Goal: Task Accomplishment & Management: Manage account settings

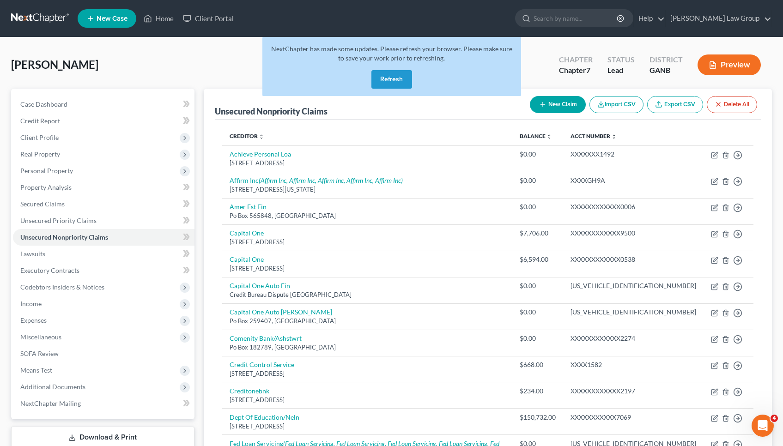
click at [391, 85] on button "Refresh" at bounding box center [391, 79] width 41 height 18
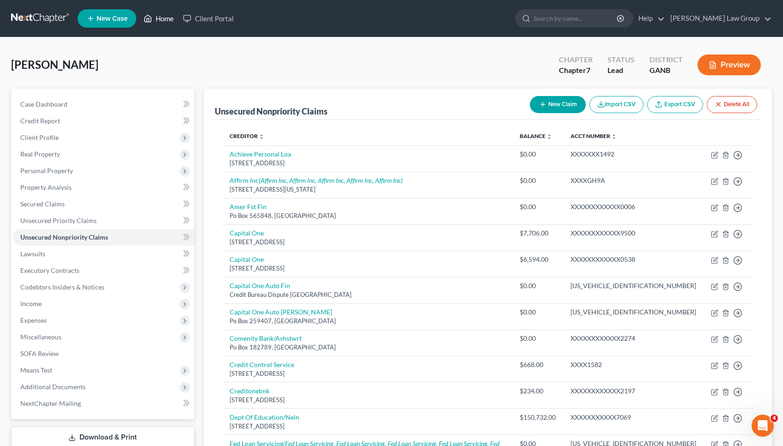
click at [167, 22] on link "Home" at bounding box center [158, 18] width 39 height 17
click at [161, 17] on link "Home" at bounding box center [158, 18] width 39 height 17
click at [167, 12] on link "Home" at bounding box center [158, 18] width 39 height 17
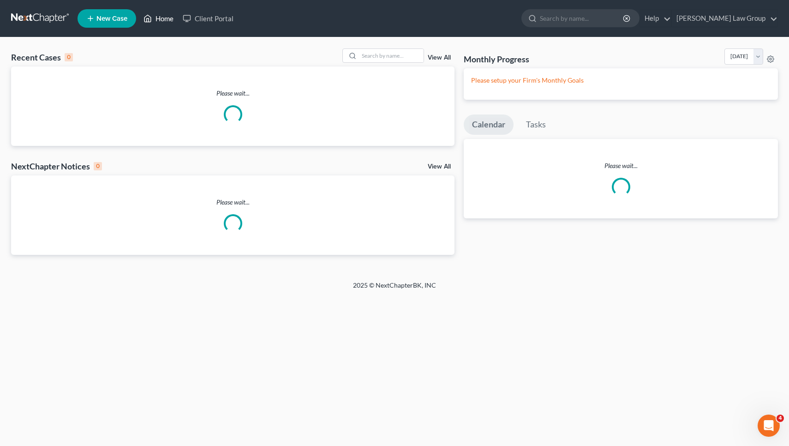
click at [161, 23] on link "Home" at bounding box center [158, 18] width 39 height 17
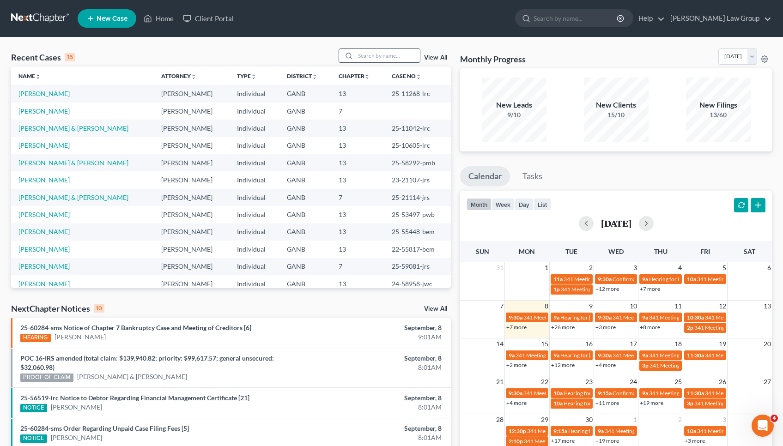
click at [373, 51] on input "search" at bounding box center [387, 55] width 65 height 13
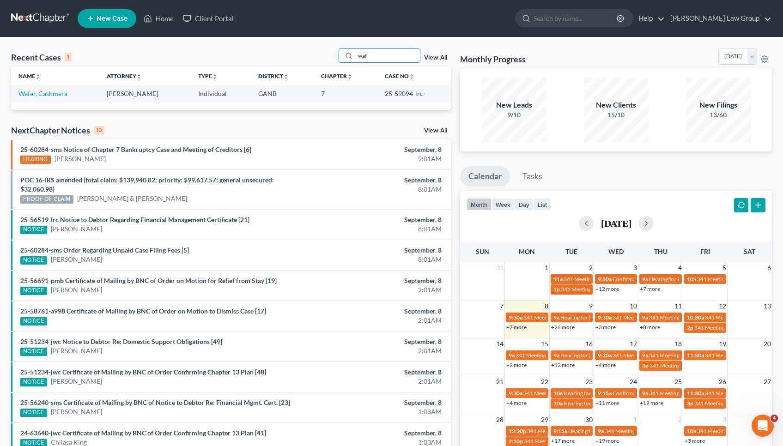
drag, startPoint x: 377, startPoint y: 54, endPoint x: 322, endPoint y: 51, distance: 55.0
click at [322, 51] on div "Recent Cases 1 waf View All" at bounding box center [231, 57] width 440 height 18
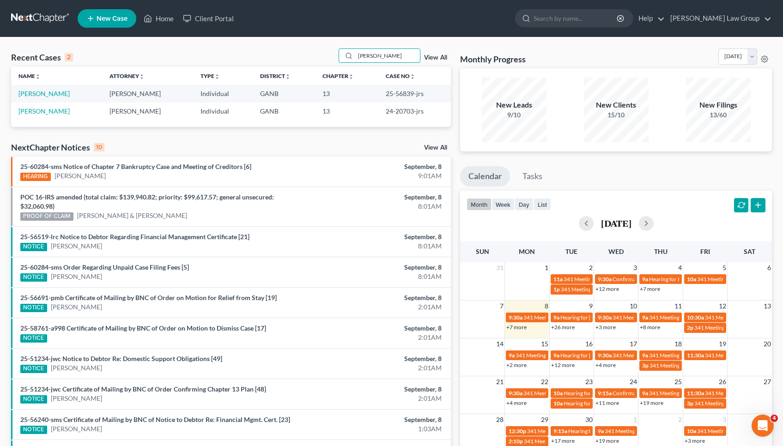
type input "Hubbard"
drag, startPoint x: 322, startPoint y: 51, endPoint x: 59, endPoint y: 95, distance: 266.2
click at [59, 95] on link "Hubbard, Davian" at bounding box center [43, 94] width 51 height 8
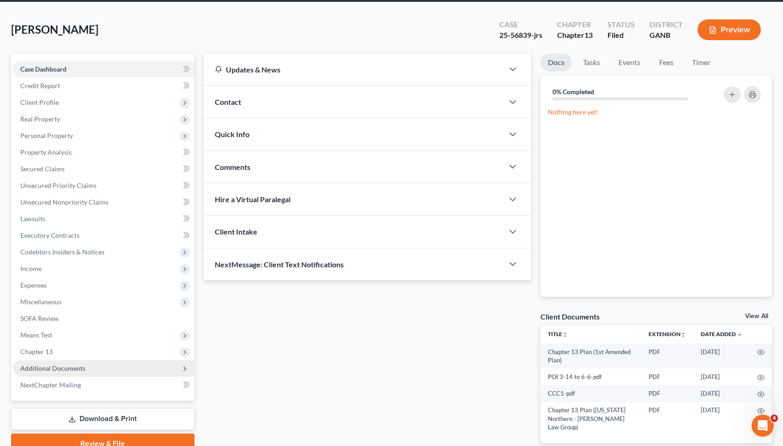
click at [104, 372] on span "Additional Documents" at bounding box center [103, 368] width 181 height 17
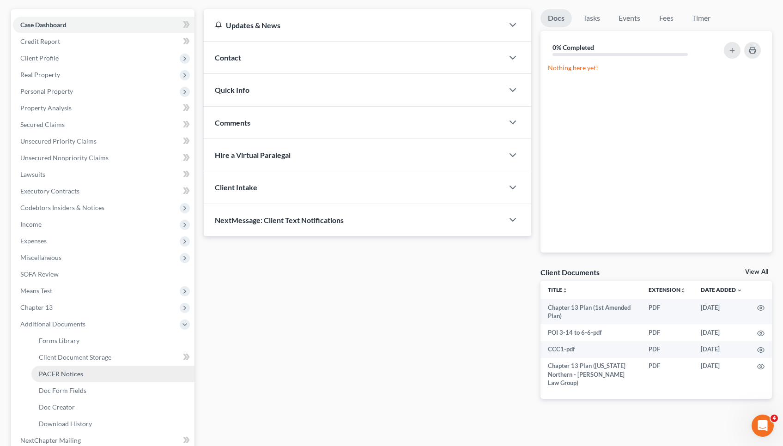
click at [104, 372] on link "PACER Notices" at bounding box center [112, 374] width 163 height 17
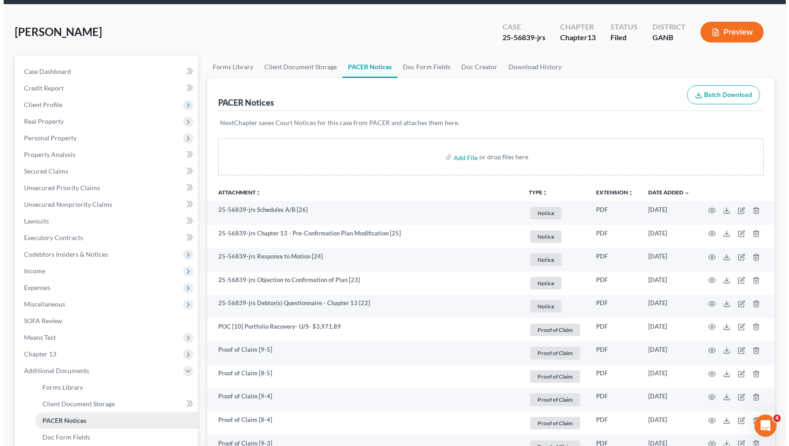
scroll to position [64, 0]
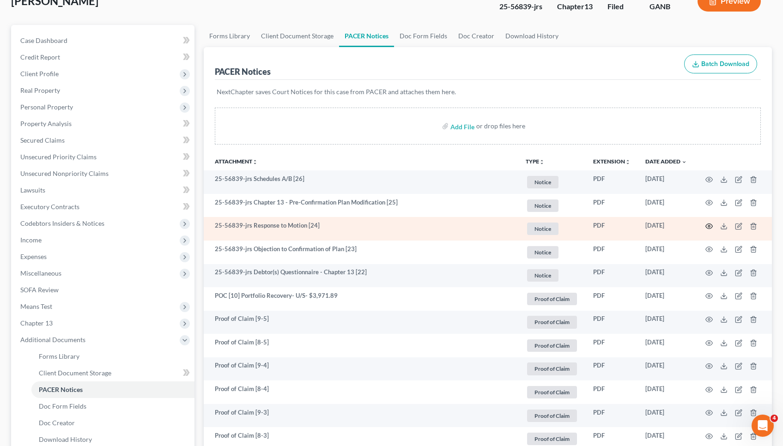
click at [710, 229] on icon "button" at bounding box center [708, 226] width 7 height 7
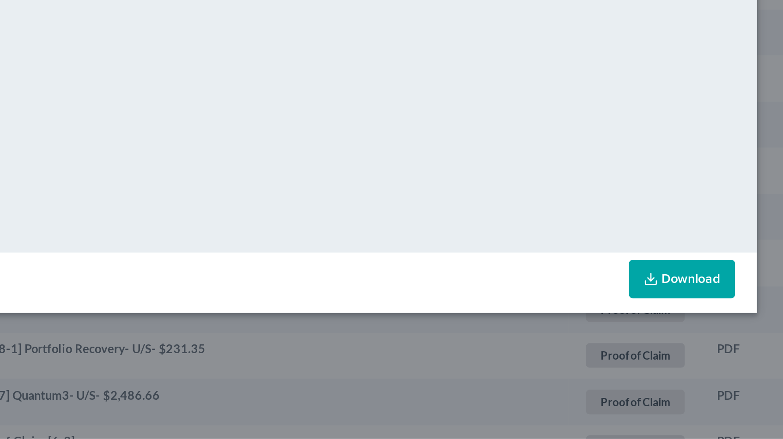
scroll to position [199, 0]
drag, startPoint x: 356, startPoint y: 157, endPoint x: 361, endPoint y: 187, distance: 31.3
click at [361, 187] on div "Attachment Preview: 25-56839-jrs Response to Motion [24] 09/07/2025 × <object n…" at bounding box center [391, 219] width 783 height 439
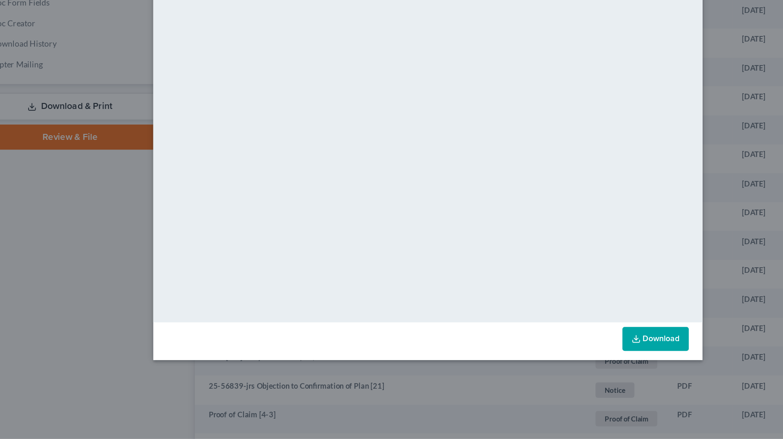
scroll to position [412, 0]
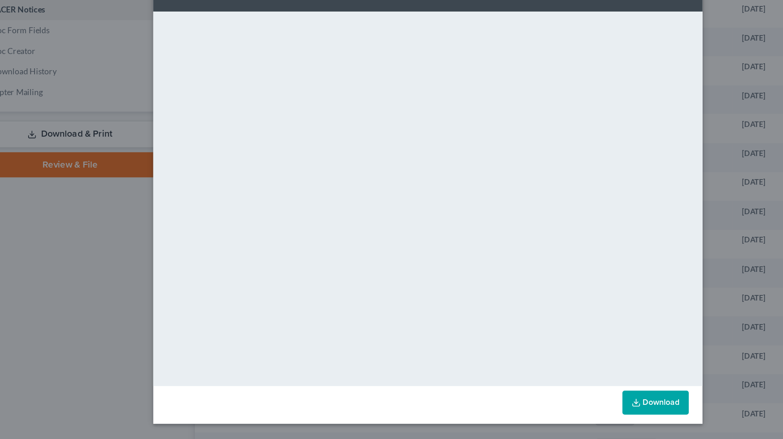
click at [548, 349] on link "Download" at bounding box center [575, 358] width 54 height 19
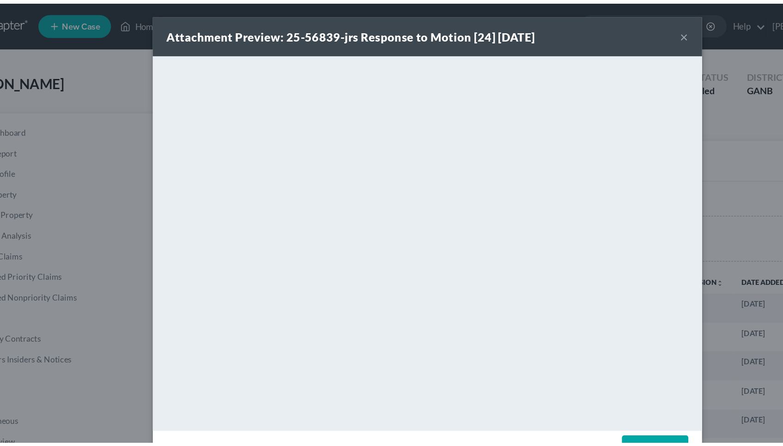
scroll to position [0, 0]
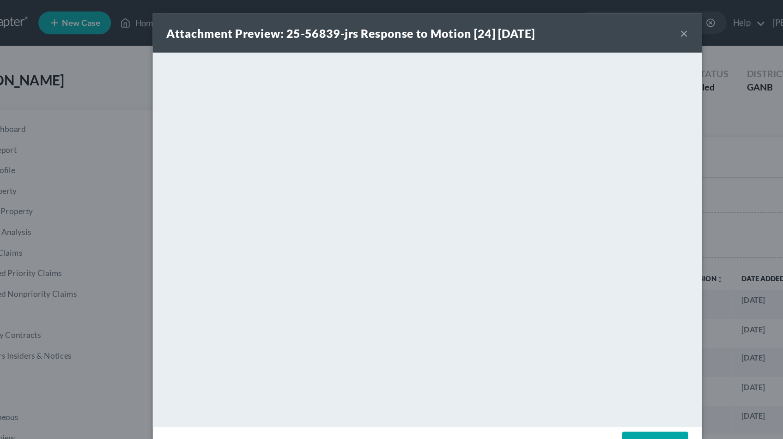
click at [596, 27] on button "×" at bounding box center [599, 26] width 6 height 11
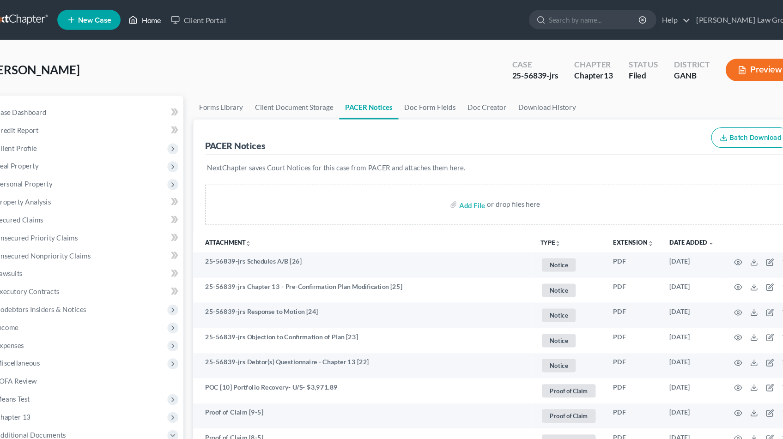
click at [142, 24] on link "Home" at bounding box center [158, 18] width 39 height 17
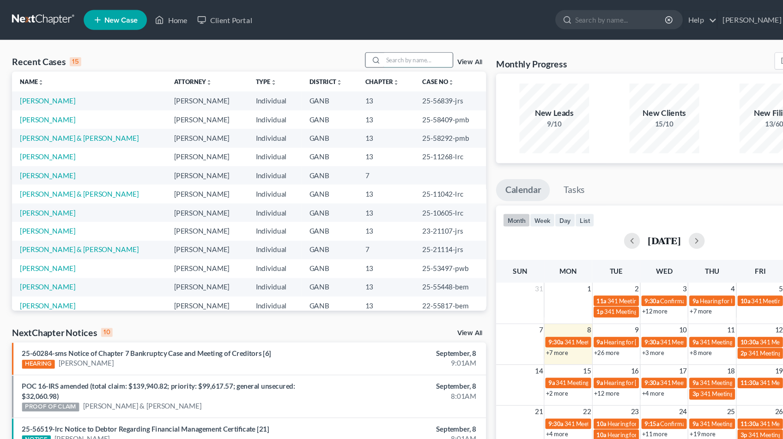
click at [367, 54] on input "search" at bounding box center [387, 55] width 65 height 13
type input "a"
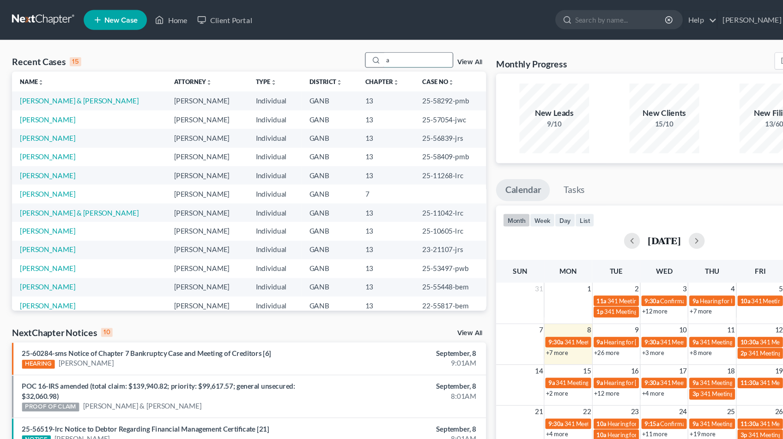
click at [364, 54] on input "a" at bounding box center [387, 55] width 65 height 13
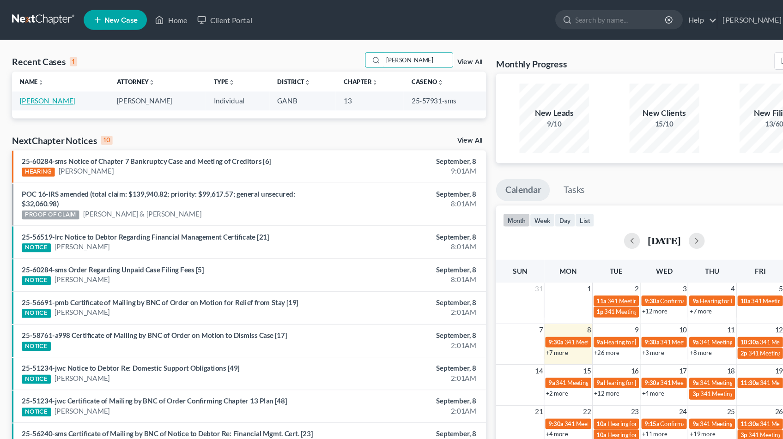
type input "norris"
click at [55, 92] on link "Norris, Monique" at bounding box center [43, 94] width 51 height 8
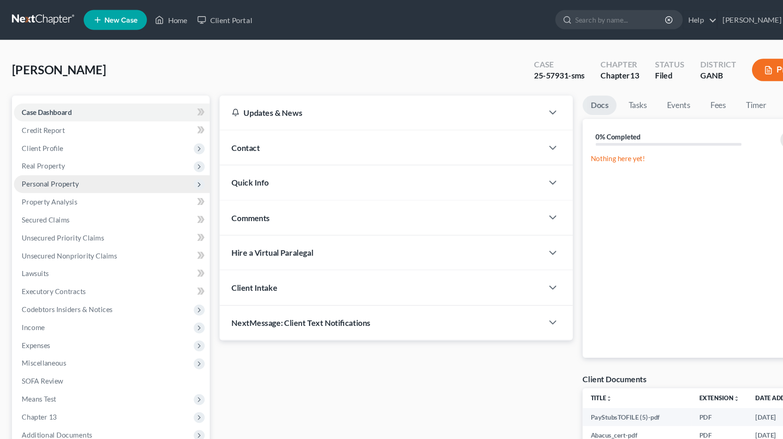
click at [64, 174] on span "Personal Property" at bounding box center [46, 171] width 53 height 8
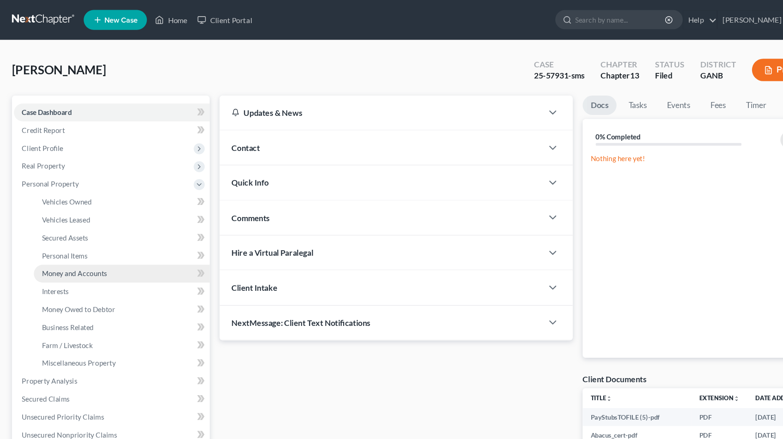
click at [72, 248] on link "Money and Accounts" at bounding box center [112, 254] width 163 height 17
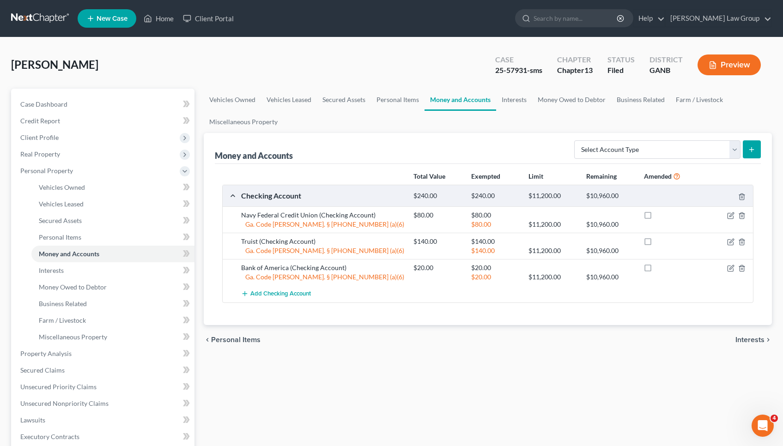
click at [740, 336] on span "Interests" at bounding box center [749, 339] width 29 height 7
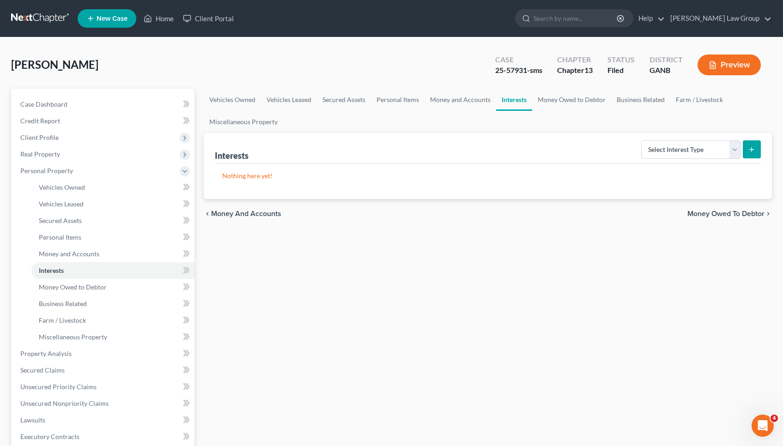
click at [743, 215] on span "Money Owed to Debtor" at bounding box center [725, 213] width 77 height 7
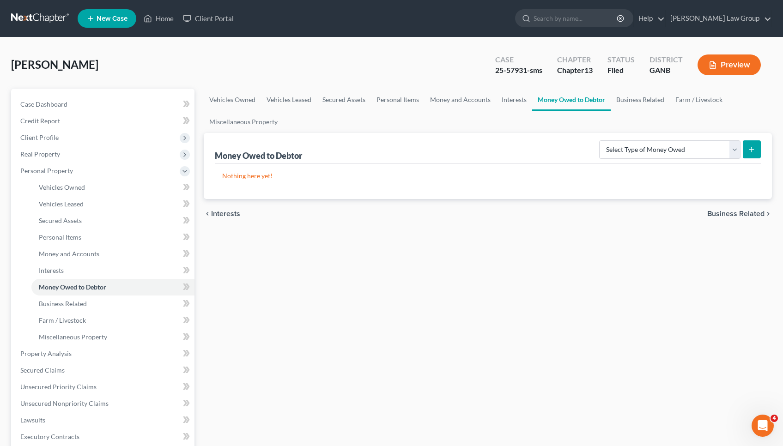
click at [743, 212] on span "Business Related" at bounding box center [735, 213] width 57 height 7
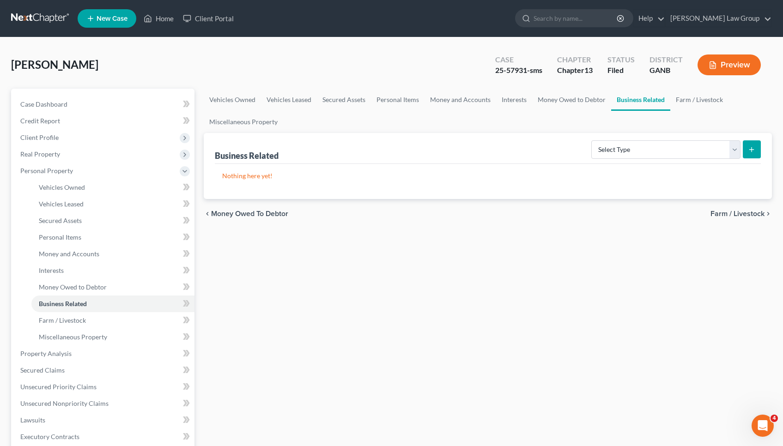
click at [743, 211] on span "Farm / Livestock" at bounding box center [737, 213] width 54 height 7
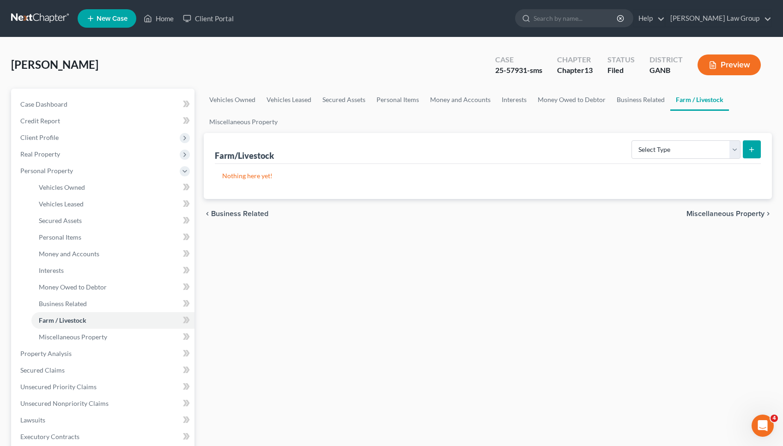
click at [743, 211] on span "Miscellaneous Property" at bounding box center [725, 213] width 78 height 7
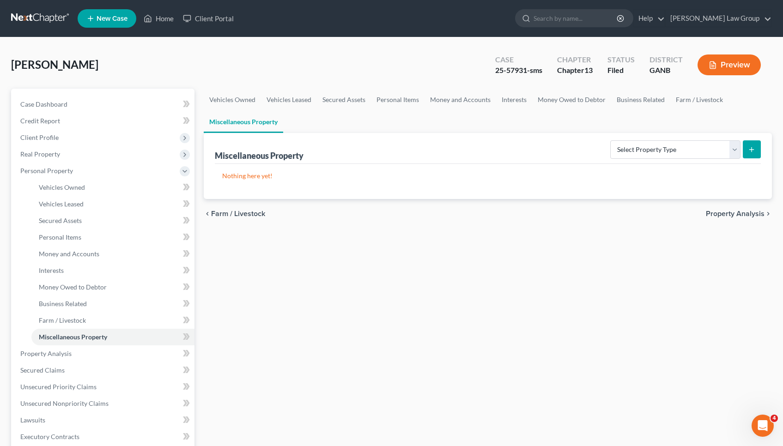
click at [743, 211] on span "Property Analysis" at bounding box center [734, 213] width 59 height 7
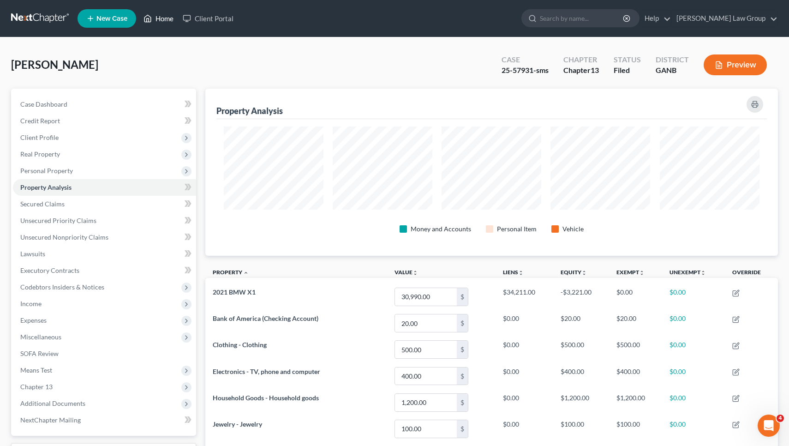
click at [159, 22] on link "Home" at bounding box center [158, 18] width 39 height 17
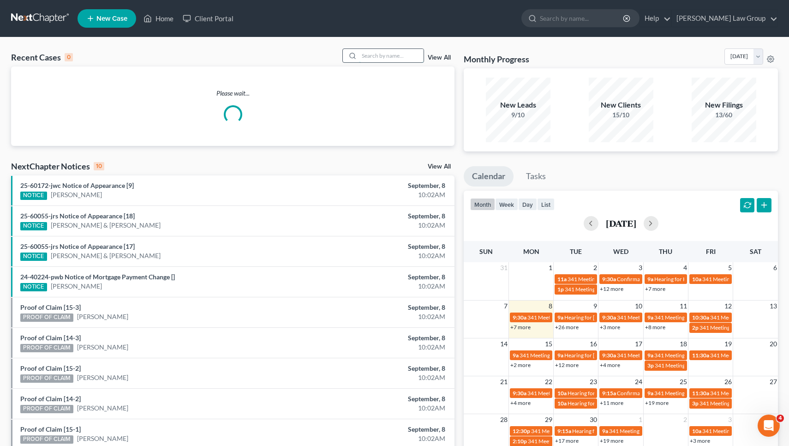
click at [403, 56] on input "search" at bounding box center [391, 55] width 65 height 13
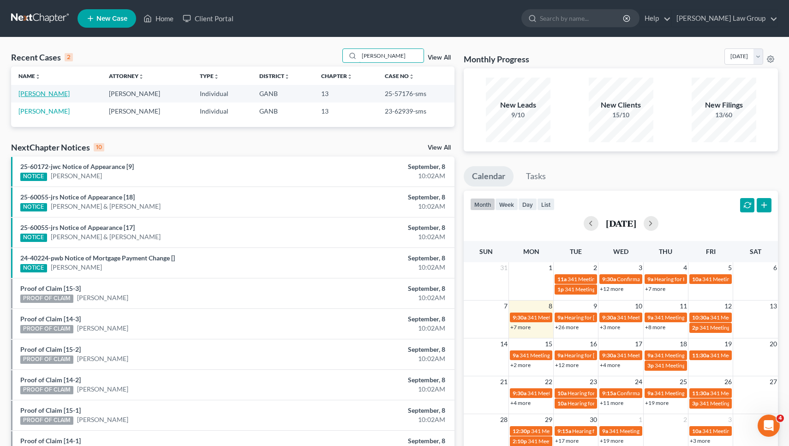
type input "Kenn"
click at [46, 93] on link "Kennedy, Damian" at bounding box center [43, 94] width 51 height 8
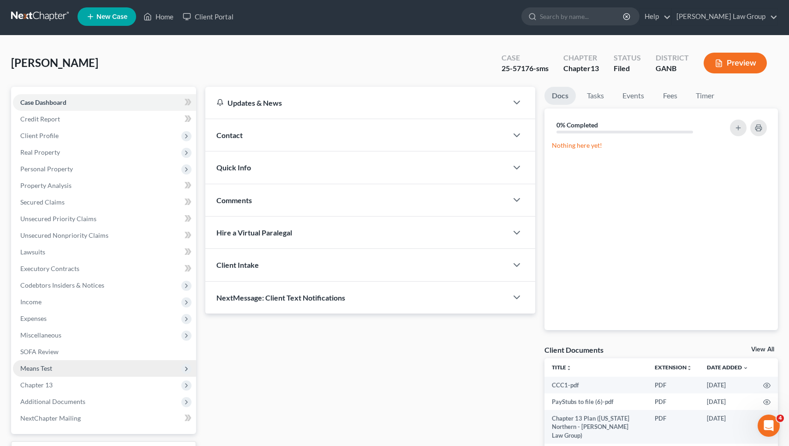
scroll to position [21, 0]
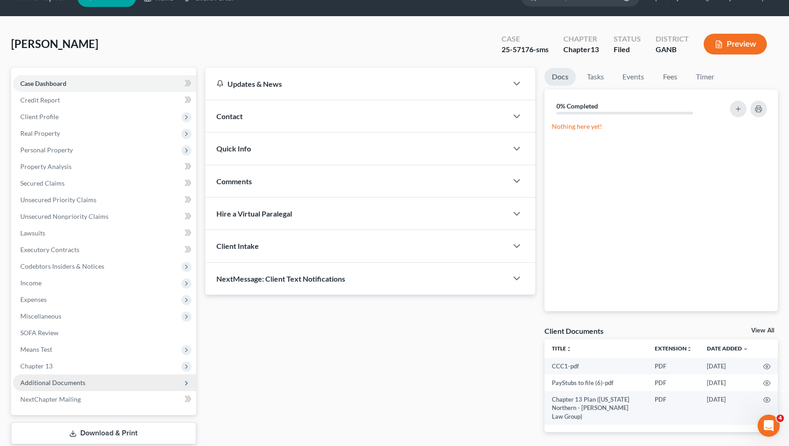
click at [58, 388] on span "Additional Documents" at bounding box center [104, 382] width 183 height 17
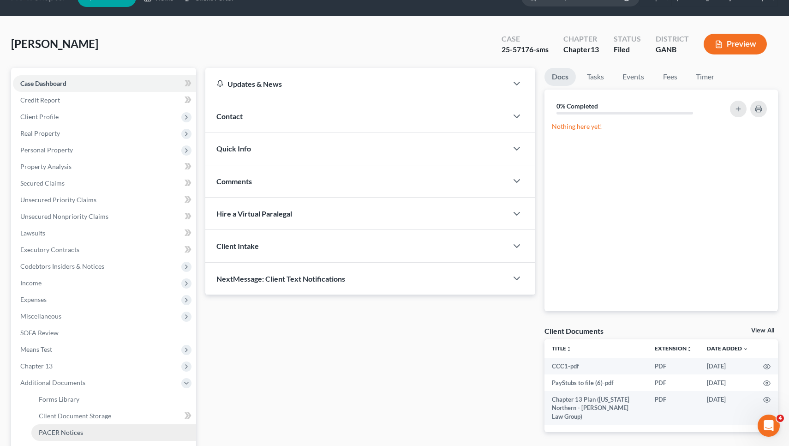
click at [52, 433] on span "PACER Notices" at bounding box center [61, 432] width 44 height 8
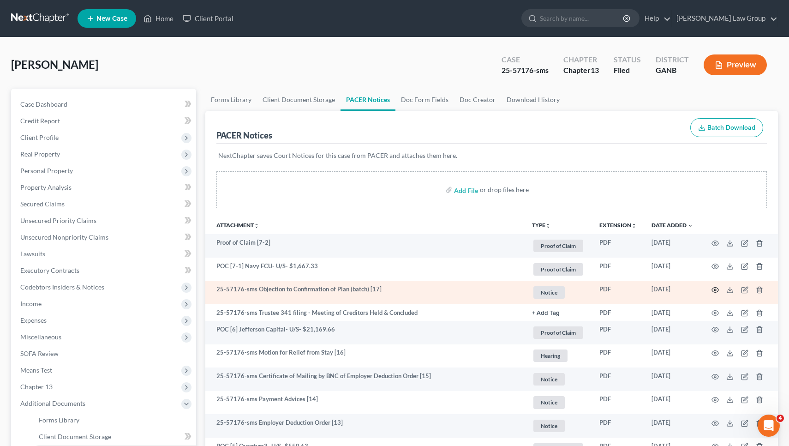
click at [716, 290] on circle "button" at bounding box center [716, 290] width 2 height 2
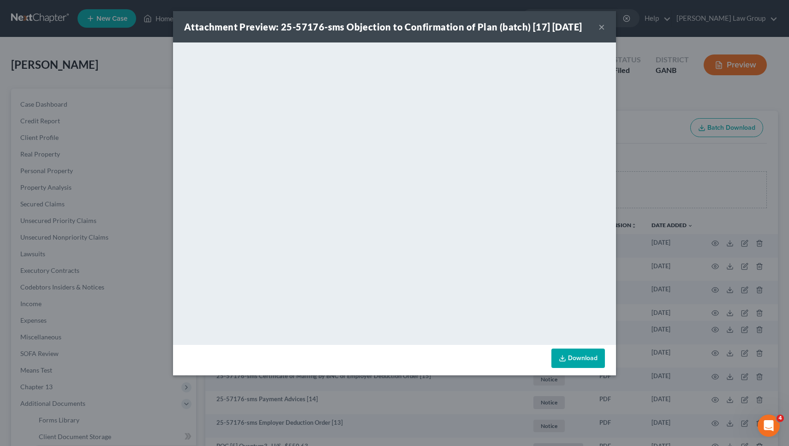
click at [602, 28] on button "×" at bounding box center [602, 26] width 6 height 11
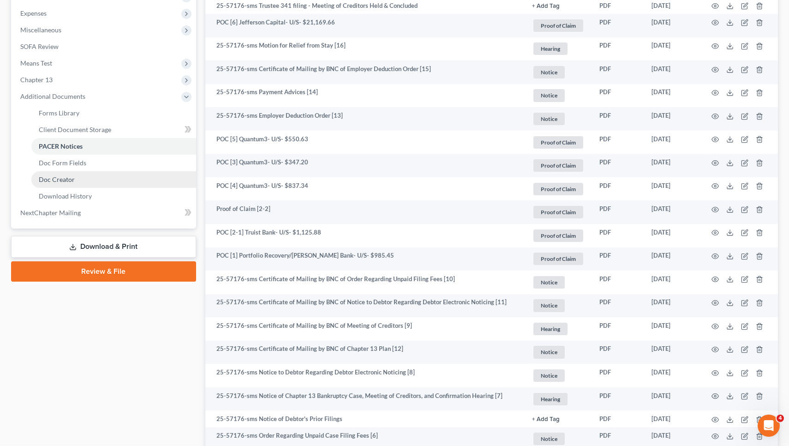
scroll to position [230, 0]
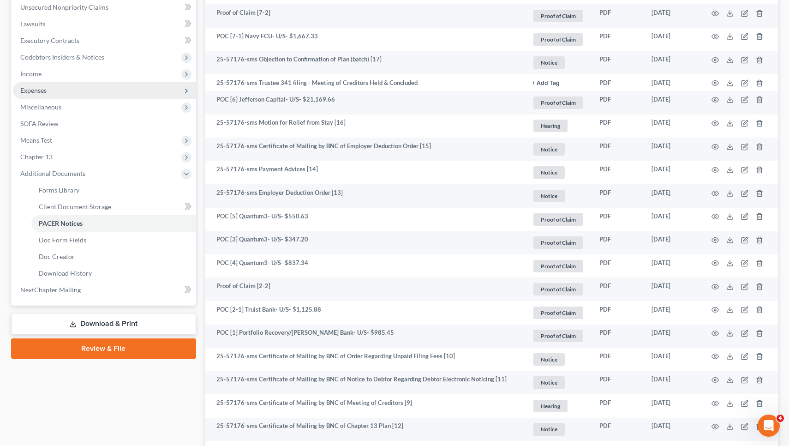
click at [54, 82] on span "Expenses" at bounding box center [104, 90] width 183 height 17
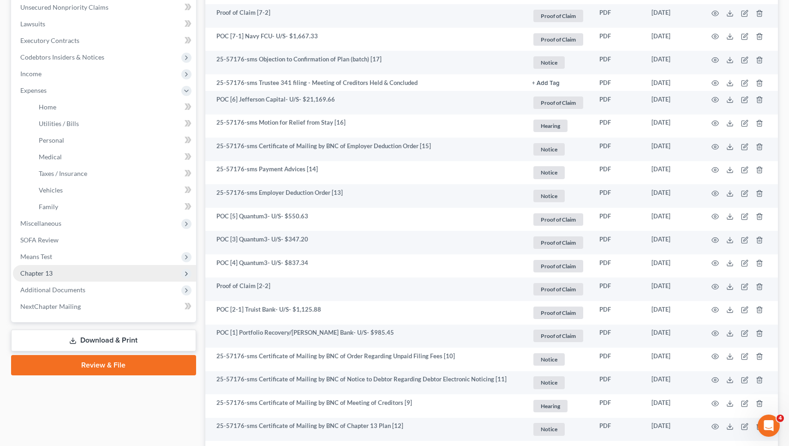
click at [54, 275] on span "Chapter 13" at bounding box center [104, 273] width 183 height 17
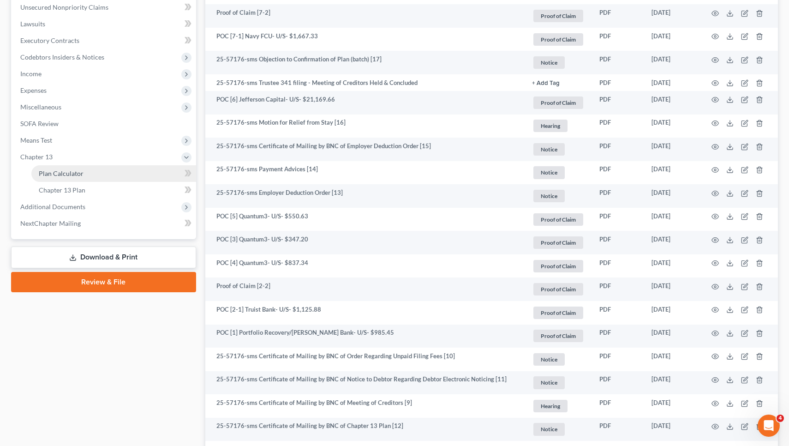
click at [87, 175] on link "Plan Calculator" at bounding box center [113, 173] width 165 height 17
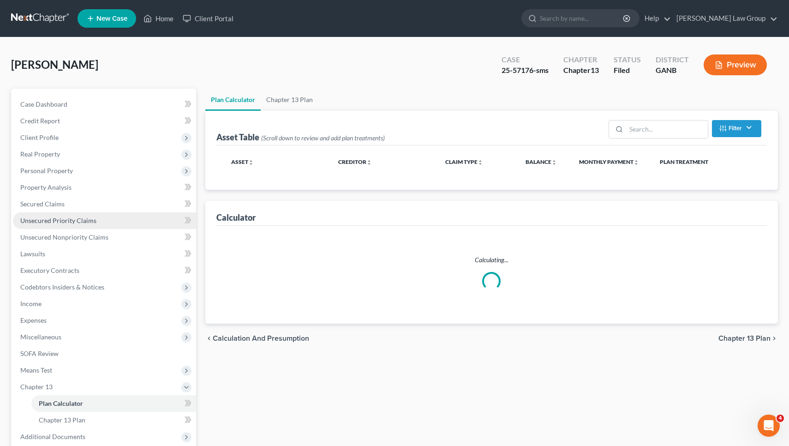
scroll to position [111, 0]
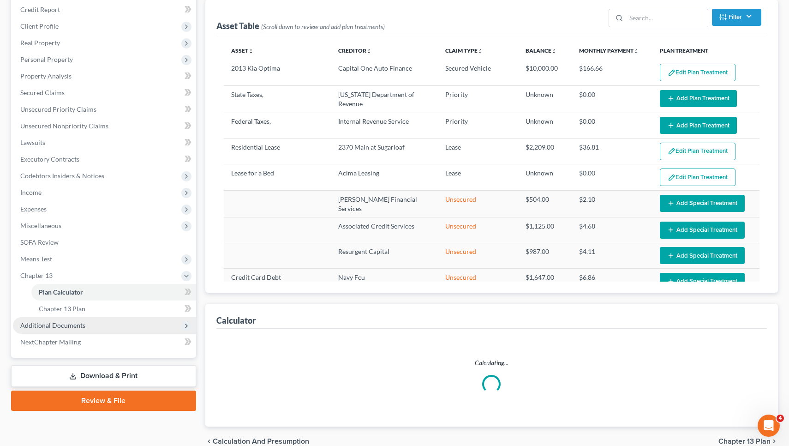
select select "59"
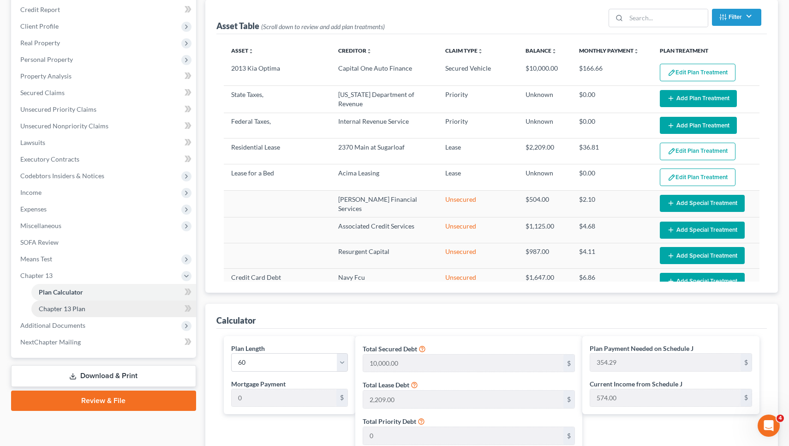
click at [89, 308] on link "Chapter 13 Plan" at bounding box center [113, 309] width 165 height 17
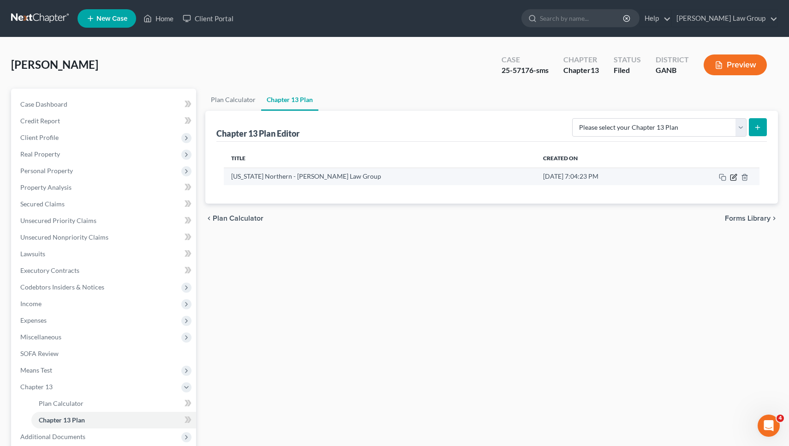
click at [735, 178] on icon "button" at bounding box center [733, 177] width 7 height 7
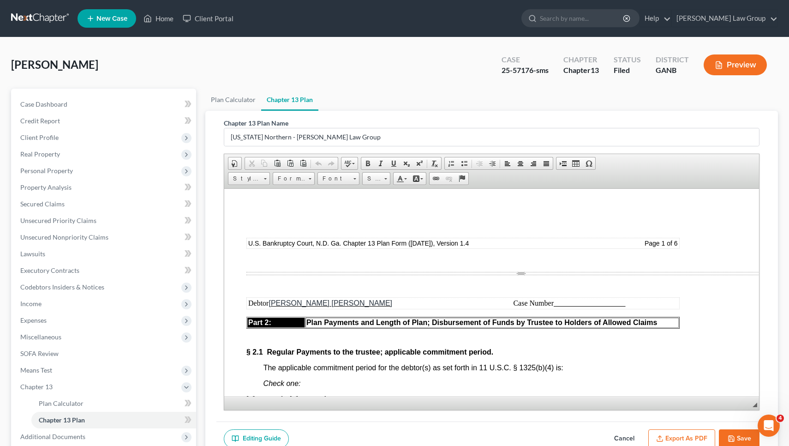
scroll to position [709, 0]
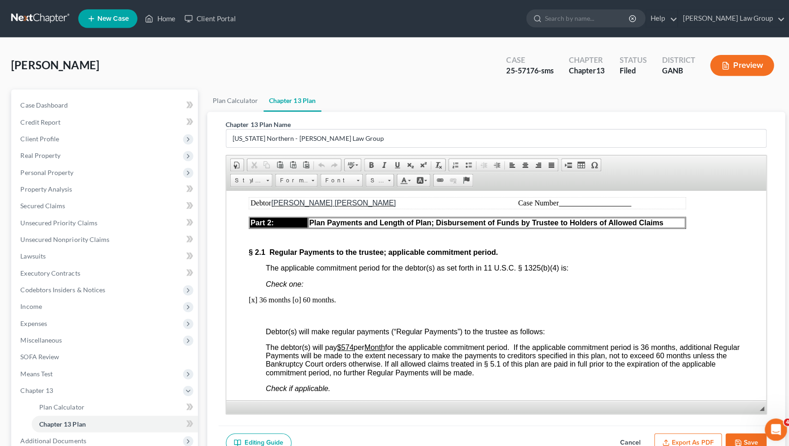
click at [35, 321] on span "Expenses" at bounding box center [33, 320] width 26 height 8
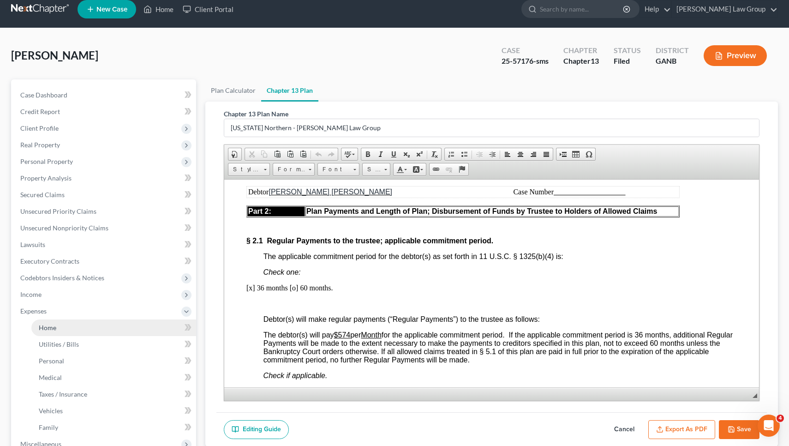
scroll to position [12, 0]
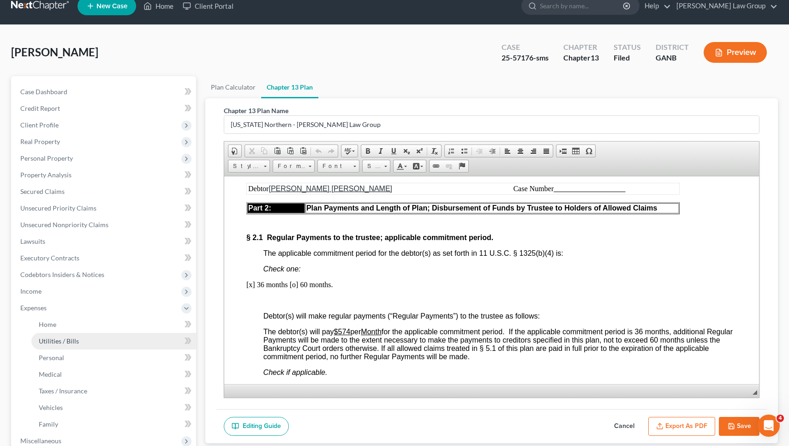
click at [47, 343] on span "Utilities / Bills" at bounding box center [59, 341] width 40 height 8
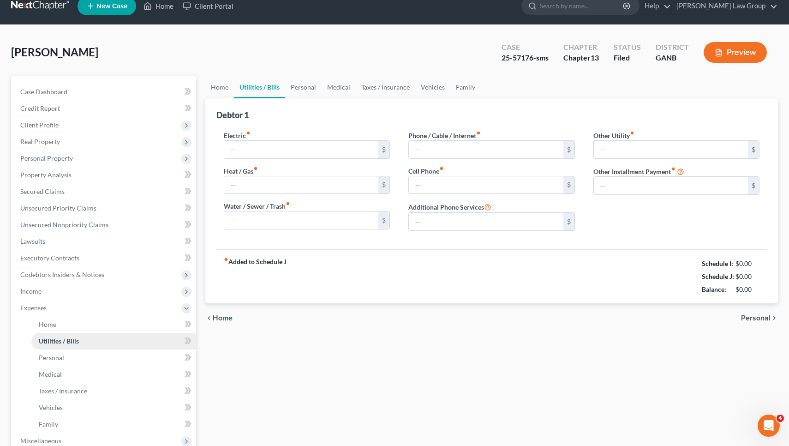
type input "200.96"
type input "0.00"
type input "50.00"
type input "100.00"
type input "150.00"
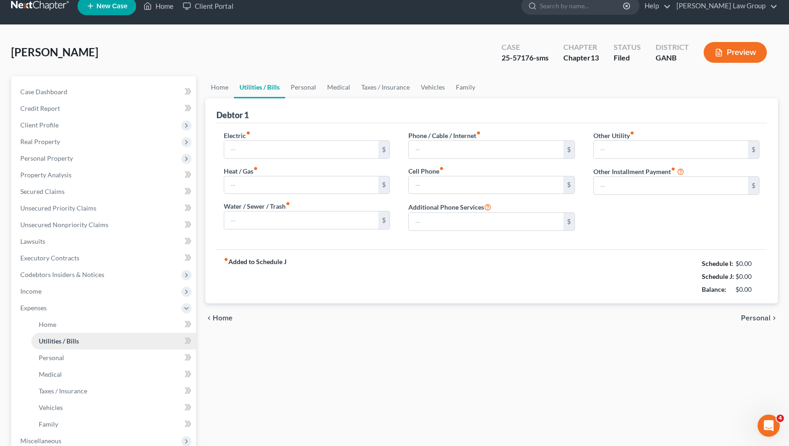
type input "0.00"
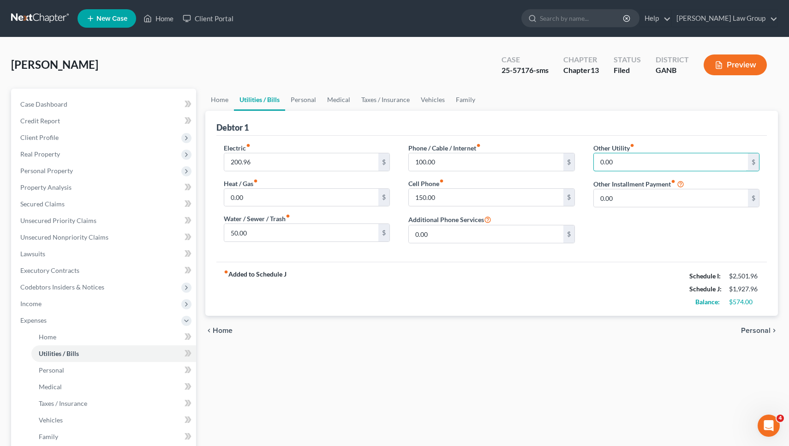
drag, startPoint x: 580, startPoint y: 154, endPoint x: 512, endPoint y: 142, distance: 68.5
click at [512, 142] on div "Electric fiber_manual_record 200.96 $ Heat / Gas fiber_manual_record 0.00 $ Wat…" at bounding box center [492, 199] width 551 height 126
type input "294.98"
click at [702, 188] on input "text" at bounding box center [677, 188] width 166 height 18
type input "Acima leasing"
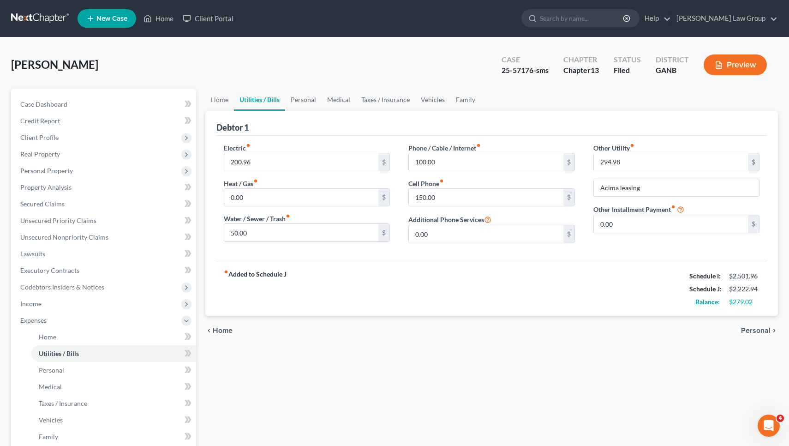
click at [749, 334] on span "Personal" at bounding box center [756, 330] width 30 height 7
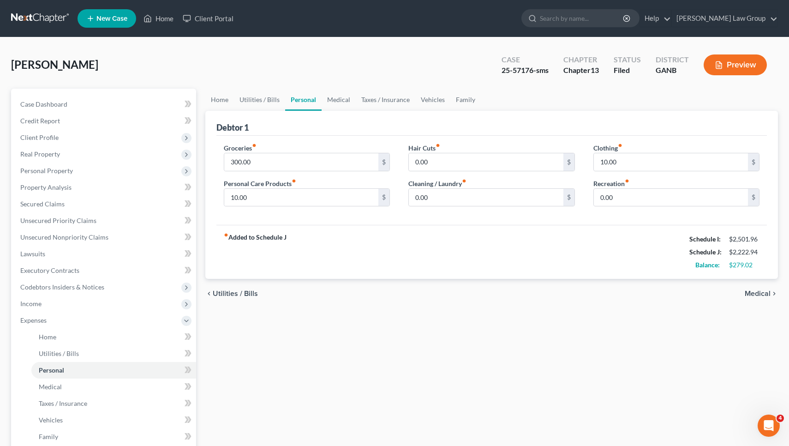
click at [760, 295] on span "Medical" at bounding box center [758, 293] width 26 height 7
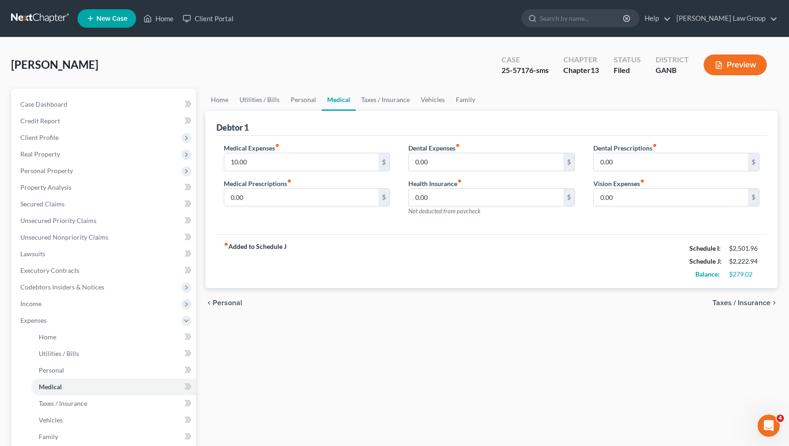
click at [760, 295] on div "chevron_left Personal Taxes / Insurance chevron_right" at bounding box center [491, 303] width 573 height 30
click at [759, 299] on span "Taxes / Insurance" at bounding box center [742, 302] width 58 height 7
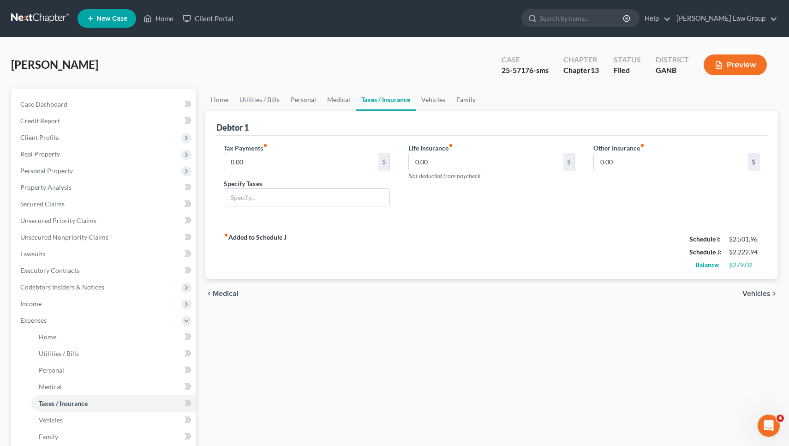
click at [755, 288] on div "chevron_left Medical Vehicles chevron_right" at bounding box center [491, 294] width 573 height 30
click at [754, 290] on span "Vehicles" at bounding box center [757, 293] width 28 height 7
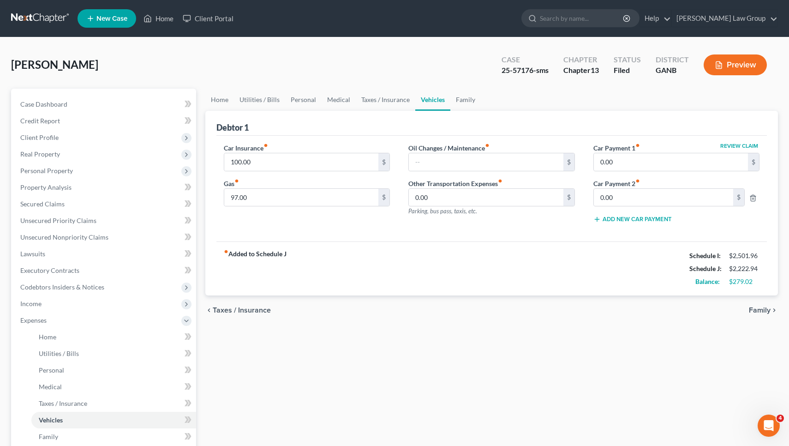
click at [757, 311] on span "Family" at bounding box center [760, 310] width 22 height 7
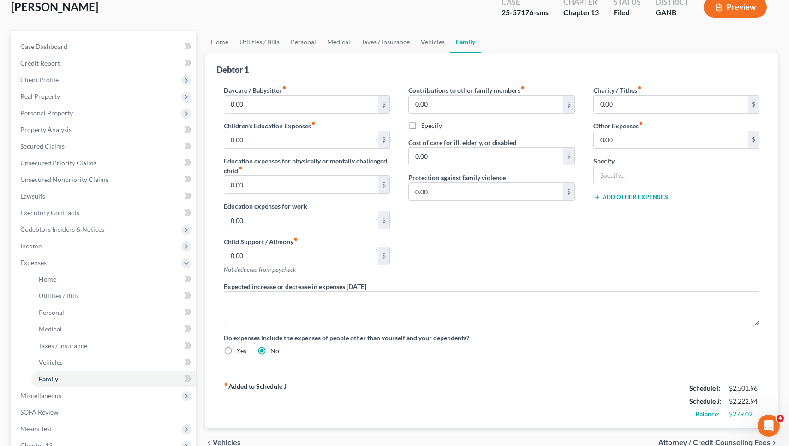
scroll to position [105, 0]
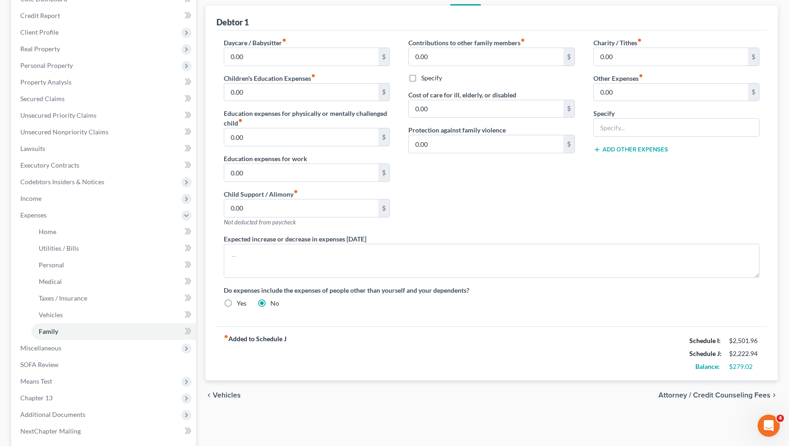
click at [233, 398] on span "Vehicles" at bounding box center [227, 394] width 28 height 7
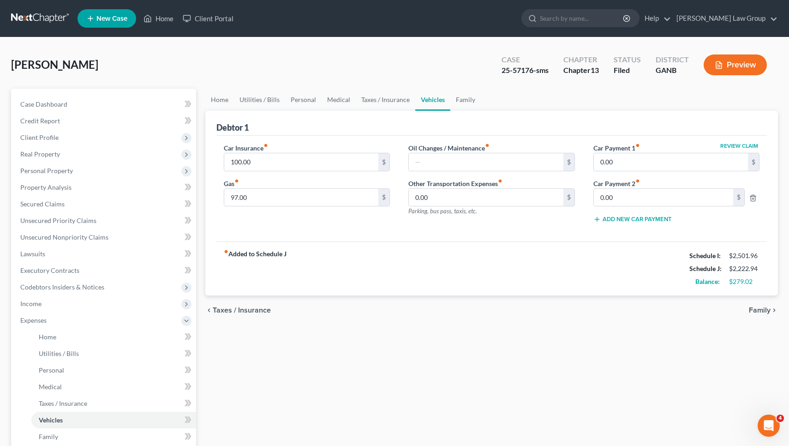
click at [259, 309] on span "Taxes / Insurance" at bounding box center [242, 310] width 58 height 7
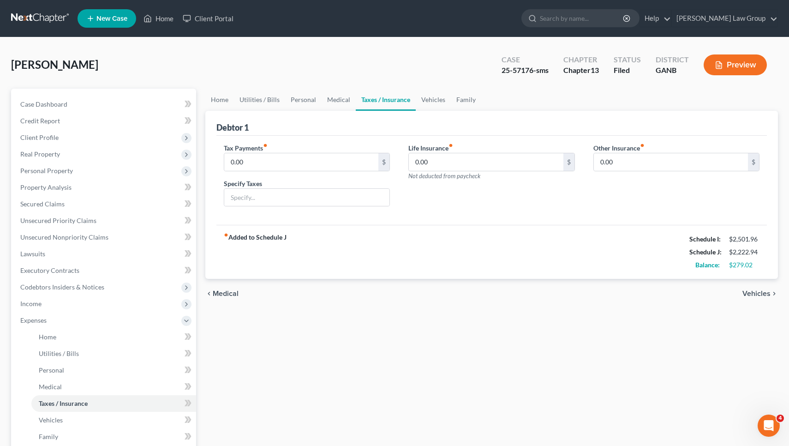
click at [225, 295] on span "Medical" at bounding box center [226, 293] width 26 height 7
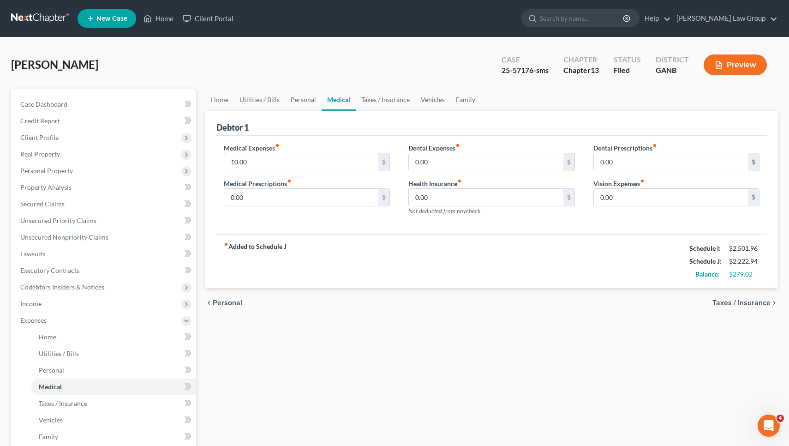
click at [226, 300] on span "Personal" at bounding box center [228, 302] width 30 height 7
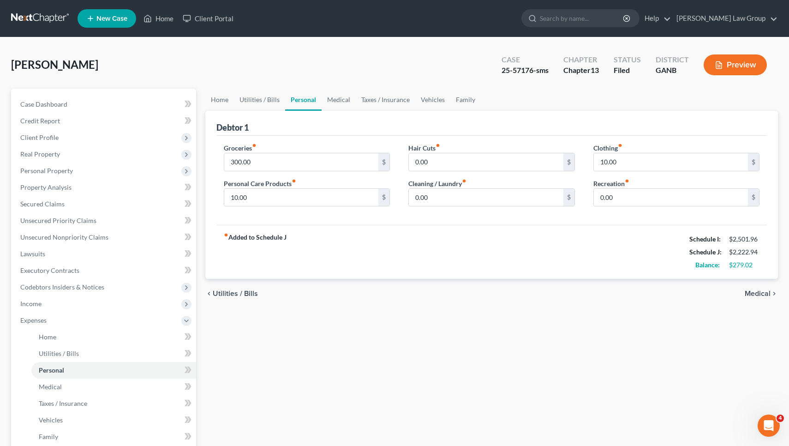
click at [226, 297] on span "Utilities / Bills" at bounding box center [235, 293] width 45 height 7
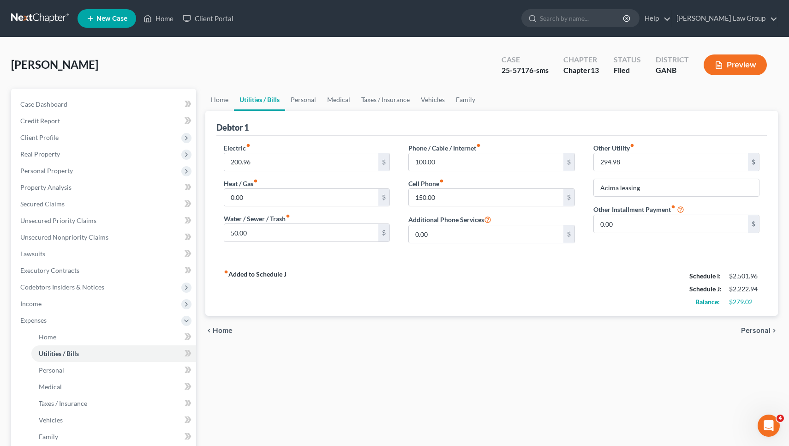
click at [227, 333] on span "Home" at bounding box center [223, 330] width 20 height 7
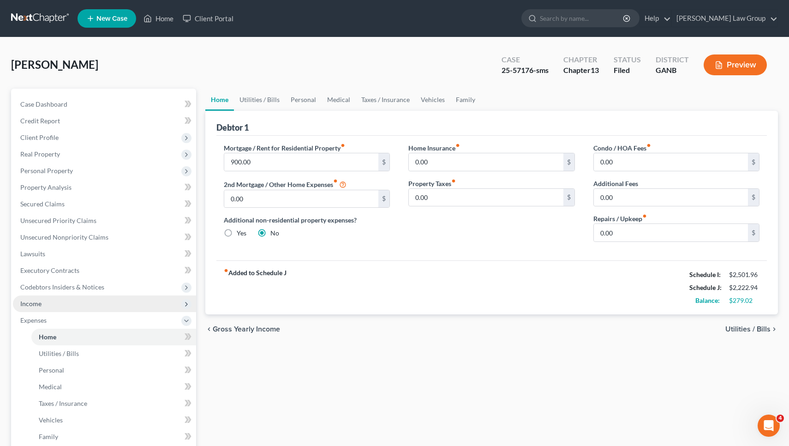
click at [48, 300] on span "Income" at bounding box center [104, 303] width 183 height 17
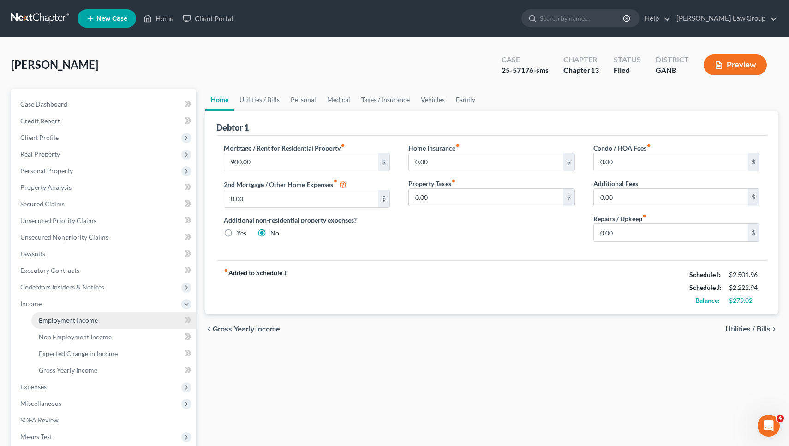
click at [57, 320] on span "Employment Income" at bounding box center [68, 320] width 59 height 8
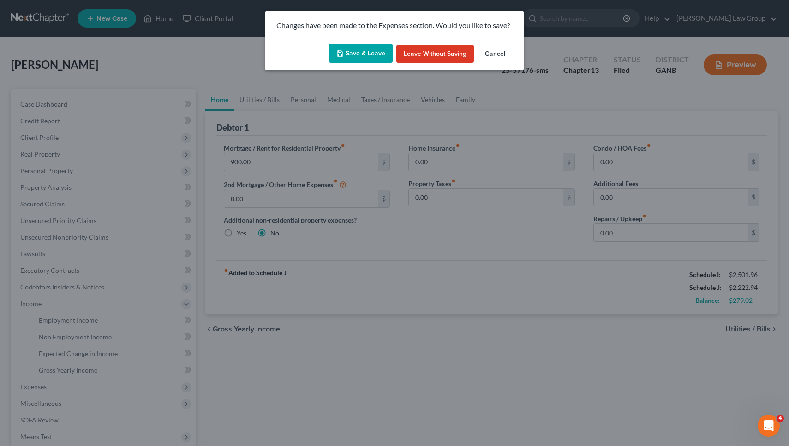
click at [356, 57] on button "Save & Leave" at bounding box center [361, 53] width 64 height 19
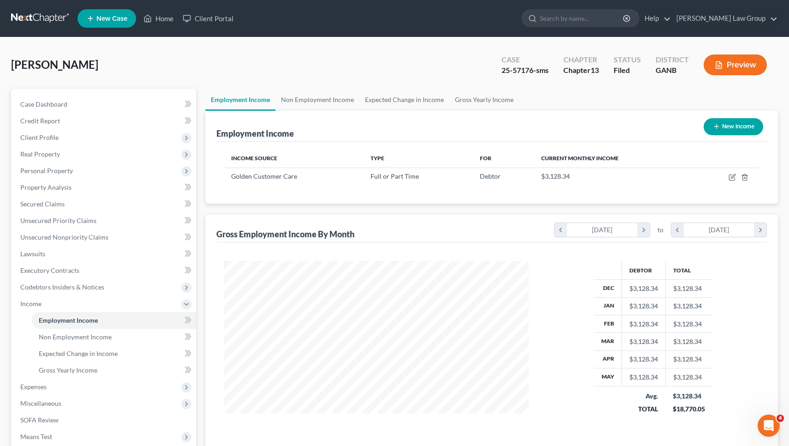
scroll to position [165, 324]
click at [324, 102] on link "Non Employment Income" at bounding box center [318, 100] width 84 height 22
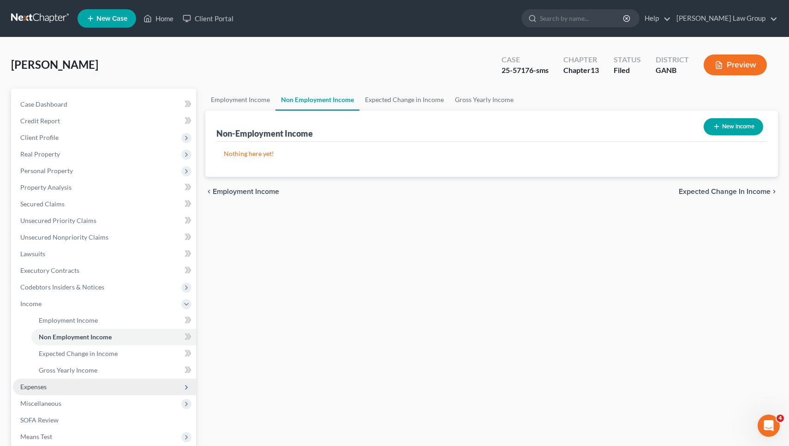
click at [84, 380] on span "Expenses" at bounding box center [104, 387] width 183 height 17
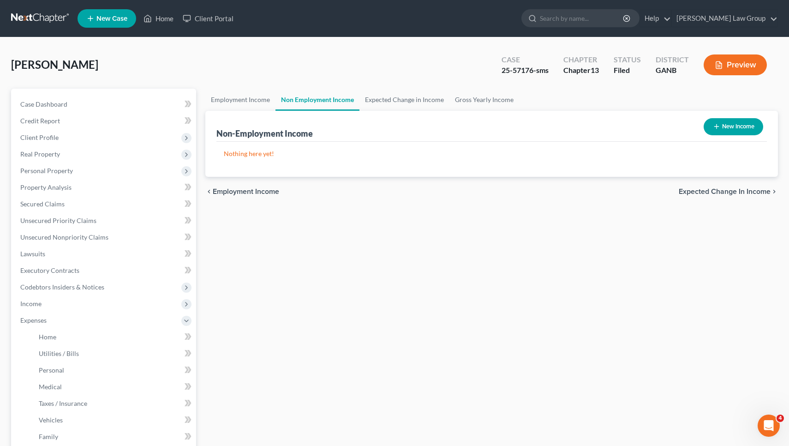
click at [708, 195] on span "Expected Change in Income" at bounding box center [725, 191] width 92 height 7
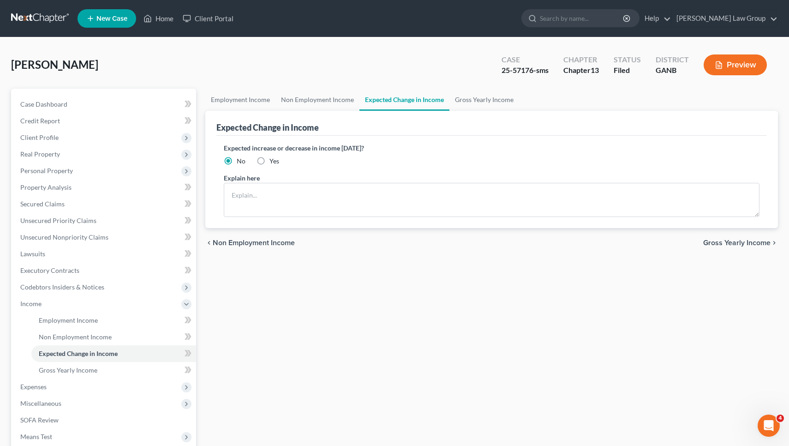
click at [715, 239] on span "Gross Yearly Income" at bounding box center [737, 242] width 67 height 7
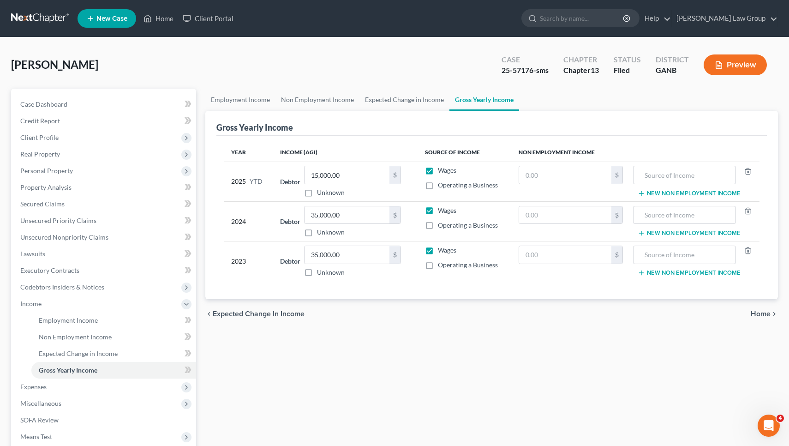
click at [754, 315] on span "Home" at bounding box center [761, 313] width 20 height 7
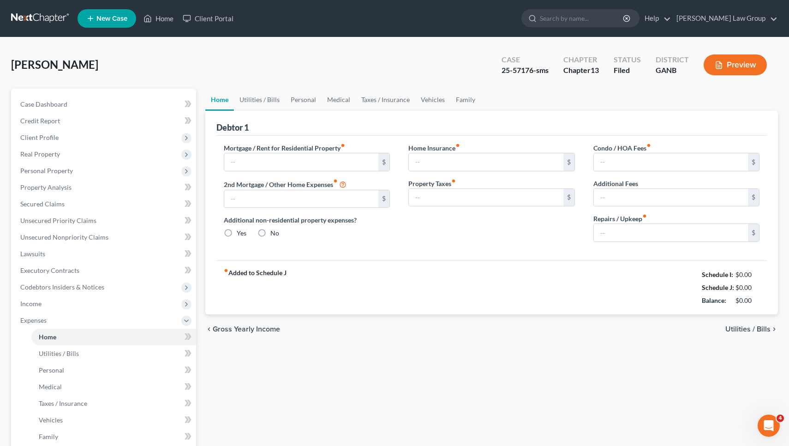
type input "900.00"
type input "0.00"
radio input "true"
type input "0.00"
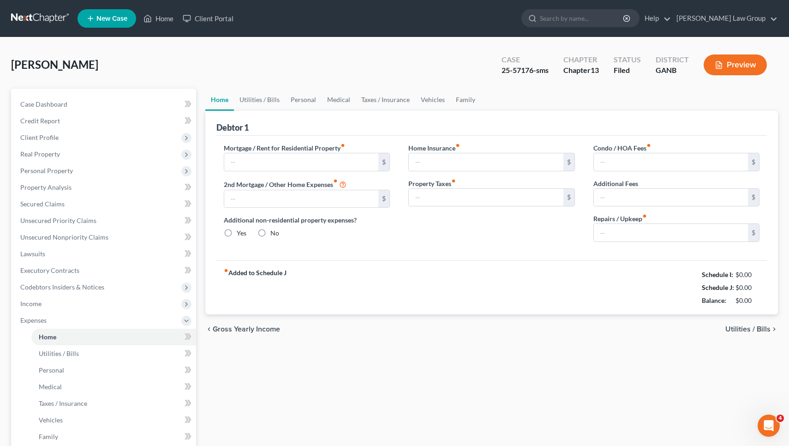
type input "0.00"
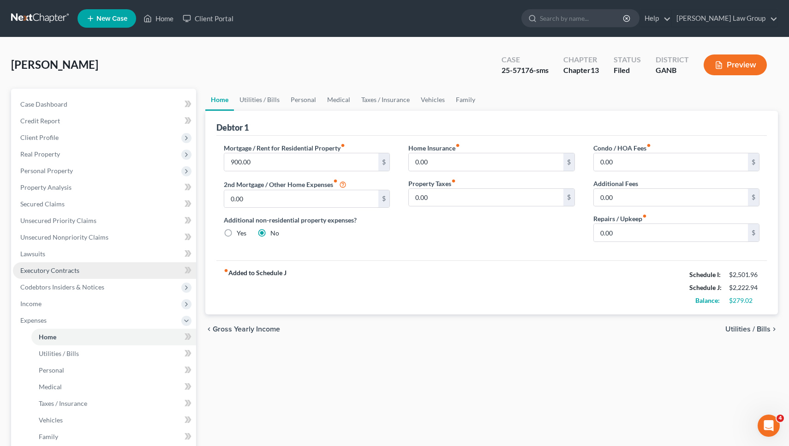
click at [84, 271] on link "Executory Contracts" at bounding box center [104, 270] width 183 height 17
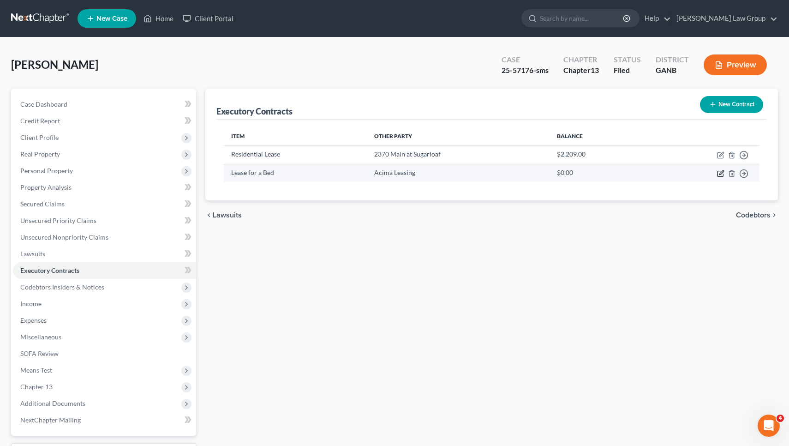
click at [720, 174] on icon "button" at bounding box center [722, 172] width 4 height 4
select select "46"
select select "0"
select select "2"
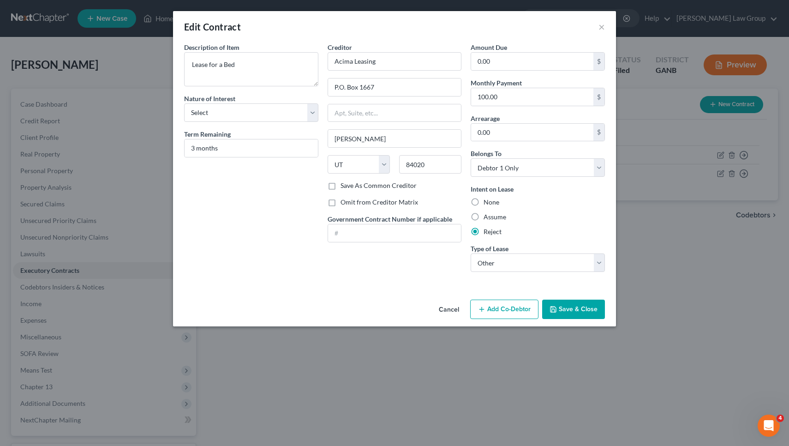
click at [449, 311] on button "Cancel" at bounding box center [449, 310] width 35 height 18
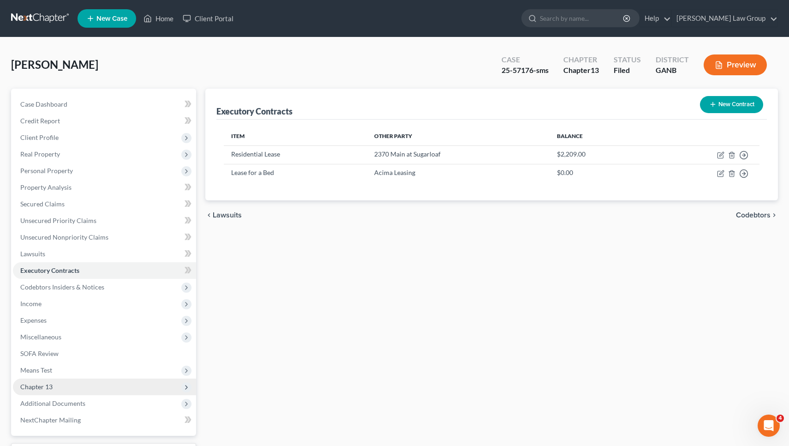
click at [55, 382] on span "Chapter 13" at bounding box center [104, 387] width 183 height 17
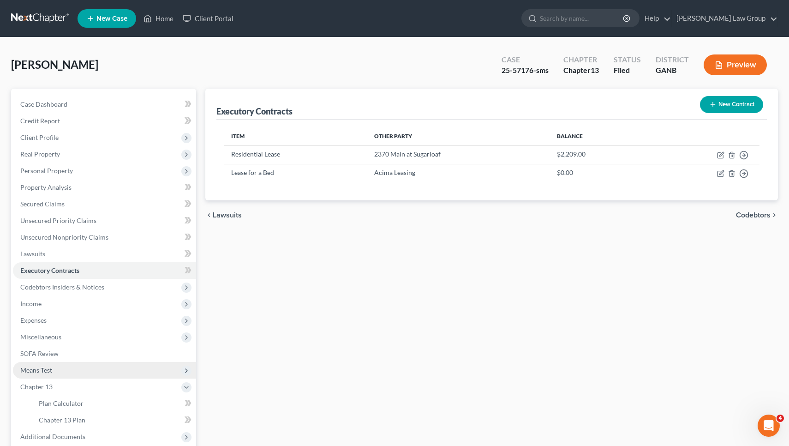
scroll to position [7, 0]
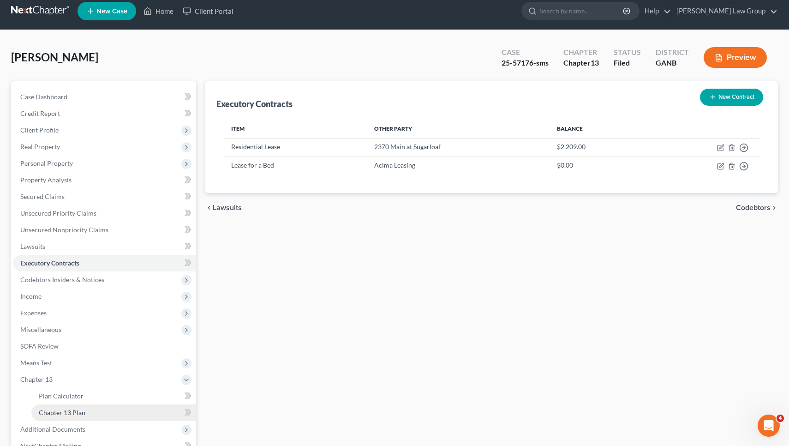
click at [120, 412] on link "Chapter 13 Plan" at bounding box center [113, 412] width 165 height 17
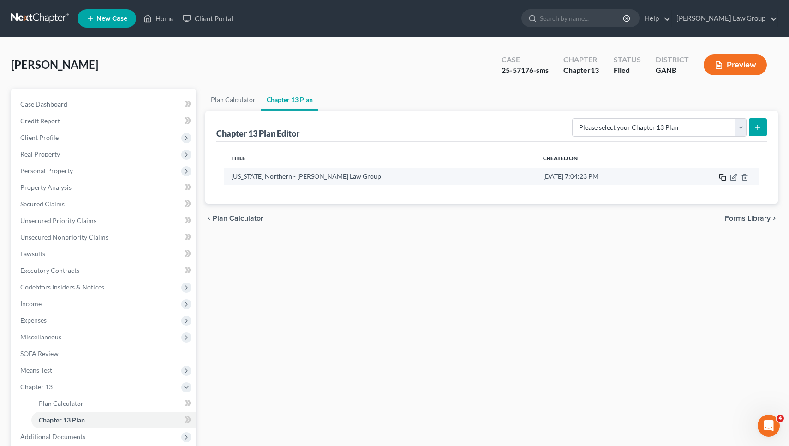
click at [725, 177] on icon "button" at bounding box center [722, 177] width 7 height 7
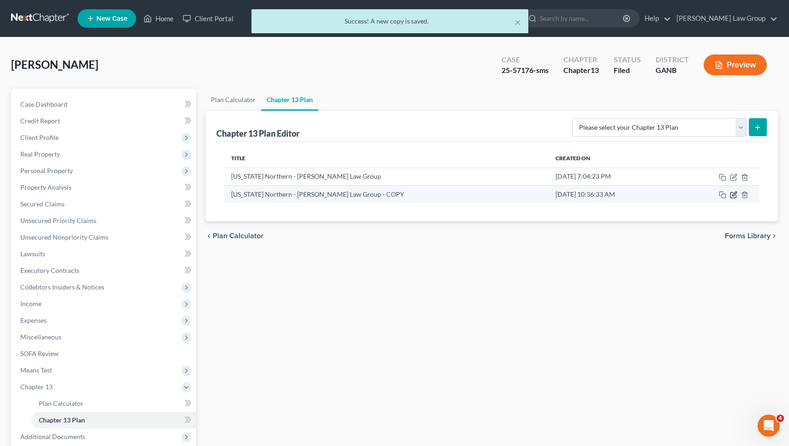
click at [736, 194] on icon "button" at bounding box center [735, 194] width 4 height 4
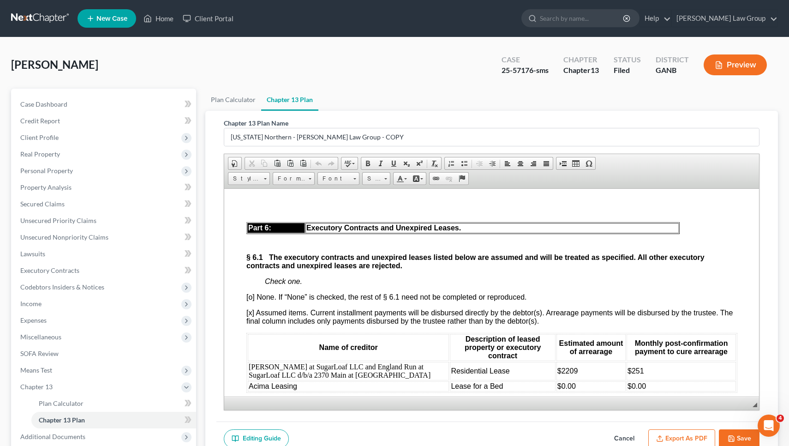
scroll to position [3573, 0]
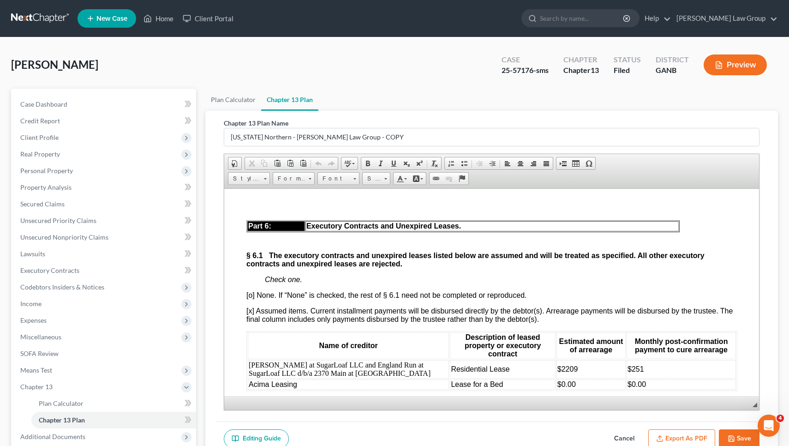
click at [519, 379] on td "Lease for a Bed" at bounding box center [502, 384] width 105 height 10
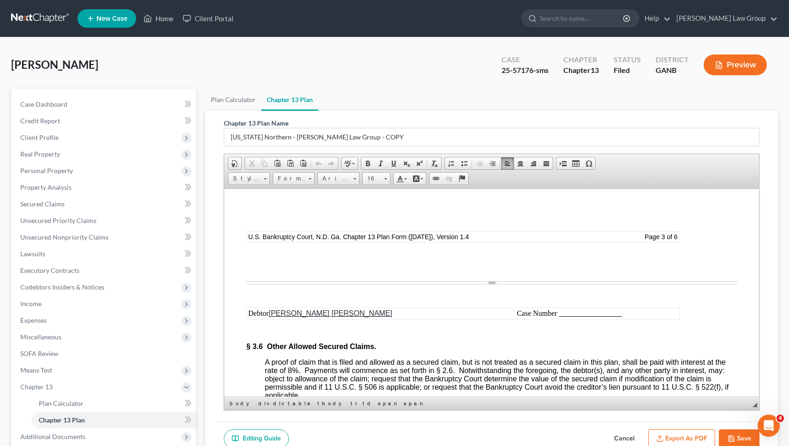
scroll to position [2119, 0]
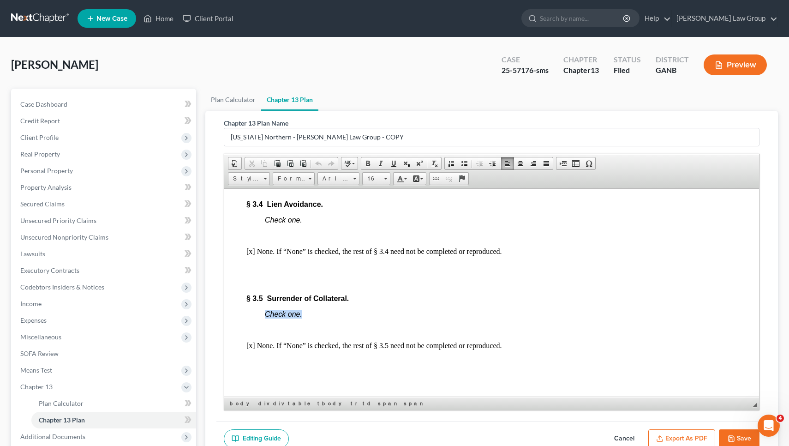
drag, startPoint x: 307, startPoint y: 308, endPoint x: 259, endPoint y: 307, distance: 48.5
click at [259, 307] on body "Fill in this information to identify your case: Debtor 1 Damian Nathaniel Kenne…" at bounding box center [491, 351] width 491 height 4521
click at [157, 14] on link "Home" at bounding box center [158, 18] width 39 height 17
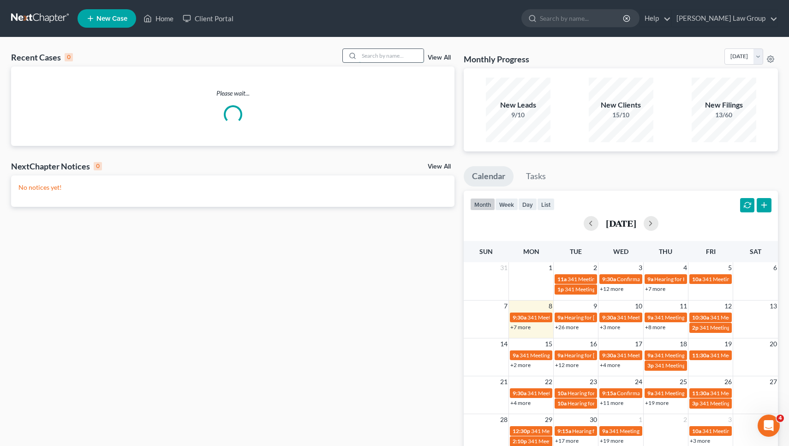
click at [396, 58] on input "search" at bounding box center [391, 55] width 65 height 13
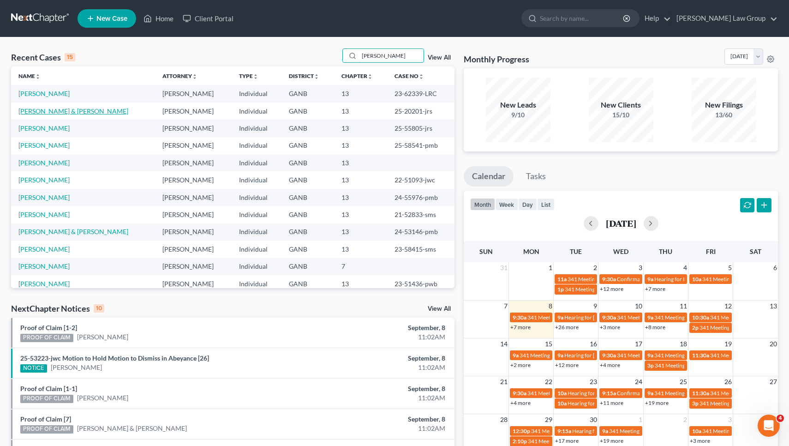
type input "johnson"
click at [57, 108] on link "Johnson, Ishmael & Jennifer" at bounding box center [73, 111] width 110 height 8
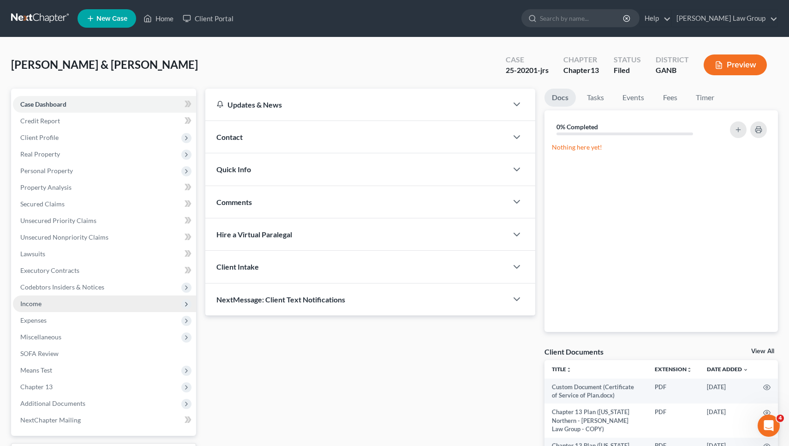
click at [55, 306] on span "Income" at bounding box center [104, 303] width 183 height 17
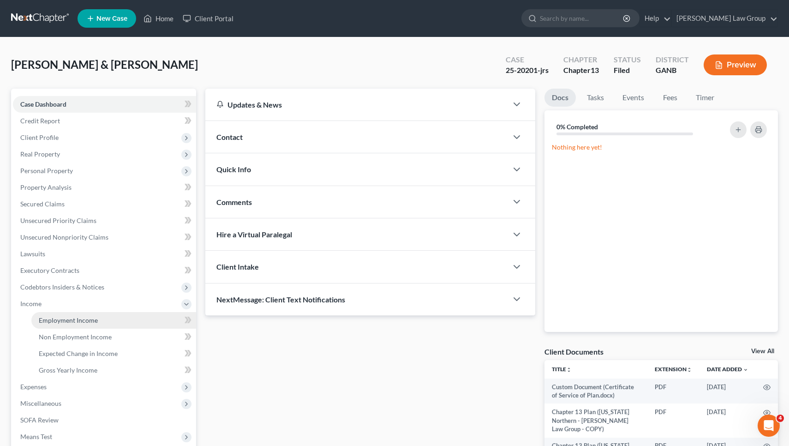
click at [70, 319] on span "Employment Income" at bounding box center [68, 320] width 59 height 8
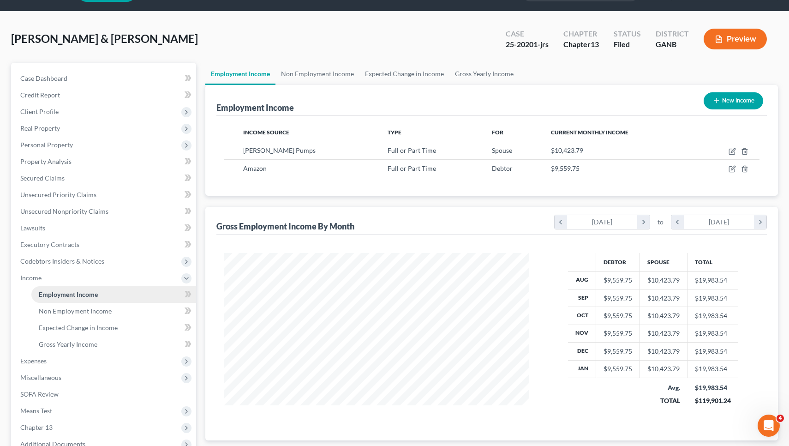
scroll to position [27, 0]
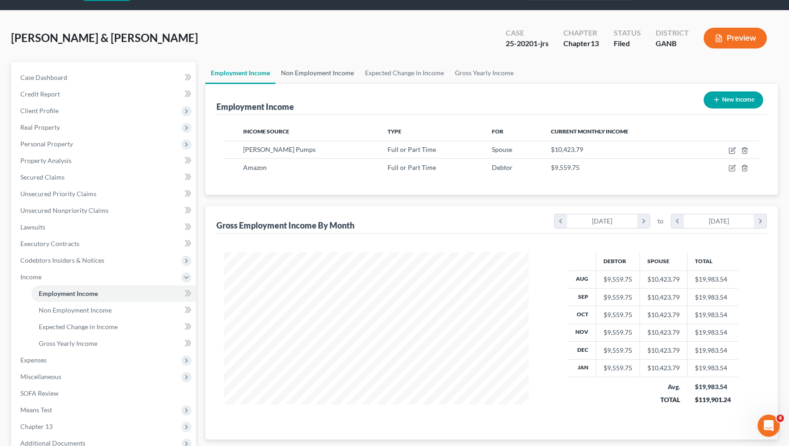
click at [321, 75] on link "Non Employment Income" at bounding box center [318, 73] width 84 height 22
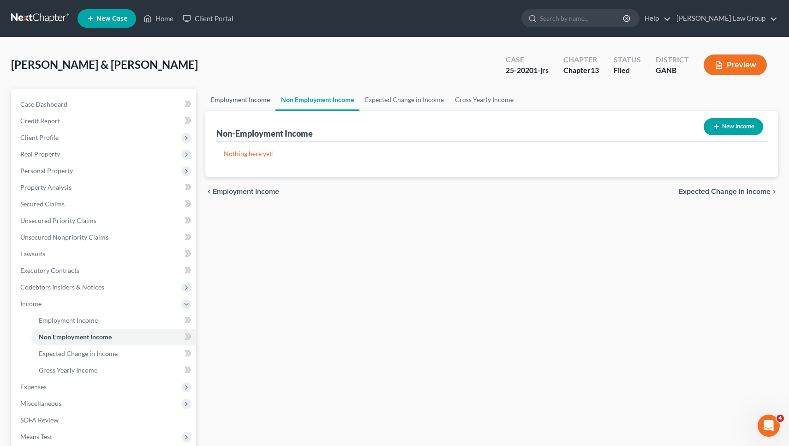
click at [254, 102] on link "Employment Income" at bounding box center [240, 100] width 70 height 22
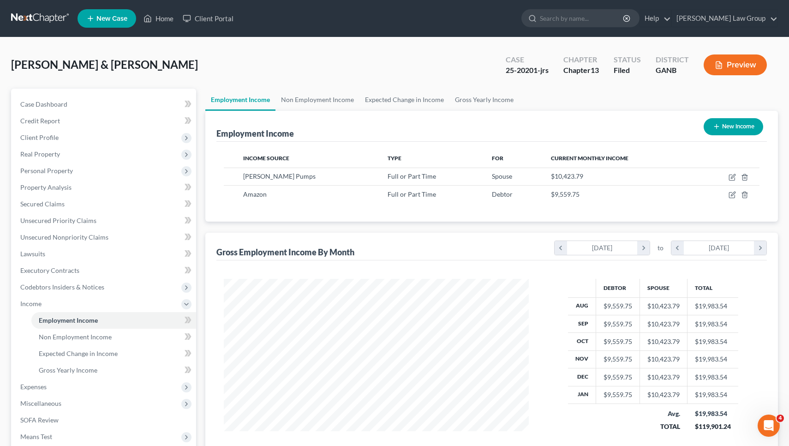
scroll to position [165, 324]
click at [292, 102] on link "Non Employment Income" at bounding box center [318, 100] width 84 height 22
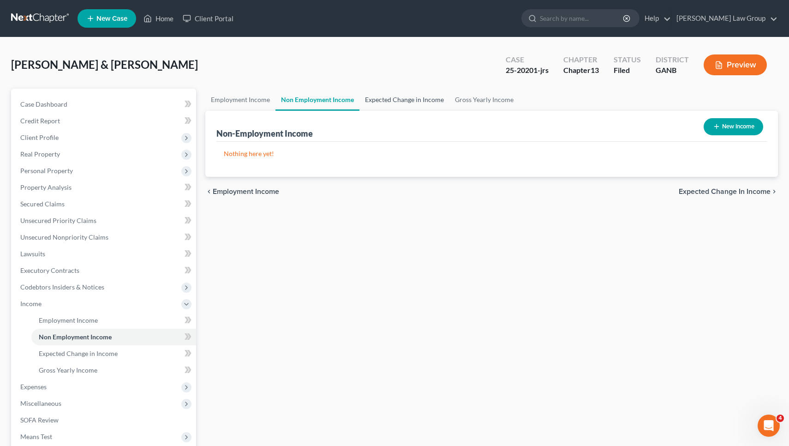
click at [389, 96] on link "Expected Change in Income" at bounding box center [405, 100] width 90 height 22
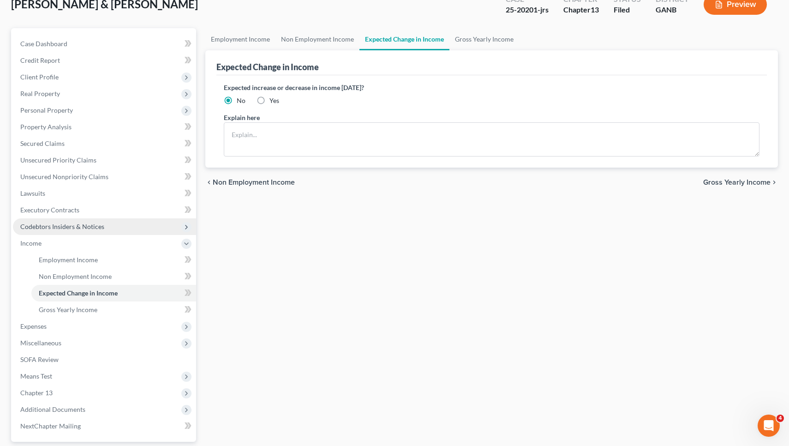
scroll to position [65, 0]
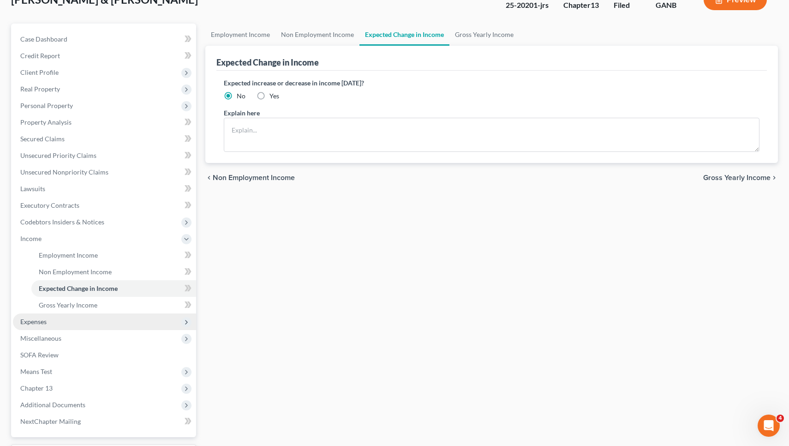
click at [85, 323] on span "Expenses" at bounding box center [104, 321] width 183 height 17
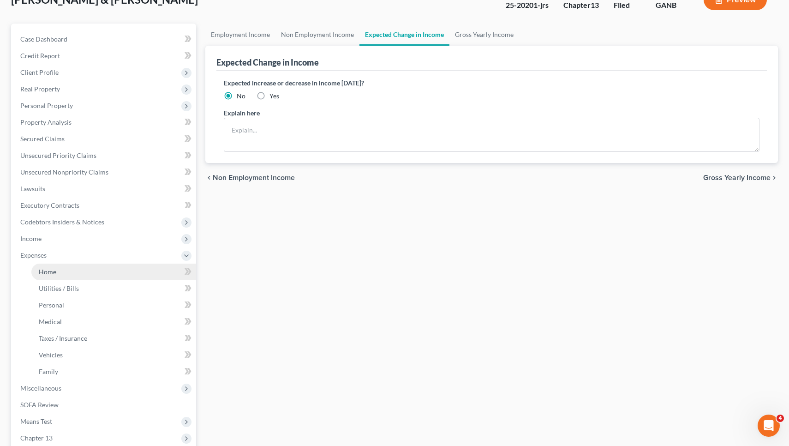
click at [79, 275] on link "Home" at bounding box center [113, 272] width 165 height 17
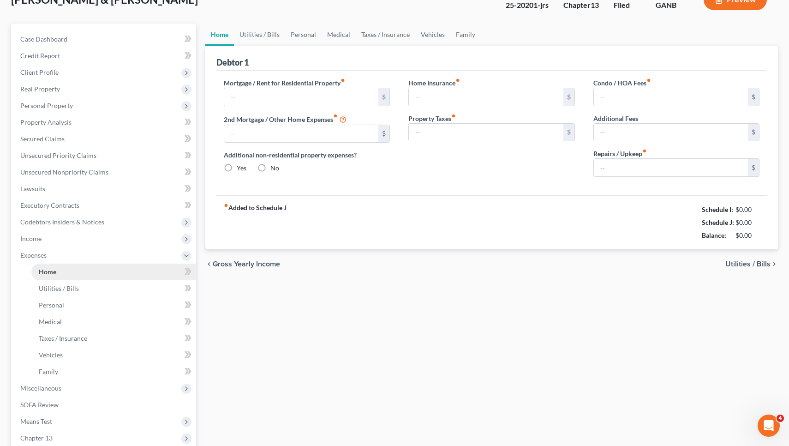
scroll to position [1, 0]
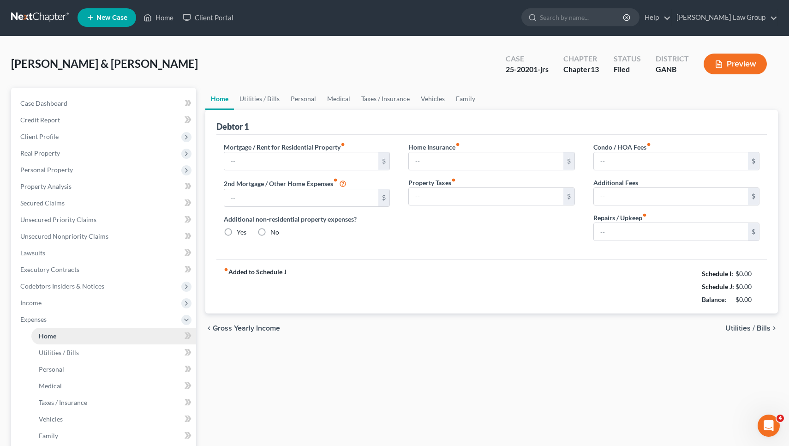
type input "4,500.00"
type input "0.00"
radio input "true"
type input "0.00"
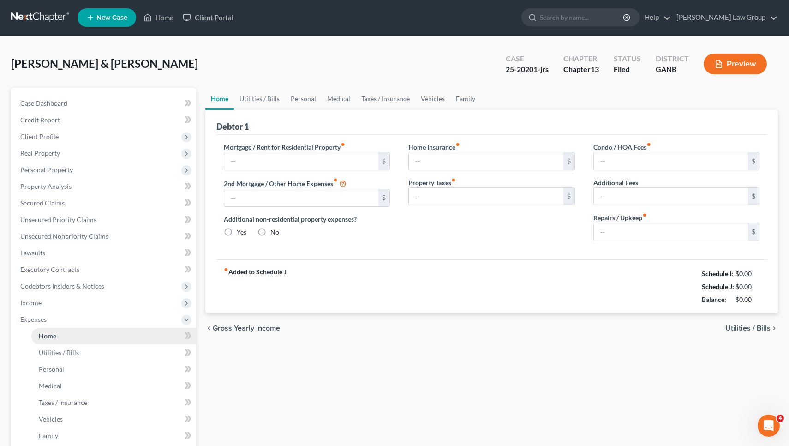
type input "0.00"
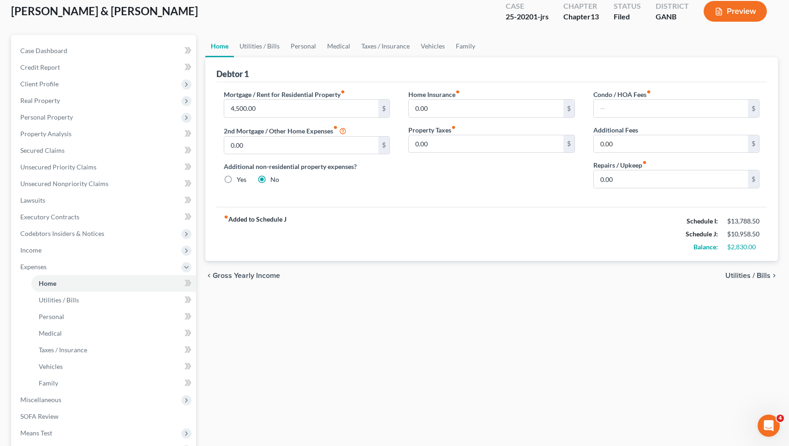
scroll to position [60, 0]
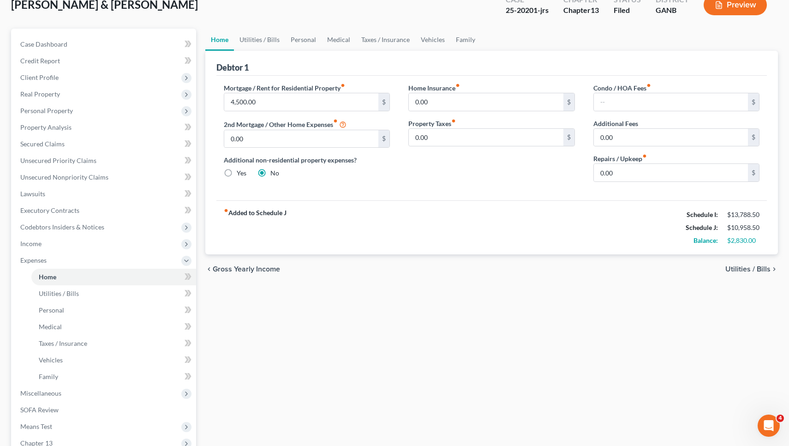
click at [738, 271] on span "Utilities / Bills" at bounding box center [748, 268] width 45 height 7
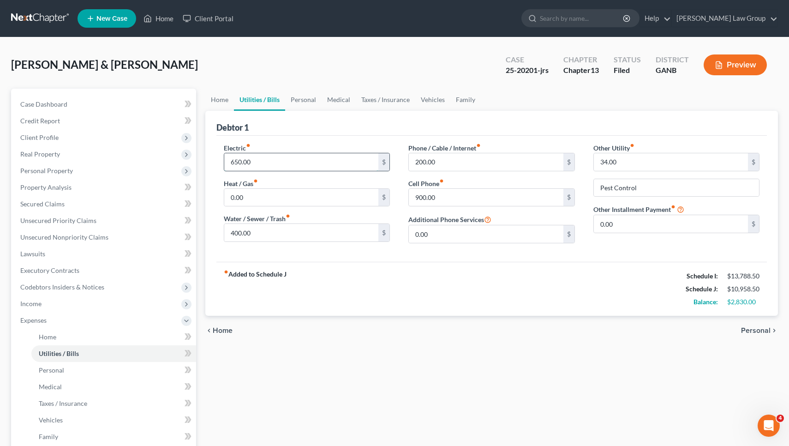
click at [366, 163] on input "650.00" at bounding box center [301, 162] width 155 height 18
type input "400"
click at [309, 239] on input "400.00" at bounding box center [301, 233] width 155 height 18
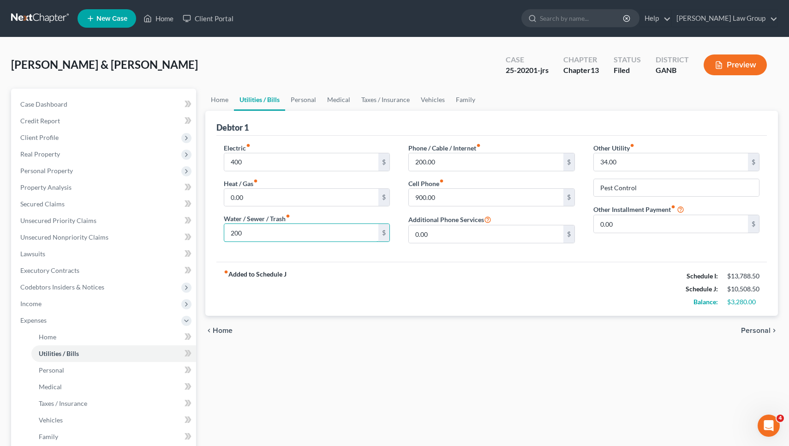
type input "200"
click at [752, 334] on span "Personal" at bounding box center [756, 330] width 30 height 7
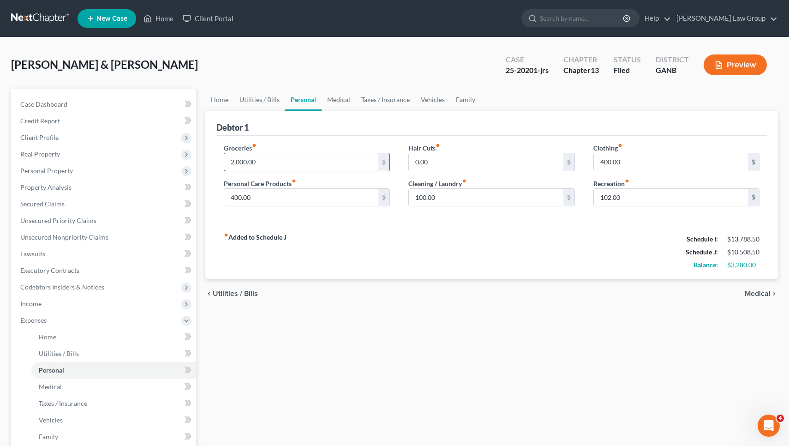
click at [288, 165] on input "2,000.00" at bounding box center [301, 162] width 155 height 18
type input "1,500"
click at [466, 99] on link "Family" at bounding box center [466, 100] width 30 height 22
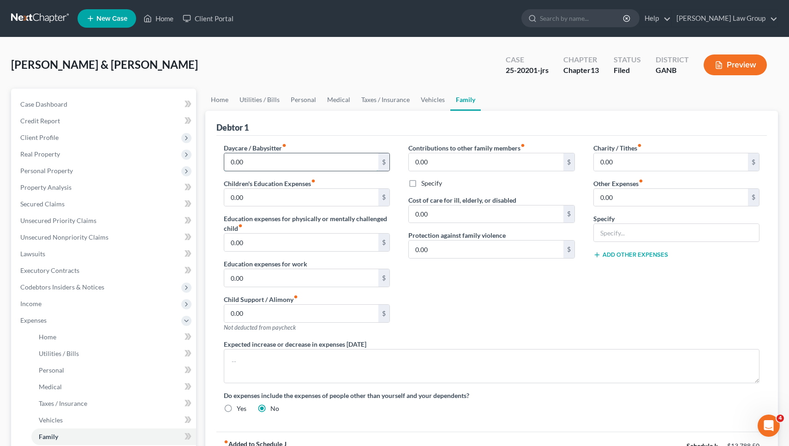
click at [268, 163] on input "0.00" at bounding box center [301, 162] width 155 height 18
type input "1,100"
click at [477, 258] on input "0.00" at bounding box center [486, 250] width 155 height 18
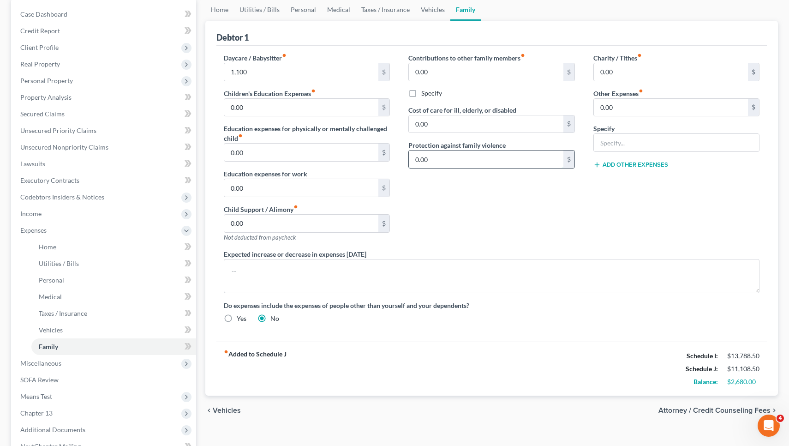
scroll to position [194, 0]
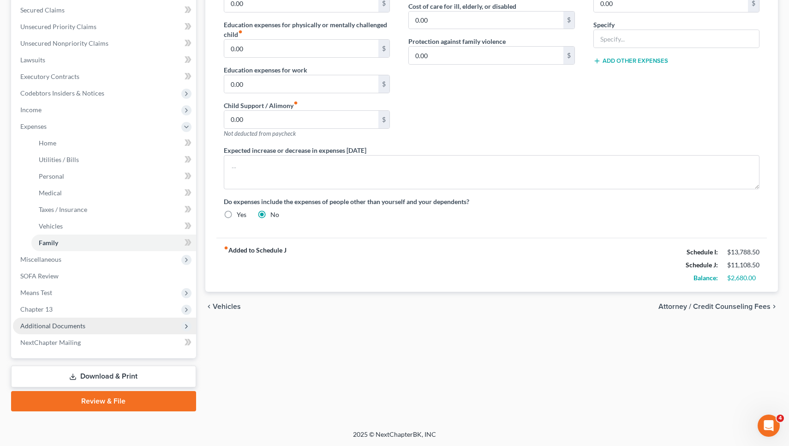
click at [143, 319] on span "Additional Documents" at bounding box center [104, 326] width 183 height 17
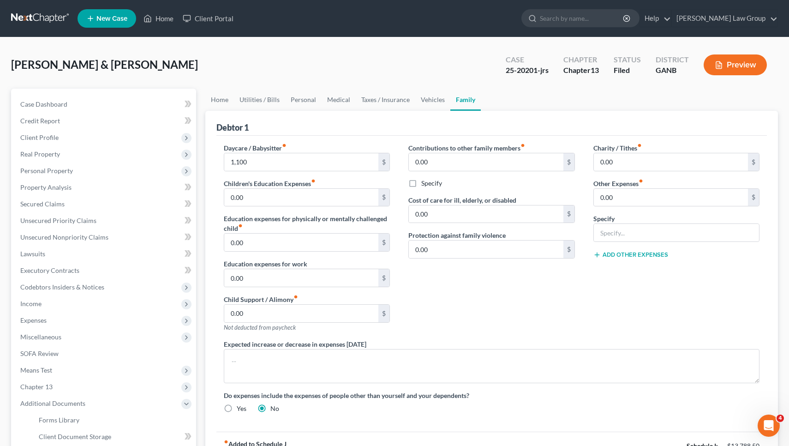
scroll to position [0, 0]
click at [527, 71] on div "25-20201-jrs" at bounding box center [527, 70] width 43 height 11
copy div "20201"
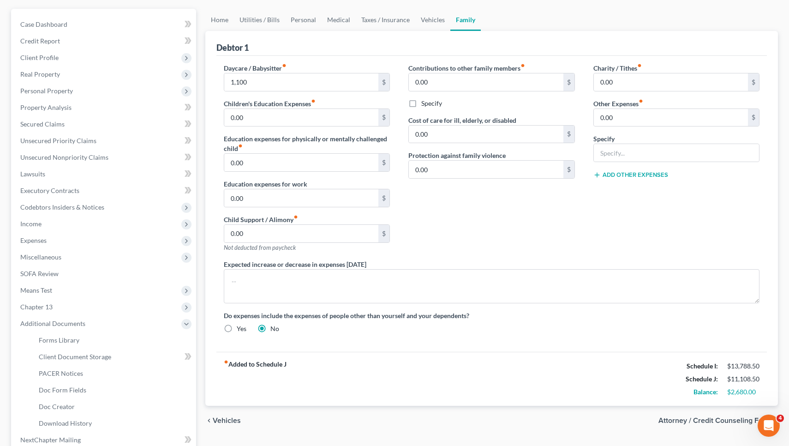
scroll to position [54, 0]
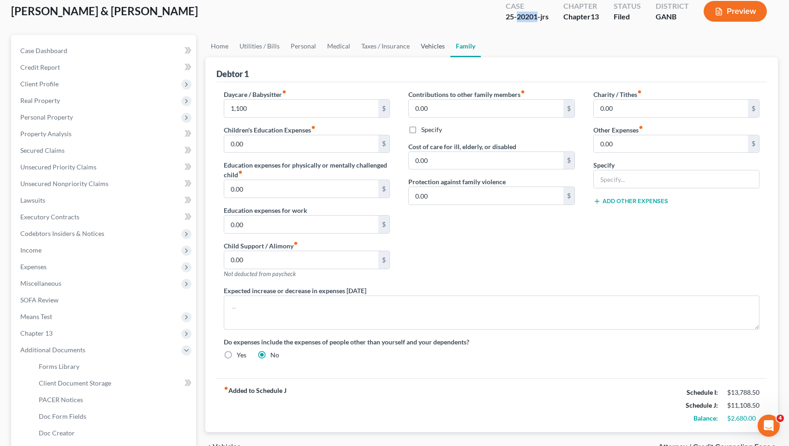
click at [426, 48] on link "Vehicles" at bounding box center [432, 46] width 35 height 22
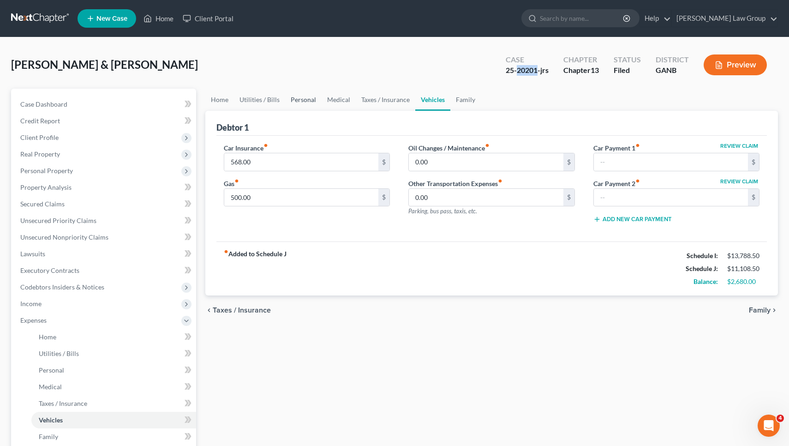
click at [303, 99] on link "Personal" at bounding box center [303, 100] width 36 height 22
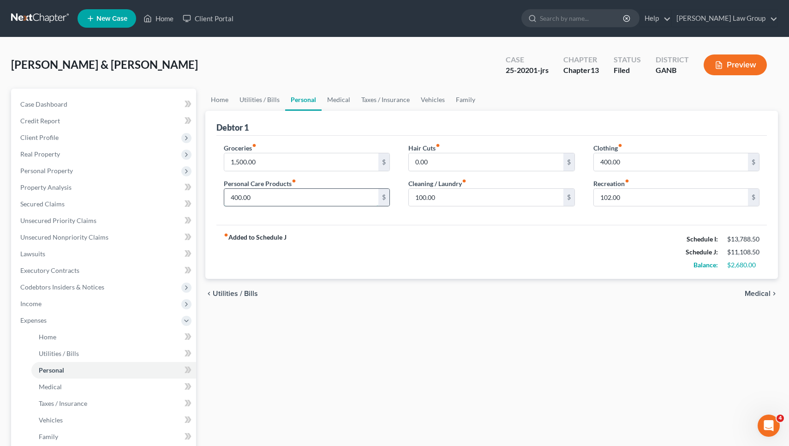
click at [282, 199] on input "400.00" at bounding box center [301, 198] width 155 height 18
type input "3"
type input "300"
drag, startPoint x: 635, startPoint y: 201, endPoint x: 560, endPoint y: 198, distance: 74.9
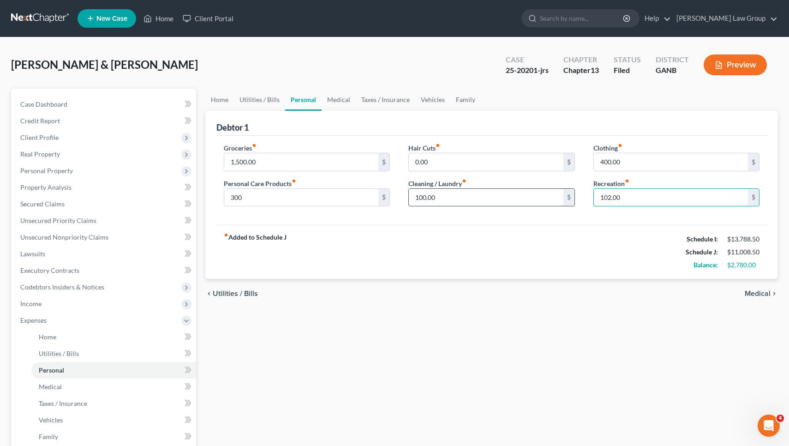
click at [560, 198] on div "Groceries fiber_manual_record 1,500.00 $ Personal Care Products fiber_manual_re…" at bounding box center [492, 178] width 555 height 71
drag, startPoint x: 631, startPoint y: 164, endPoint x: 551, endPoint y: 159, distance: 80.0
click at [551, 159] on div "Groceries fiber_manual_record 1,500.00 $ Personal Care Products fiber_manual_re…" at bounding box center [492, 178] width 555 height 71
click at [349, 165] on input "1,500.00" at bounding box center [301, 162] width 155 height 18
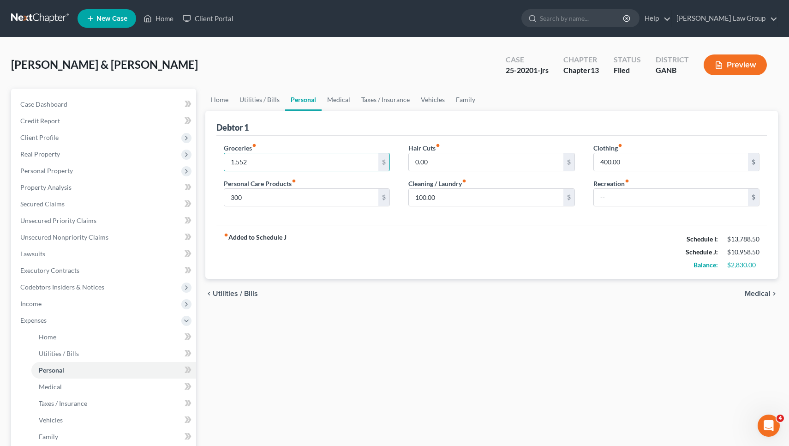
click at [510, 123] on div "Debtor 1" at bounding box center [492, 123] width 551 height 25
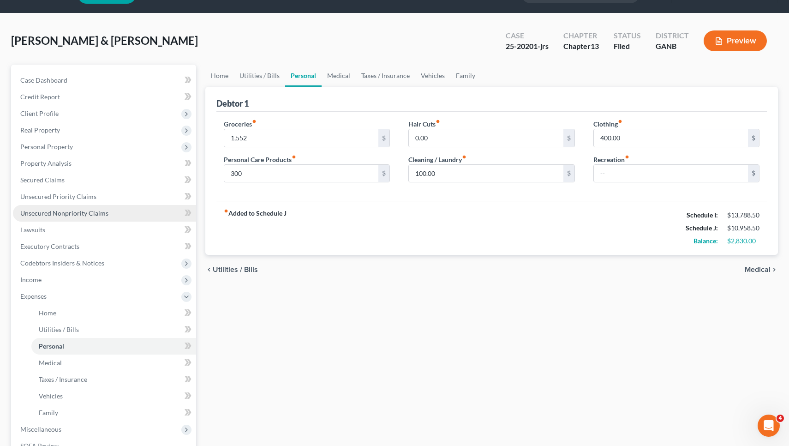
scroll to position [37, 0]
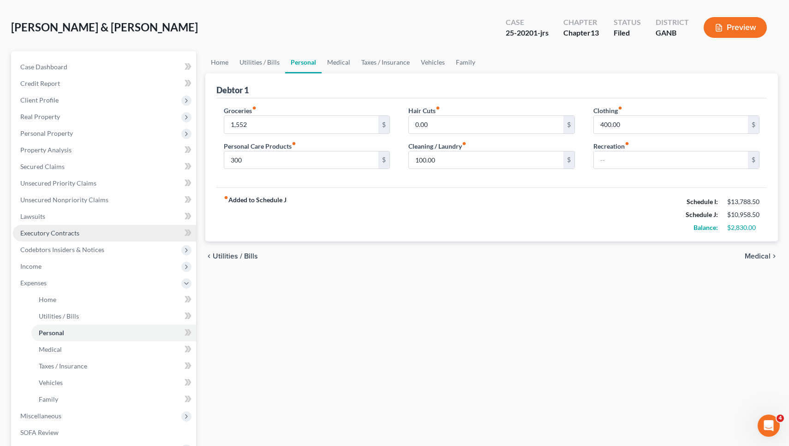
click at [91, 232] on link "Executory Contracts" at bounding box center [104, 233] width 183 height 17
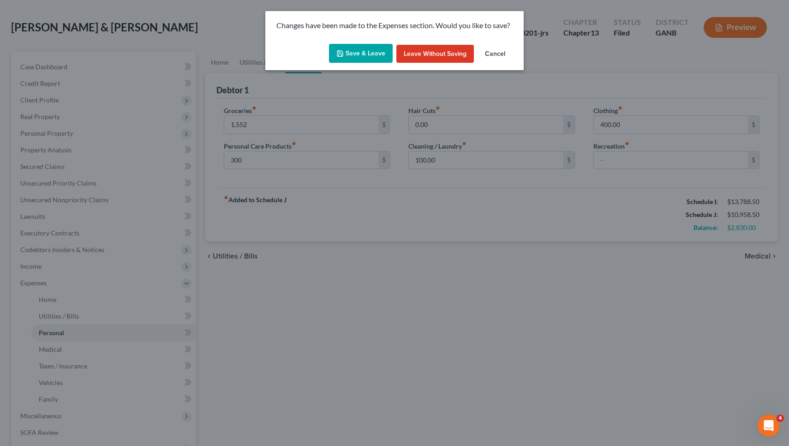
click at [351, 47] on button "Save & Leave" at bounding box center [361, 53] width 64 height 19
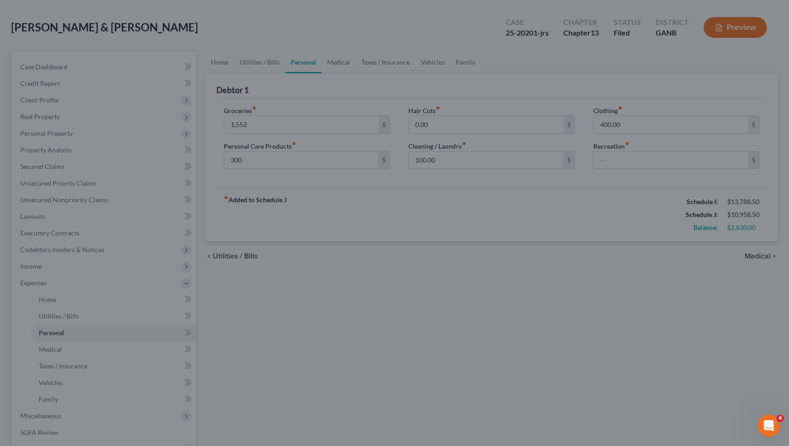
type input "1,552.00"
type input "300.00"
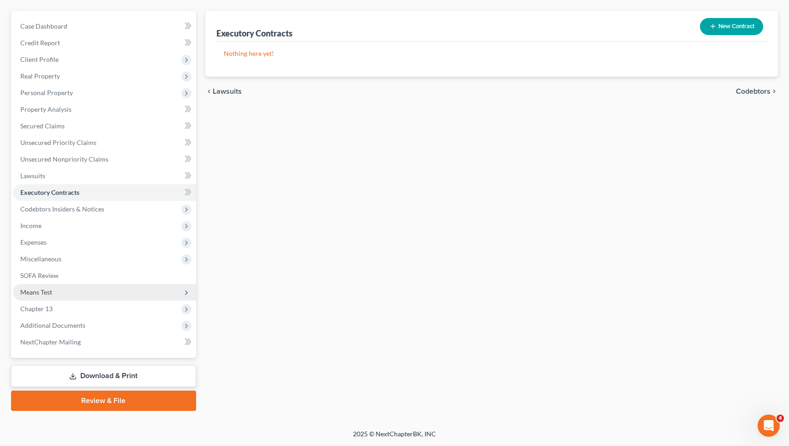
scroll to position [78, 0]
click at [105, 373] on link "Download & Print" at bounding box center [103, 376] width 185 height 22
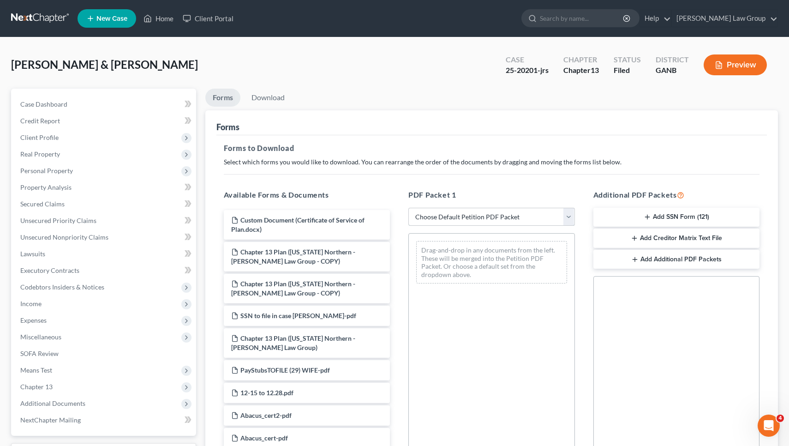
select select "2"
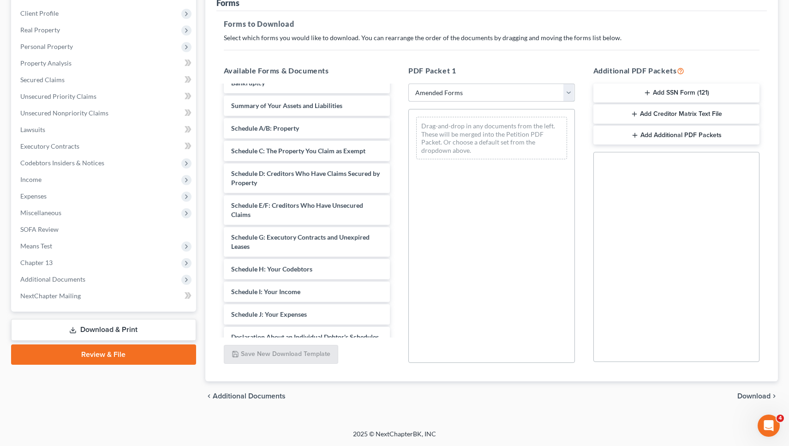
scroll to position [16, 0]
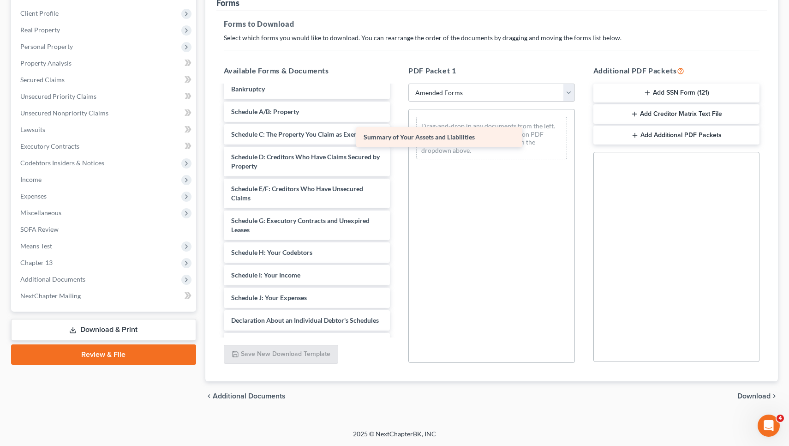
drag, startPoint x: 341, startPoint y: 110, endPoint x: 476, endPoint y: 136, distance: 137.7
click at [398, 136] on div "Summary of Your Assets and Liabilities Voluntary Petition for Individuals Filin…" at bounding box center [307, 293] width 181 height 447
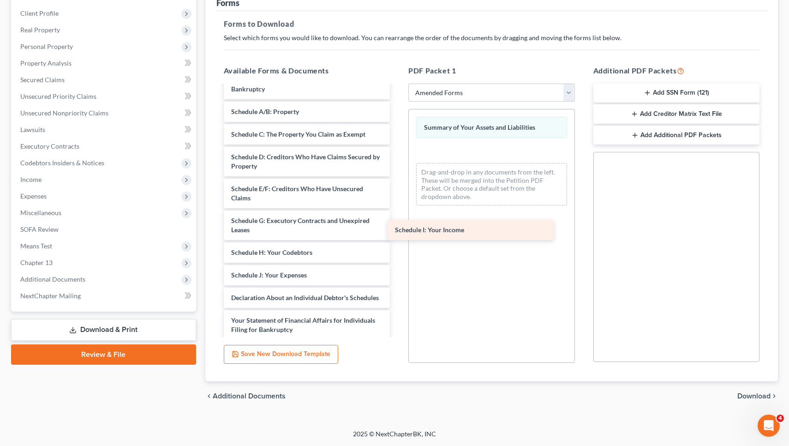
drag, startPoint x: 327, startPoint y: 275, endPoint x: 491, endPoint y: 230, distance: 170.0
click at [398, 230] on div "Schedule I: Your Income Voluntary Petition for Individuals Filing for Bankruptc…" at bounding box center [307, 282] width 181 height 424
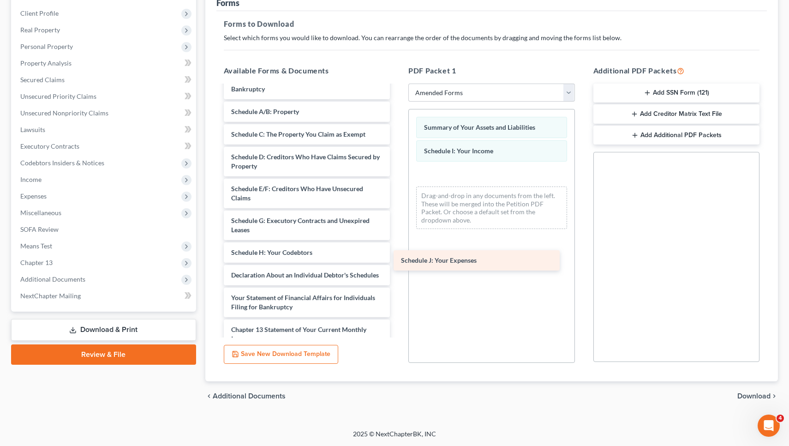
drag, startPoint x: 343, startPoint y: 272, endPoint x: 515, endPoint y: 256, distance: 173.0
click at [398, 256] on div "Schedule J: Your Expenses Voluntary Petition for Individuals Filing for Bankrup…" at bounding box center [307, 271] width 181 height 402
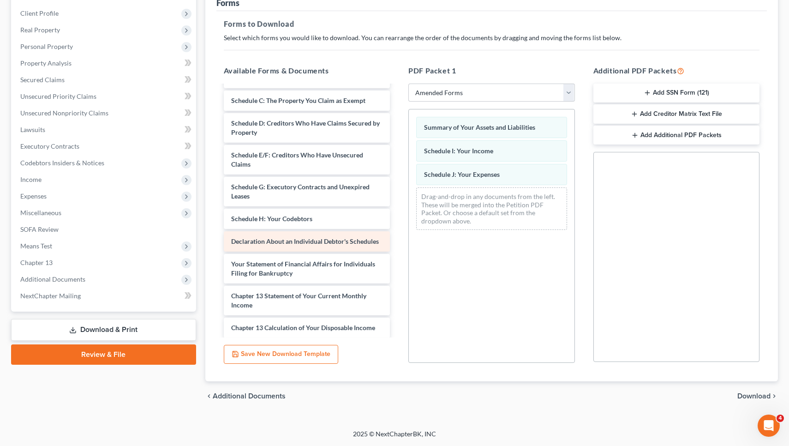
scroll to position [71, 0]
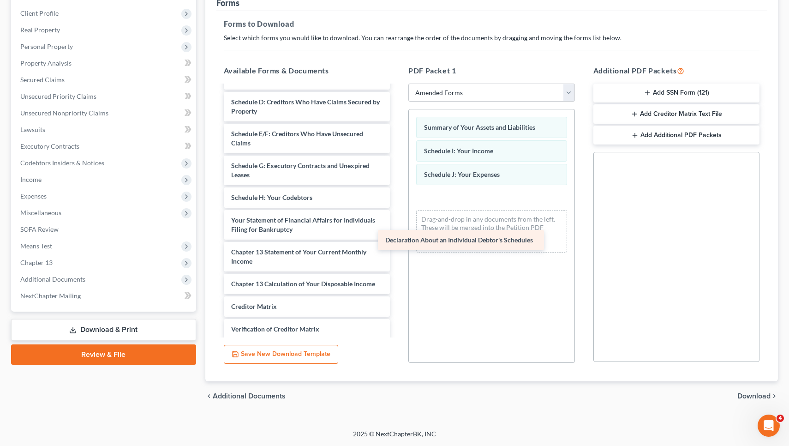
drag, startPoint x: 327, startPoint y: 222, endPoint x: 483, endPoint y: 241, distance: 157.2
click at [398, 241] on div "Declaration About an Individual Debtor's Schedules Voluntary Petition for Indiv…" at bounding box center [307, 204] width 181 height 379
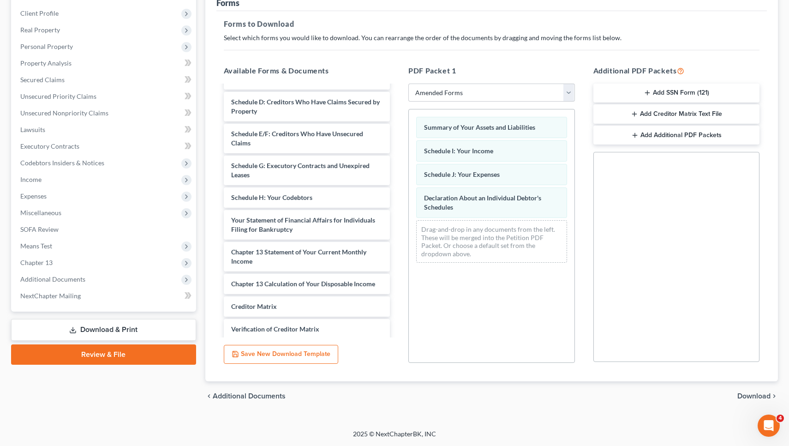
click at [748, 395] on span "Download" at bounding box center [754, 395] width 33 height 7
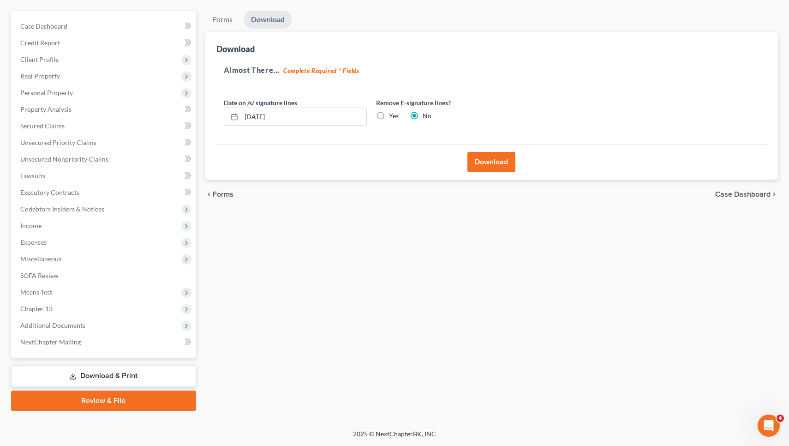
scroll to position [78, 0]
click at [492, 164] on button "Download" at bounding box center [492, 162] width 48 height 20
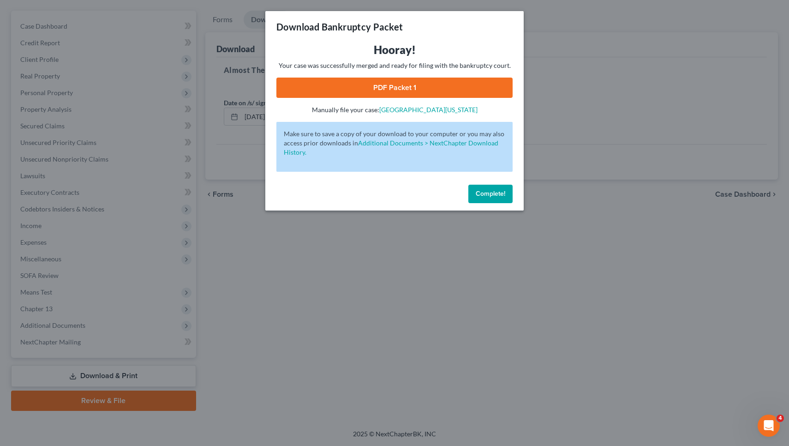
click at [468, 89] on link "PDF Packet 1" at bounding box center [395, 88] width 236 height 20
click at [503, 196] on span "Complete!" at bounding box center [491, 194] width 30 height 8
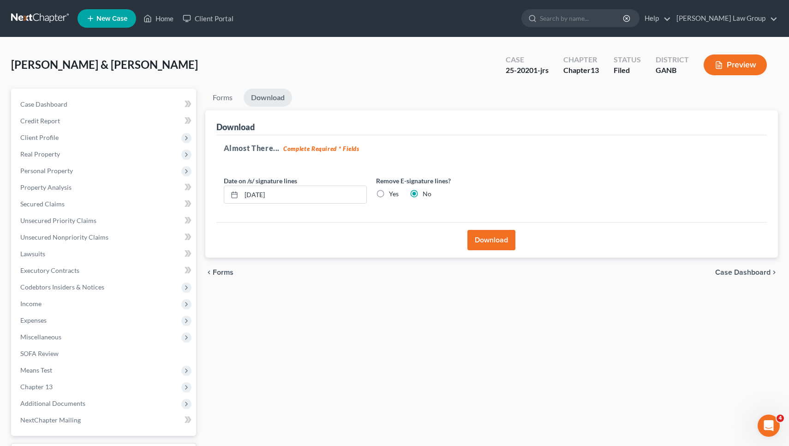
scroll to position [0, 0]
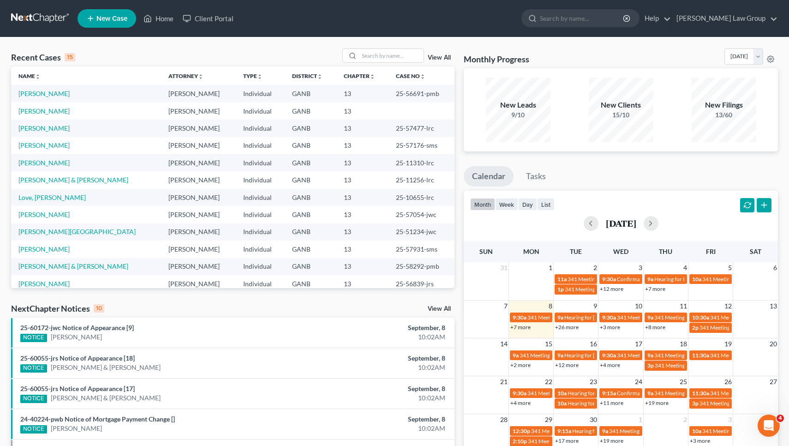
click at [432, 308] on link "View All" at bounding box center [439, 309] width 23 height 6
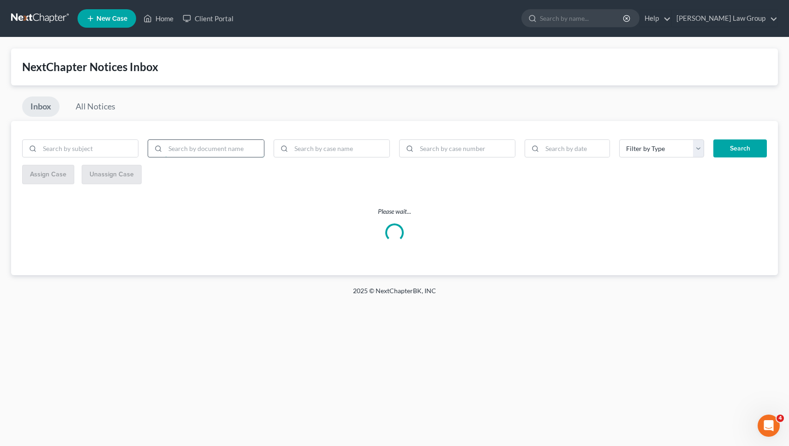
click at [207, 153] on input "search" at bounding box center [214, 149] width 98 height 18
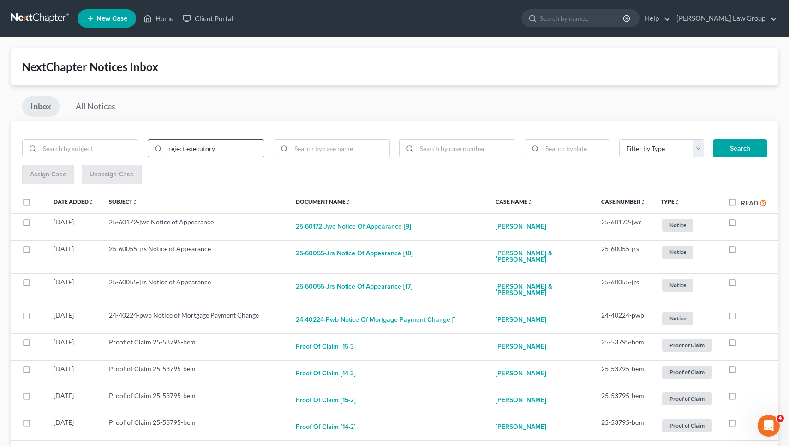
type input "reject executory"
click at [740, 148] on button "Search" at bounding box center [741, 148] width 54 height 18
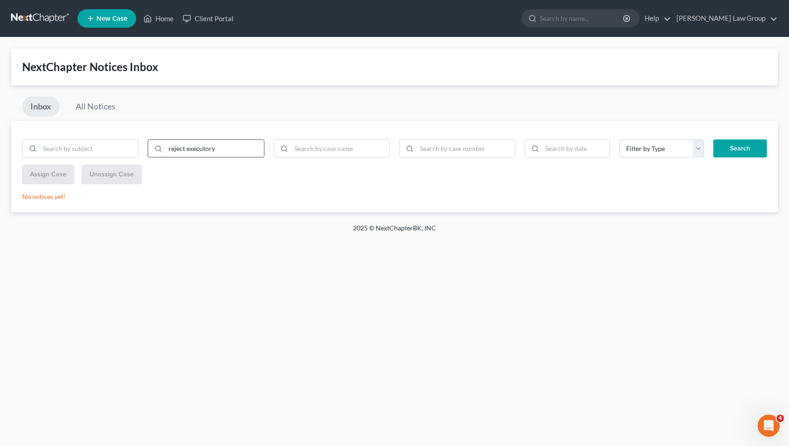
click at [200, 143] on input "reject executory" at bounding box center [214, 149] width 98 height 18
click at [479, 138] on div "Filter by Type Capital One U/s Exported from Doc Creator Feb 7 2024 Hearing HOA…" at bounding box center [394, 166] width 767 height 91
click at [475, 130] on div "Filter by Type Capital One U/s Exported from Doc Creator Feb 7 2024 Hearing HOA…" at bounding box center [394, 166] width 767 height 91
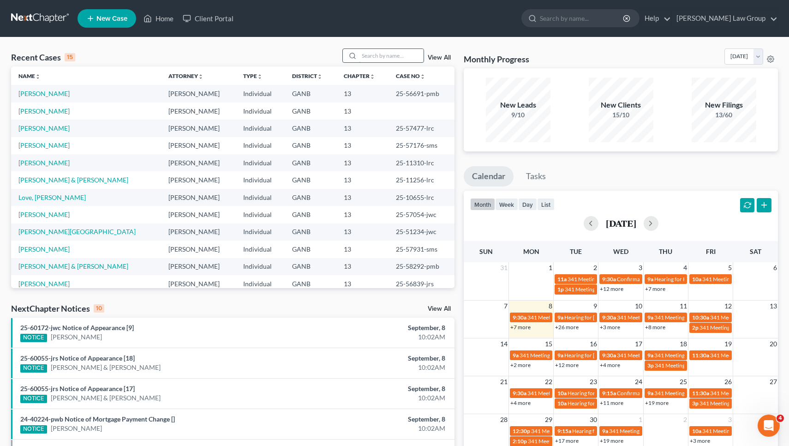
click at [405, 55] on input "search" at bounding box center [391, 55] width 65 height 13
type input "jenkins"
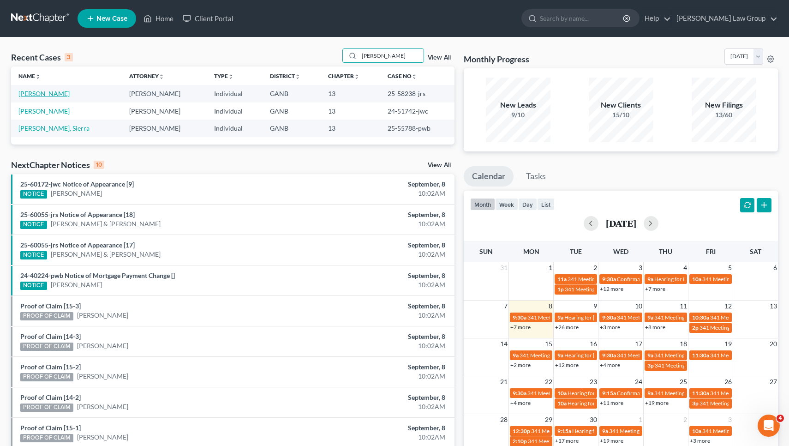
click at [42, 95] on link "Jenkins, Tammy" at bounding box center [43, 94] width 51 height 8
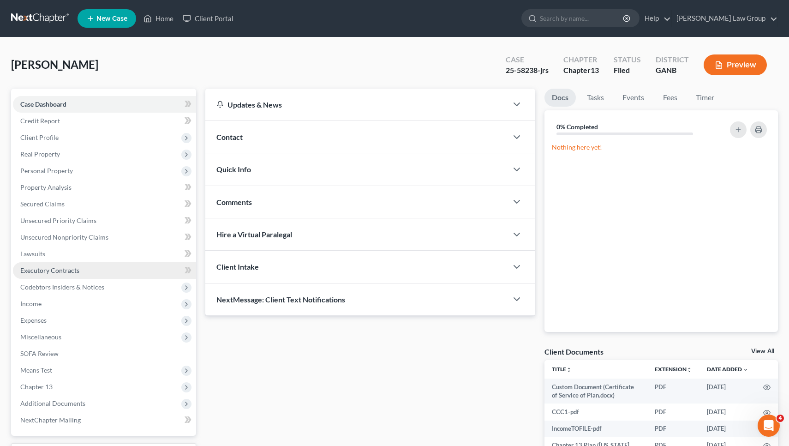
click at [59, 270] on span "Executory Contracts" at bounding box center [49, 270] width 59 height 8
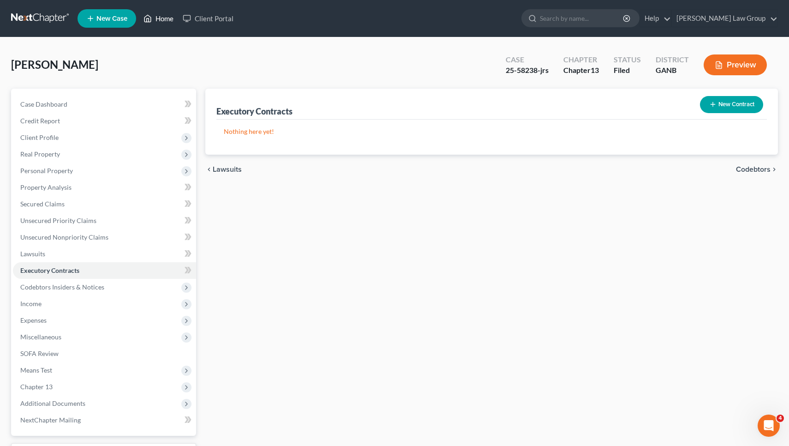
click at [161, 22] on link "Home" at bounding box center [158, 18] width 39 height 17
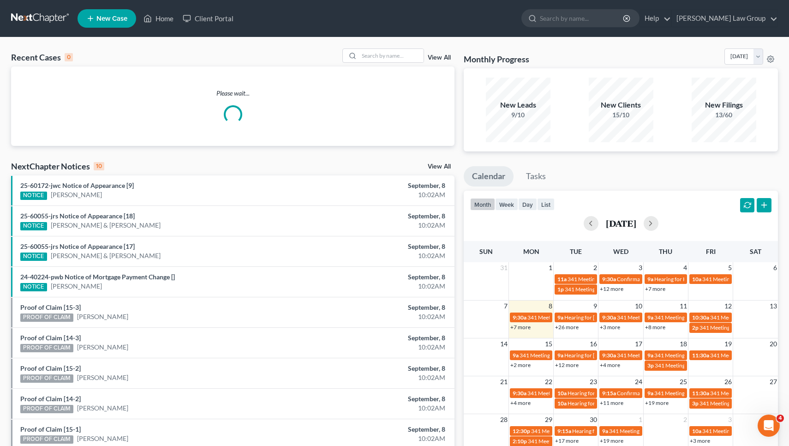
click at [391, 48] on div "Recent Cases 0 View All Please wait... NextChapter Notices 10 View All 25-60172…" at bounding box center [394, 276] width 789 height 479
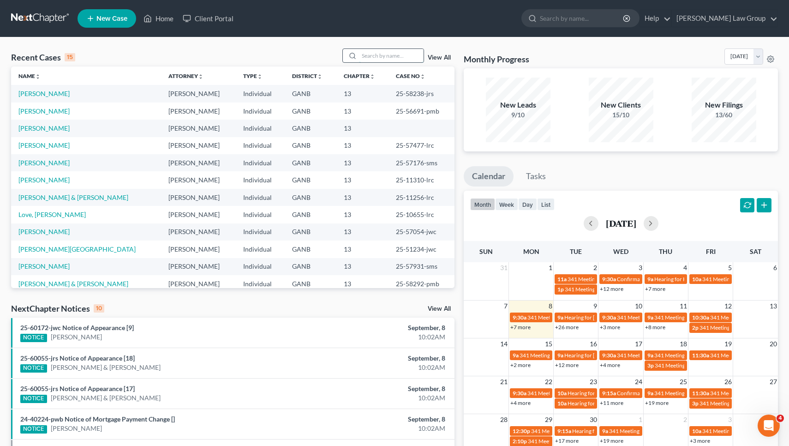
click at [383, 61] on input "search" at bounding box center [391, 55] width 65 height 13
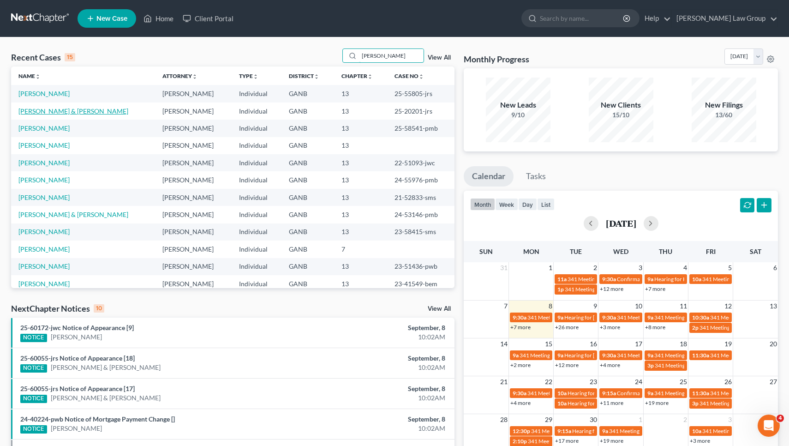
type input "johnson"
click at [71, 110] on link "Johnson, Ishmael & Jennifer" at bounding box center [73, 111] width 110 height 8
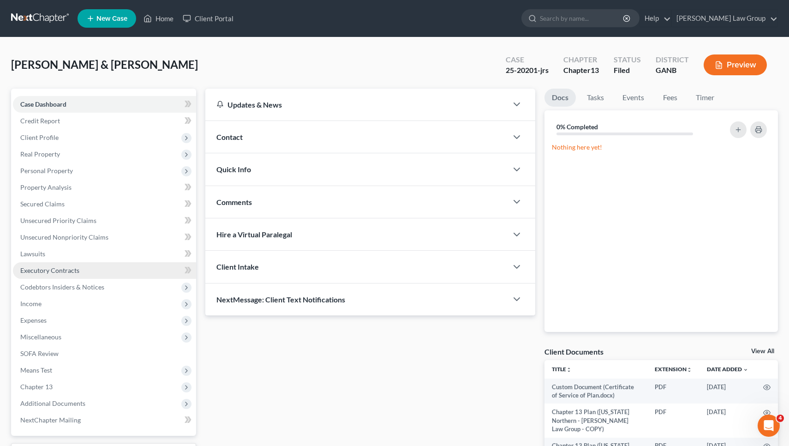
click at [48, 270] on span "Executory Contracts" at bounding box center [49, 270] width 59 height 8
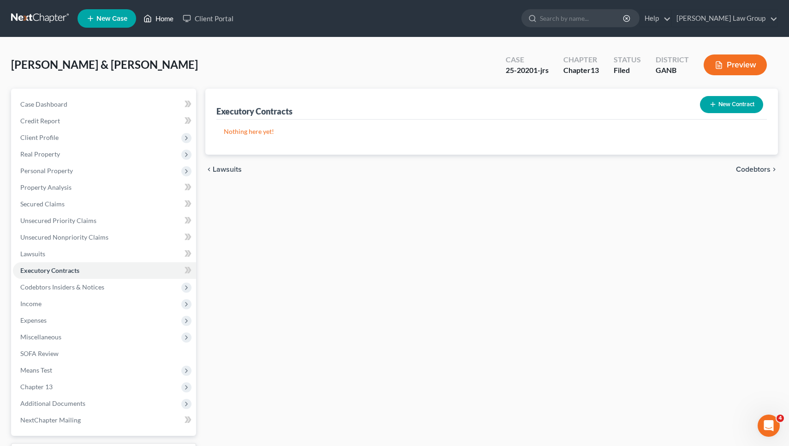
click at [159, 22] on link "Home" at bounding box center [158, 18] width 39 height 17
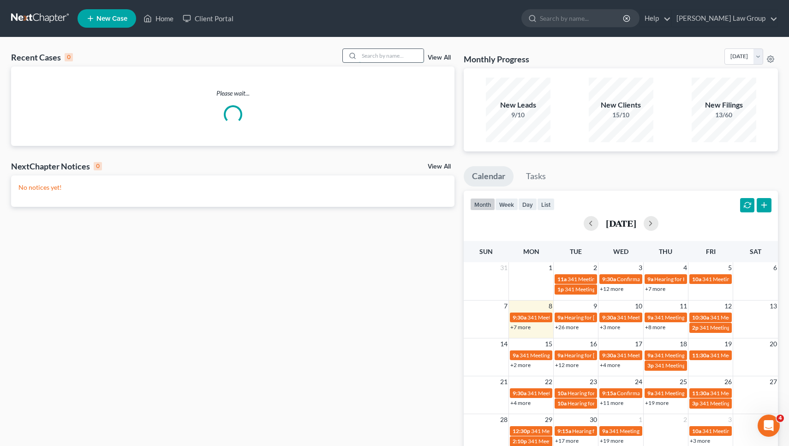
click at [367, 56] on input "search" at bounding box center [391, 55] width 65 height 13
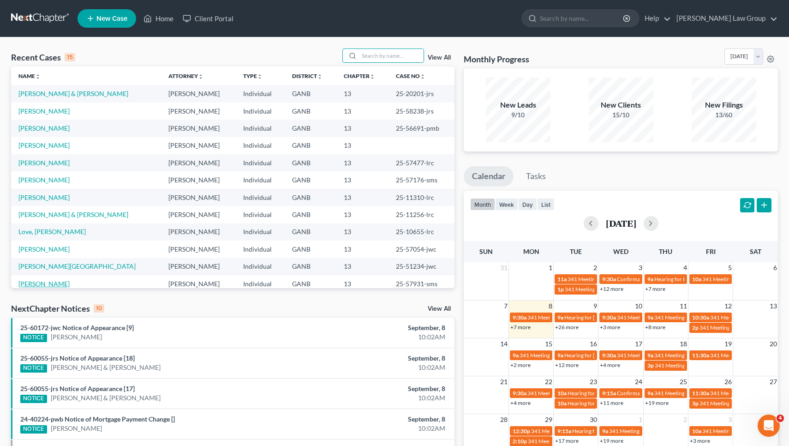
click at [62, 285] on link "Norris, Monique" at bounding box center [43, 284] width 51 height 8
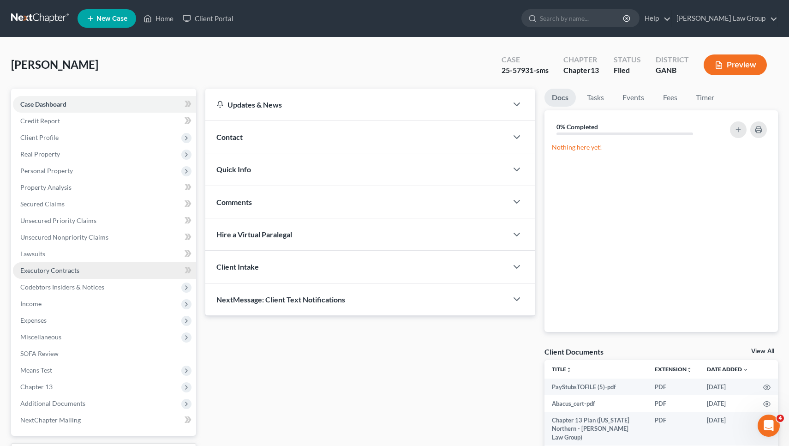
click at [54, 275] on link "Executory Contracts" at bounding box center [104, 270] width 183 height 17
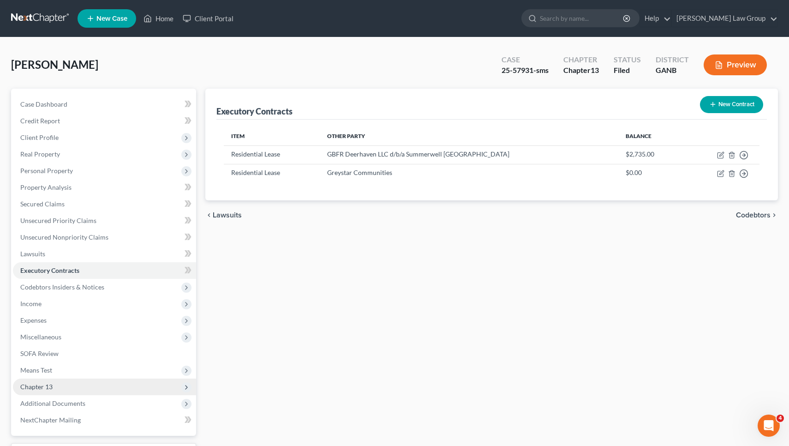
click at [140, 385] on span "Chapter 13" at bounding box center [104, 387] width 183 height 17
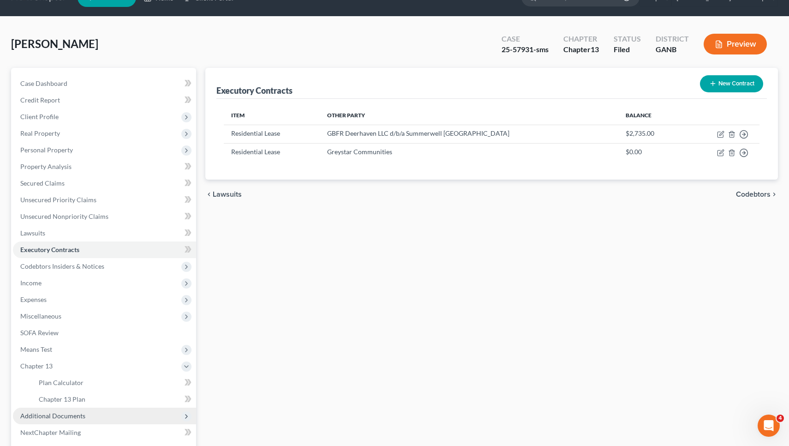
scroll to position [23, 0]
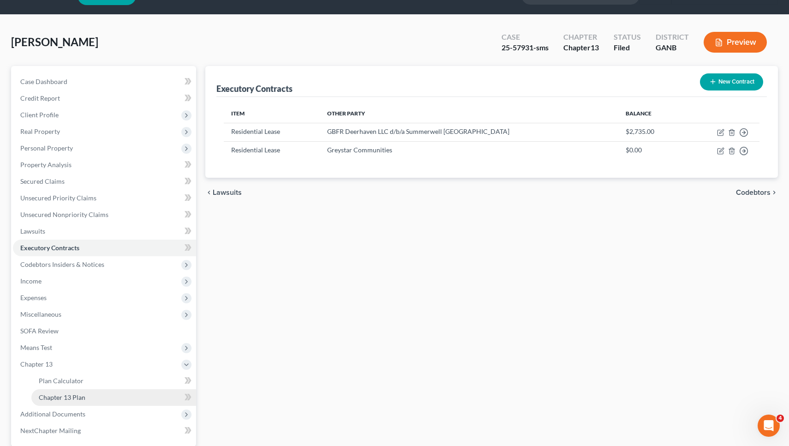
click at [167, 401] on link "Chapter 13 Plan" at bounding box center [113, 397] width 165 height 17
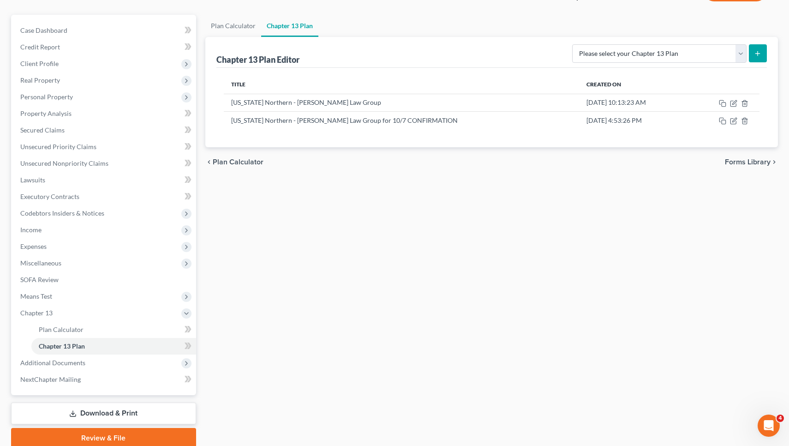
scroll to position [87, 0]
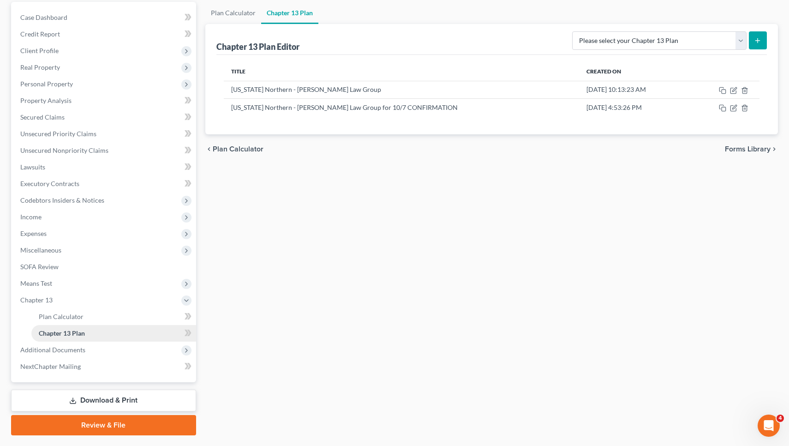
click at [166, 334] on link "Chapter 13 Plan" at bounding box center [113, 333] width 165 height 17
click at [734, 108] on icon "button" at bounding box center [733, 107] width 7 height 7
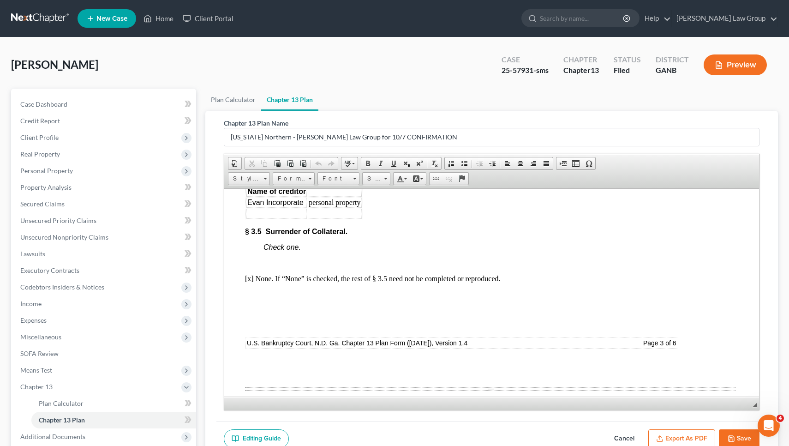
scroll to position [0, 0]
click at [167, 20] on link "Home" at bounding box center [158, 18] width 39 height 17
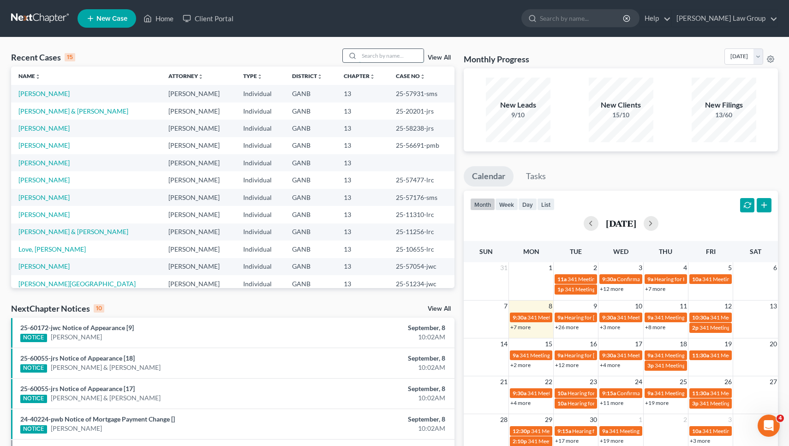
click at [411, 59] on input "search" at bounding box center [391, 55] width 65 height 13
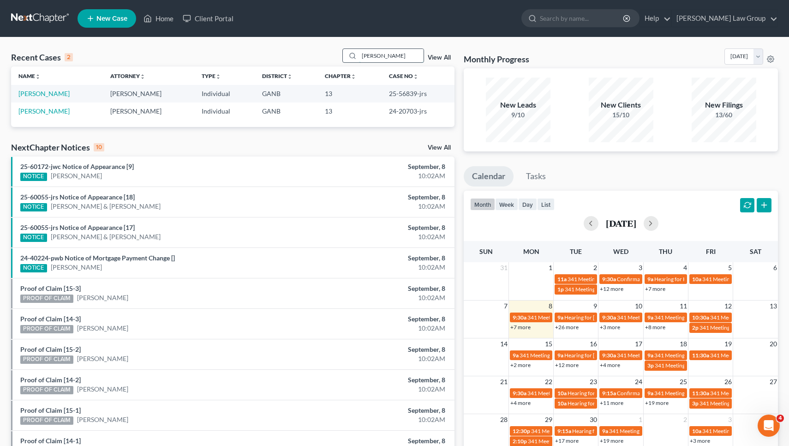
type input "Hubbard"
drag, startPoint x: 411, startPoint y: 59, endPoint x: 48, endPoint y: 92, distance: 364.4
click at [48, 92] on link "Hubbard, Davian" at bounding box center [43, 94] width 51 height 8
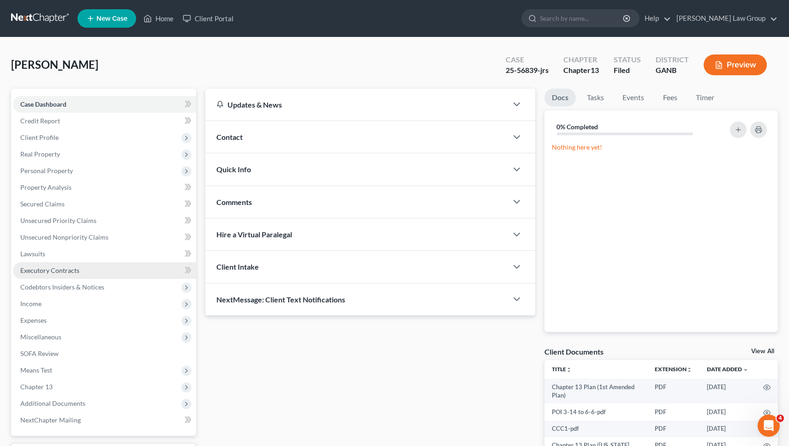
click at [48, 273] on span "Executory Contracts" at bounding box center [49, 270] width 59 height 8
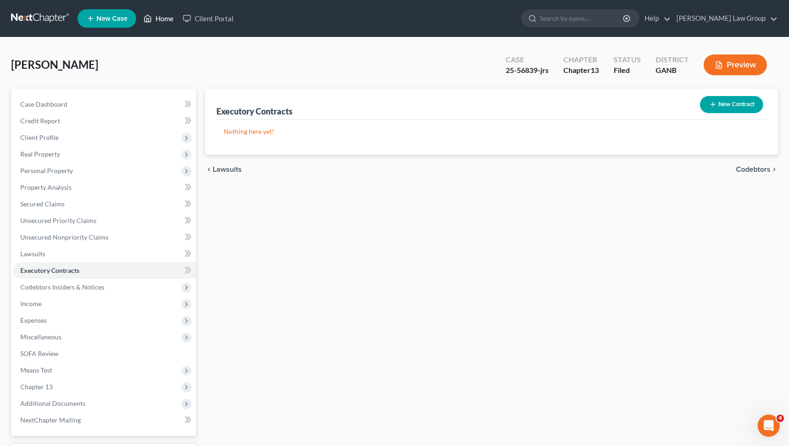
click at [166, 18] on link "Home" at bounding box center [158, 18] width 39 height 17
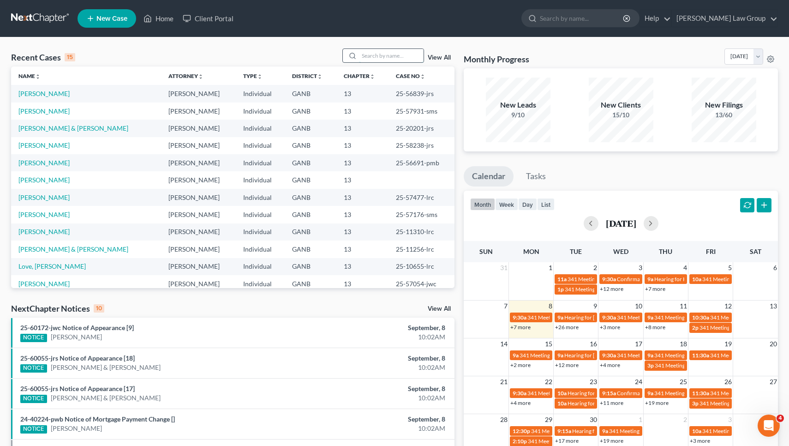
click at [413, 55] on input "search" at bounding box center [391, 55] width 65 height 13
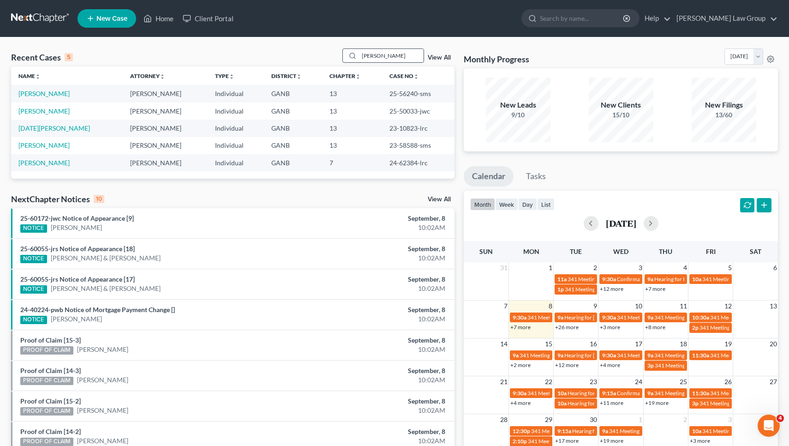
type input "Stephen"
drag, startPoint x: 413, startPoint y: 55, endPoint x: 48, endPoint y: 94, distance: 366.3
click at [48, 94] on link "Stephenson, Kayla" at bounding box center [43, 94] width 51 height 8
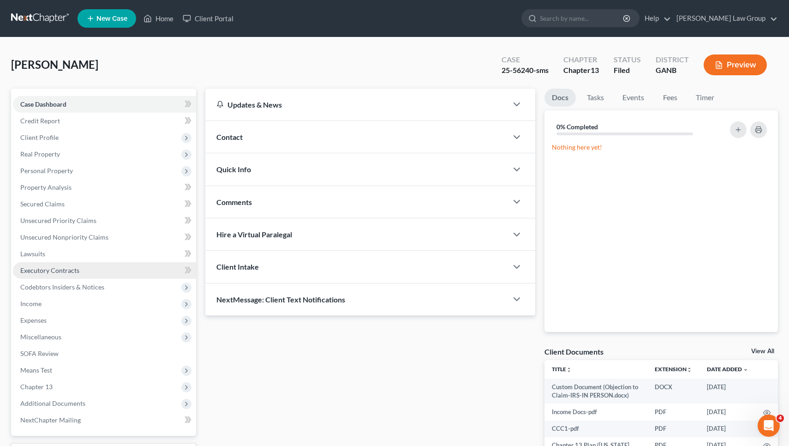
click at [59, 273] on span "Executory Contracts" at bounding box center [49, 270] width 59 height 8
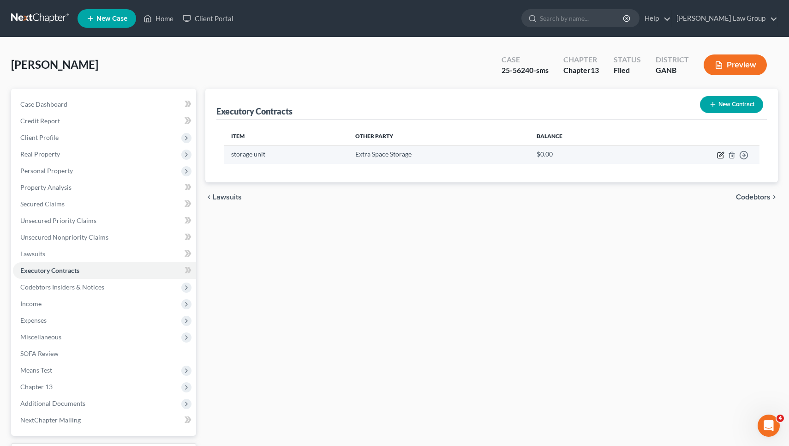
click at [722, 155] on icon "button" at bounding box center [722, 154] width 4 height 4
select select "3"
select select "10"
select select "0"
select select "2"
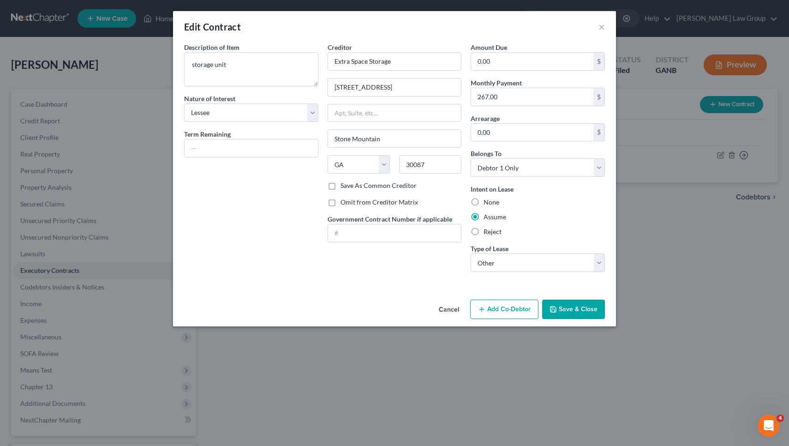
click at [443, 302] on button "Cancel" at bounding box center [449, 310] width 35 height 18
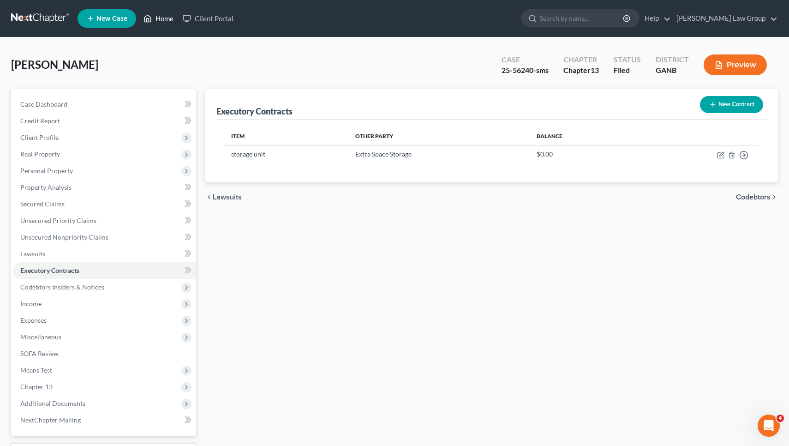
click at [157, 15] on link "Home" at bounding box center [158, 18] width 39 height 17
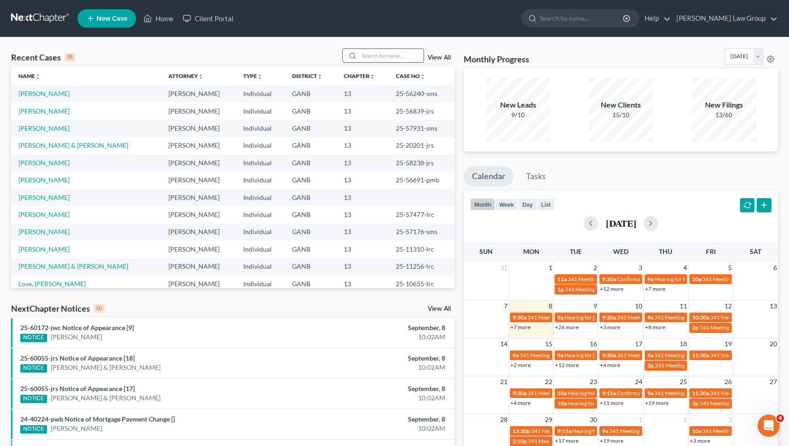
click at [394, 55] on input "search" at bounding box center [391, 55] width 65 height 13
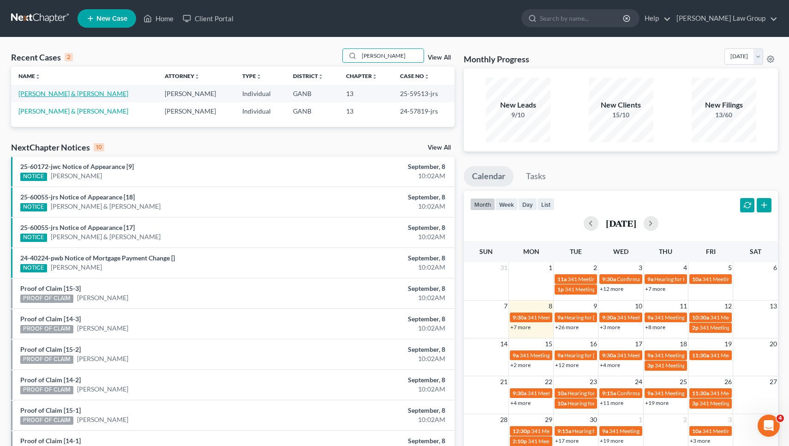
type input "neal"
click at [72, 94] on link "Neal, Aliman & Young-Neal, Kanetra" at bounding box center [73, 94] width 110 height 8
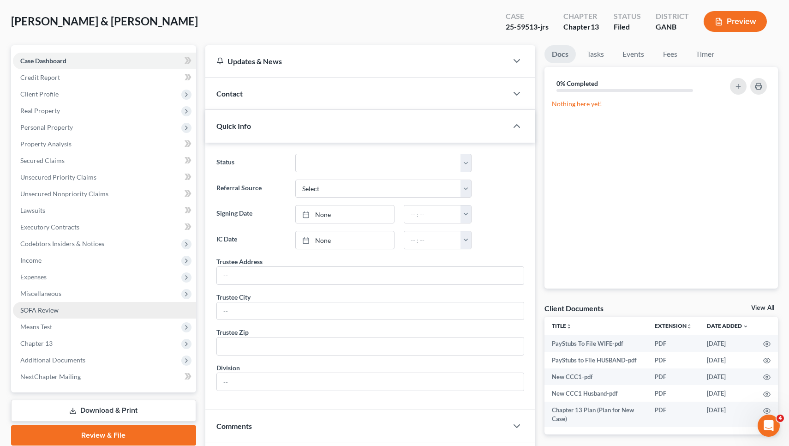
scroll to position [50, 0]
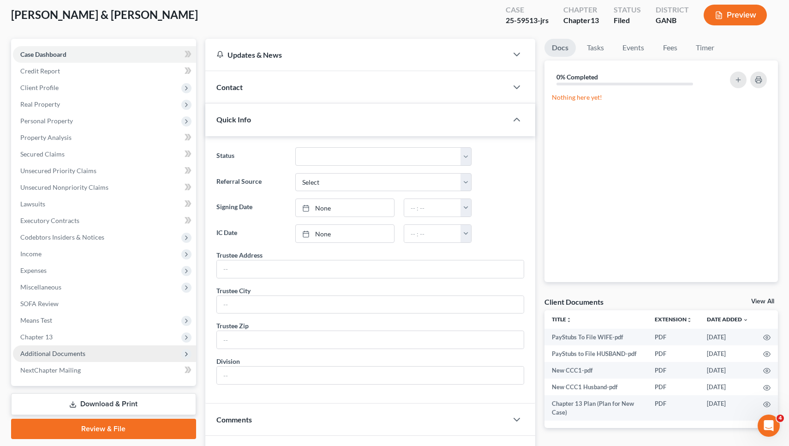
click at [117, 349] on span "Additional Documents" at bounding box center [104, 353] width 183 height 17
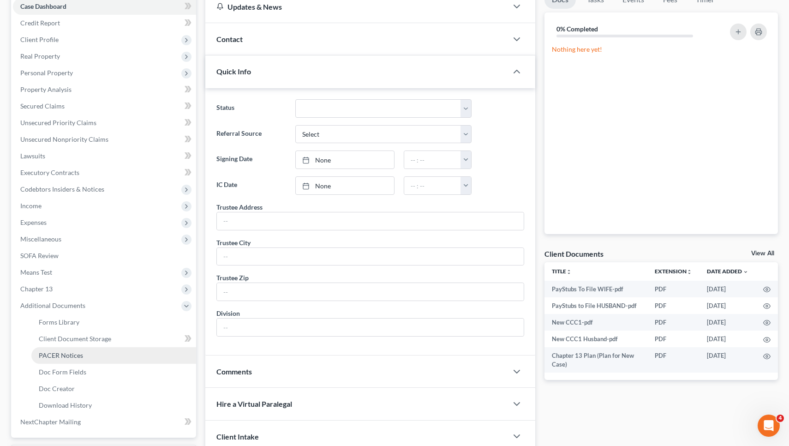
click at [116, 358] on link "PACER Notices" at bounding box center [113, 355] width 165 height 17
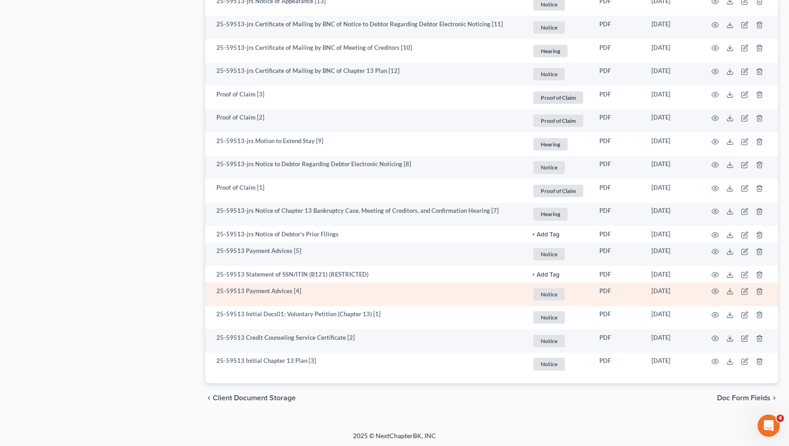
scroll to position [731, 0]
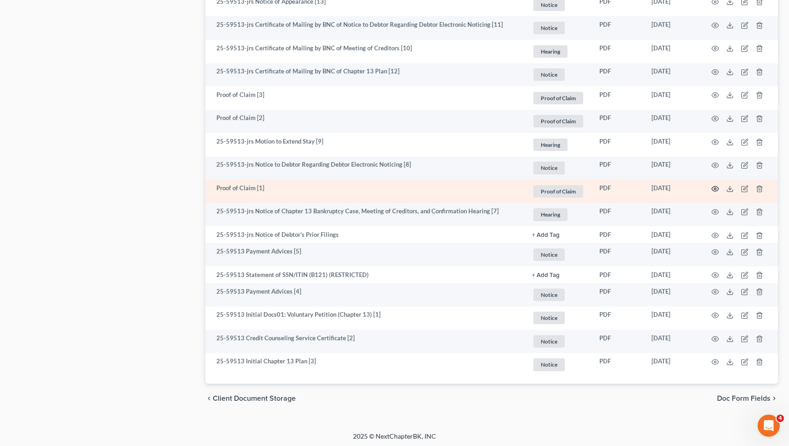
click at [715, 185] on icon "button" at bounding box center [715, 188] width 7 height 7
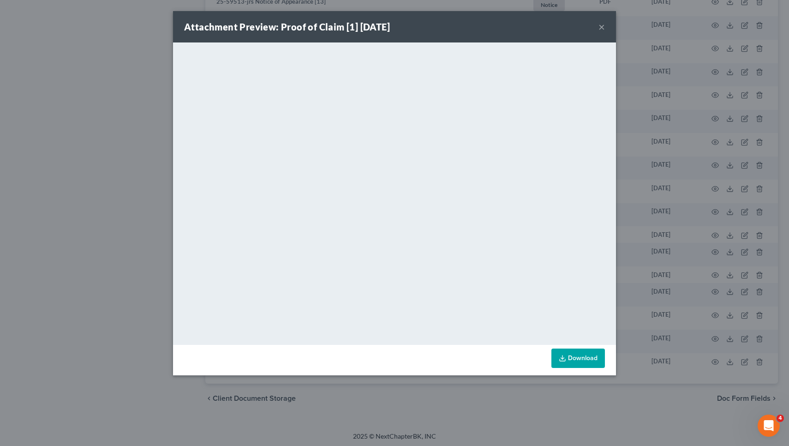
click at [603, 27] on button "×" at bounding box center [602, 26] width 6 height 11
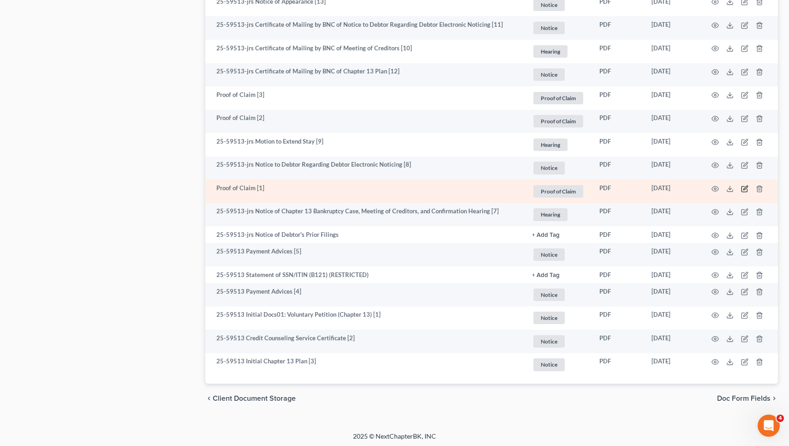
click at [746, 187] on icon "button" at bounding box center [746, 188] width 4 height 4
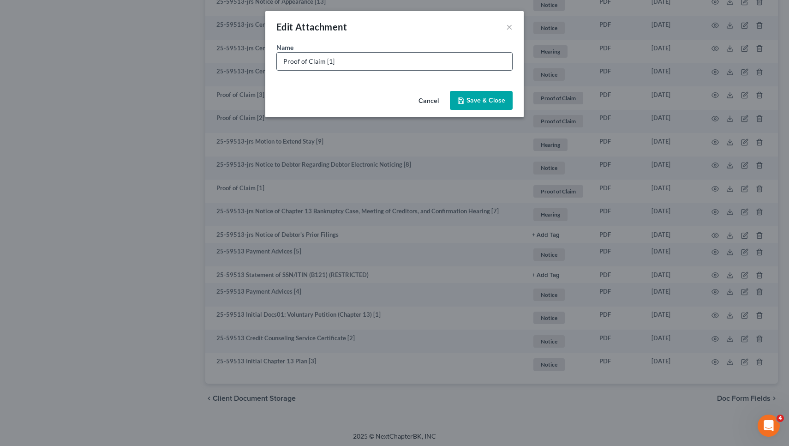
click at [507, 68] on input "Proof of Claim [1]" at bounding box center [394, 62] width 235 height 18
paste input "675.63"
drag, startPoint x: 325, startPoint y: 62, endPoint x: 184, endPoint y: 50, distance: 140.9
click at [184, 50] on div "Edit Attachment × Name * Proof of Claim [1] CW Nexus Credit Card Holding- U/S- …" at bounding box center [394, 223] width 789 height 446
type input "POC [1] CW Nexus Credit Card Holding- U/S- $675.63"
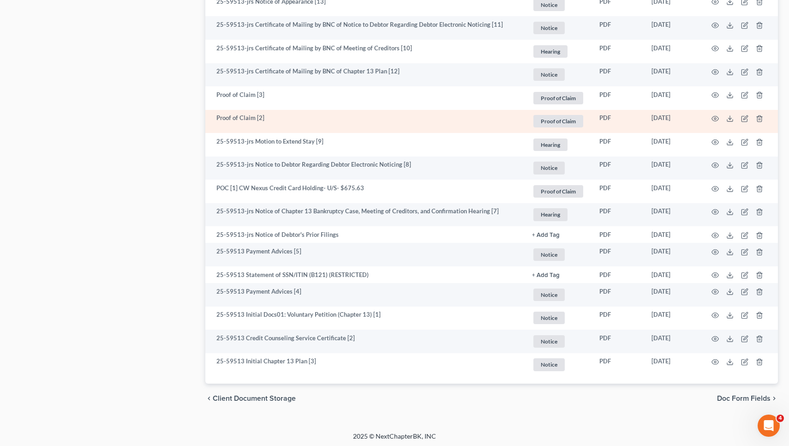
click at [719, 115] on td at bounding box center [740, 122] width 78 height 24
click at [713, 117] on icon "button" at bounding box center [715, 118] width 7 height 7
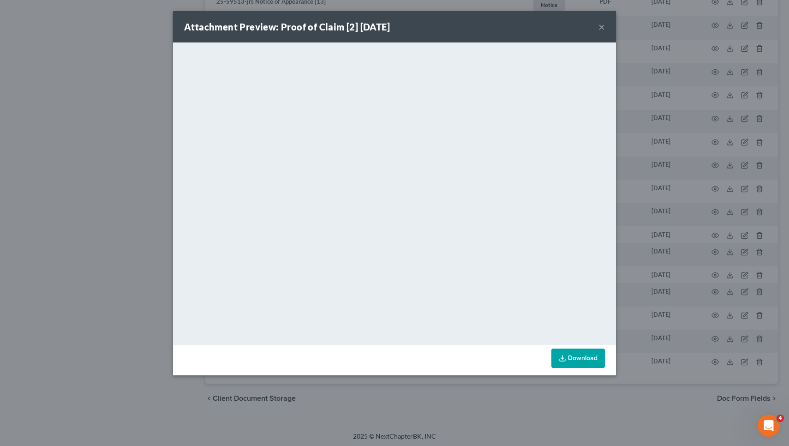
click at [599, 29] on button "×" at bounding box center [602, 26] width 6 height 11
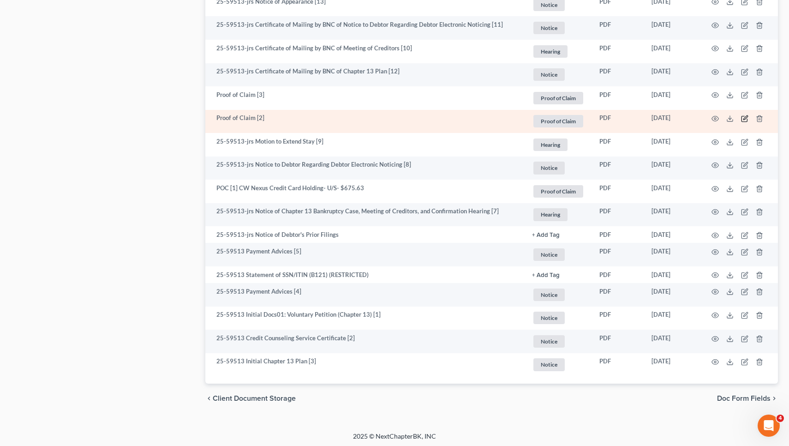
click at [743, 115] on icon "button" at bounding box center [744, 118] width 7 height 7
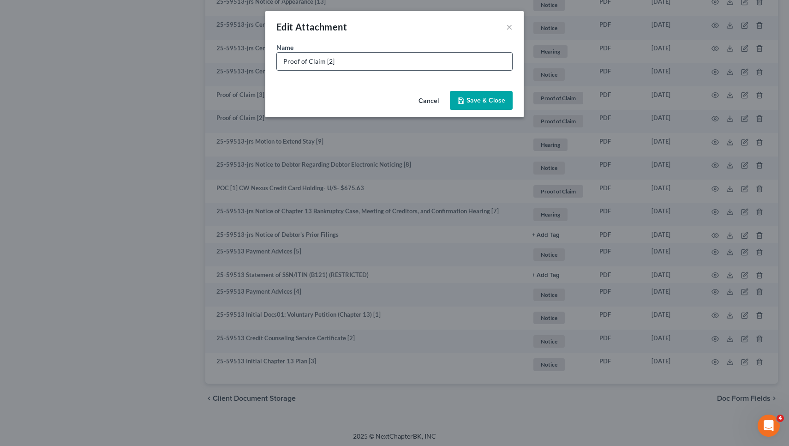
click at [470, 64] on input "Proof of Claim [2]" at bounding box center [394, 62] width 235 height 18
drag, startPoint x: 322, startPoint y: 61, endPoint x: 226, endPoint y: 61, distance: 96.0
click at [226, 61] on div "Edit Attachment × Name * Proof of Claim [2] Citizens Bank- U/S- $4000.00 Cancel…" at bounding box center [394, 223] width 789 height 446
type input "POC [2] Citizens Bank- U/S- $4000.00"
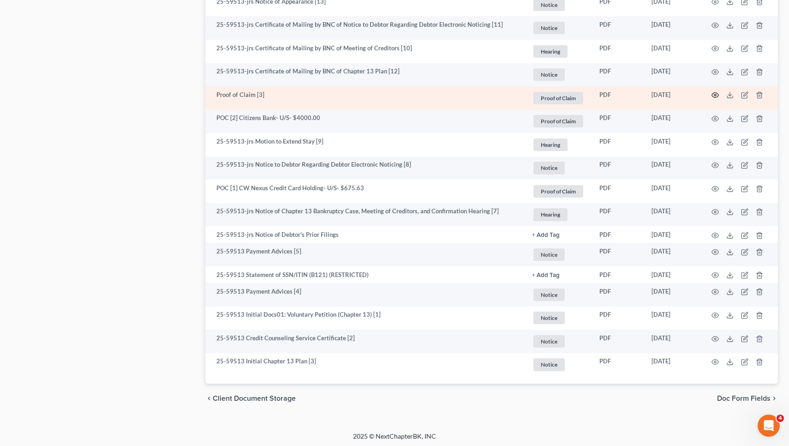
click at [715, 94] on icon "button" at bounding box center [715, 94] width 7 height 7
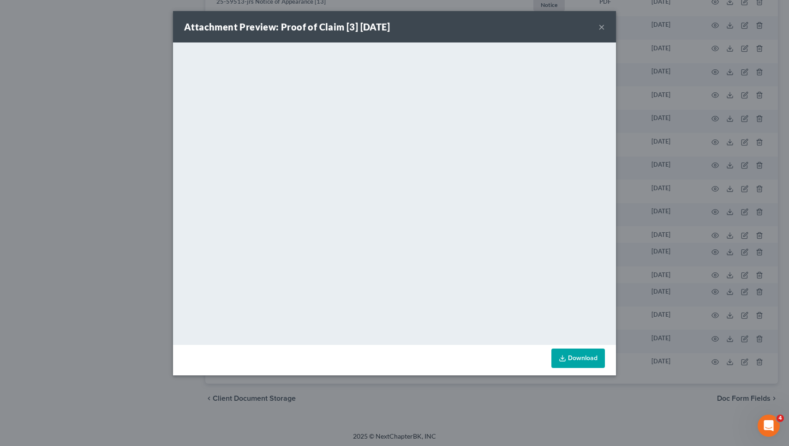
click at [603, 26] on button "×" at bounding box center [602, 26] width 6 height 11
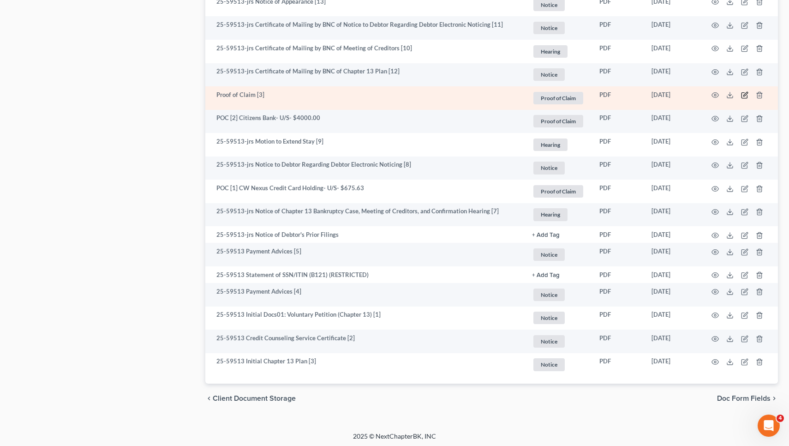
click at [745, 92] on icon "button" at bounding box center [744, 94] width 7 height 7
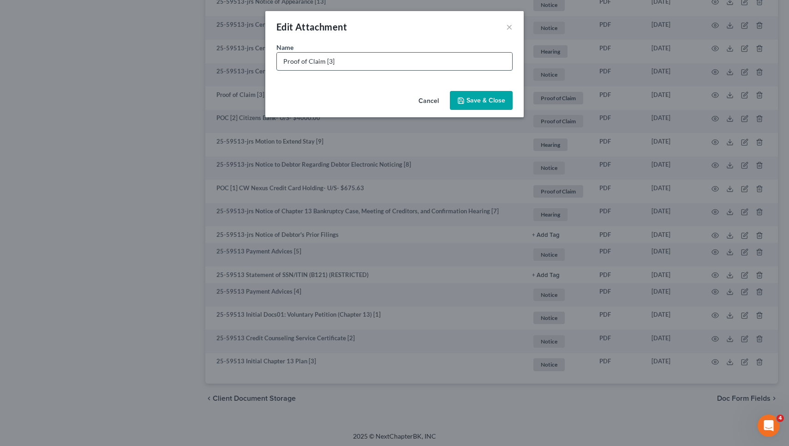
click at [506, 59] on input "Proof of Claim [3]" at bounding box center [394, 62] width 235 height 18
paste input "26,844.35 7. How much is the claim? $_________"
drag, startPoint x: 412, startPoint y: 61, endPoint x: 548, endPoint y: 54, distance: 135.5
click at [548, 54] on div "Edit Attachment × Name * Proof of Claim [3] LVNV Funding- U/S- $26,844.35 7. Ho…" at bounding box center [394, 223] width 789 height 446
click at [409, 65] on input "Proof of Claim [3] LVNV Funding- U/S- $26,844.35 7. How much is the claim? $___…" at bounding box center [394, 62] width 235 height 18
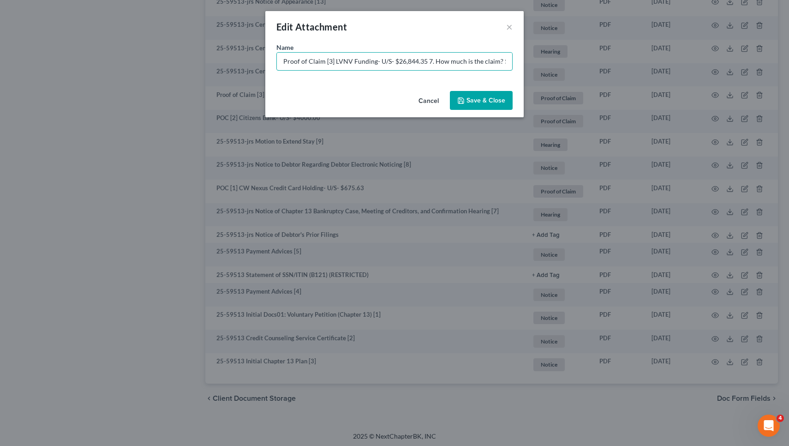
drag, startPoint x: 409, startPoint y: 65, endPoint x: 545, endPoint y: 71, distance: 135.9
click at [545, 71] on div "Edit Attachment × Name * Proof of Claim [3] LVNV Funding- U/S- $26,844.35 7. Ho…" at bounding box center [394, 223] width 789 height 446
paste input "26,844.35 7. How much is the claim? $_________"
drag, startPoint x: 375, startPoint y: 61, endPoint x: 530, endPoint y: 69, distance: 154.9
click at [530, 69] on div "Edit Attachment × Name * Proof of Claim [3] LVNV Funding- U/S- $26,844.35 7 26,…" at bounding box center [394, 223] width 789 height 446
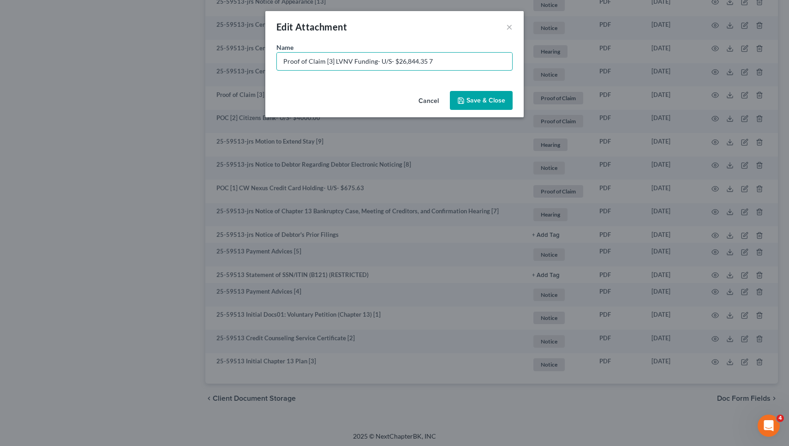
drag, startPoint x: 324, startPoint y: 63, endPoint x: 218, endPoint y: 54, distance: 106.1
click at [218, 54] on div "Edit Attachment × Name * Proof of Claim [3] LVNV Funding- U/S- $26,844.35 7 Can…" at bounding box center [394, 223] width 789 height 446
type input "POC [3] LVNV Funding- U/S- $26,844.35 7"
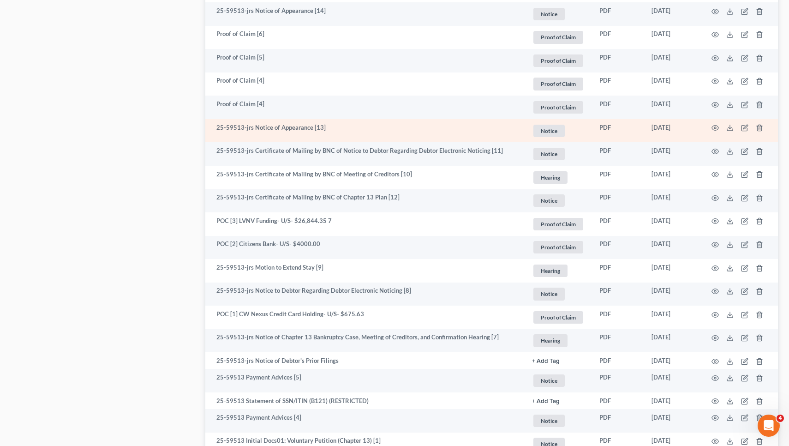
scroll to position [603, 0]
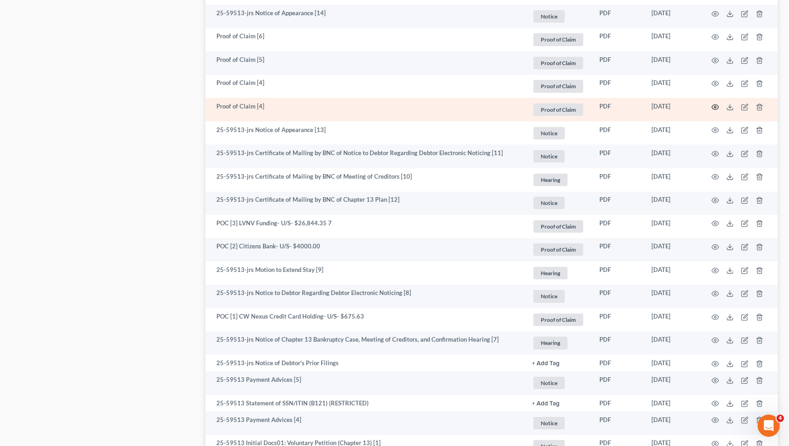
click at [716, 104] on icon "button" at bounding box center [715, 106] width 7 height 7
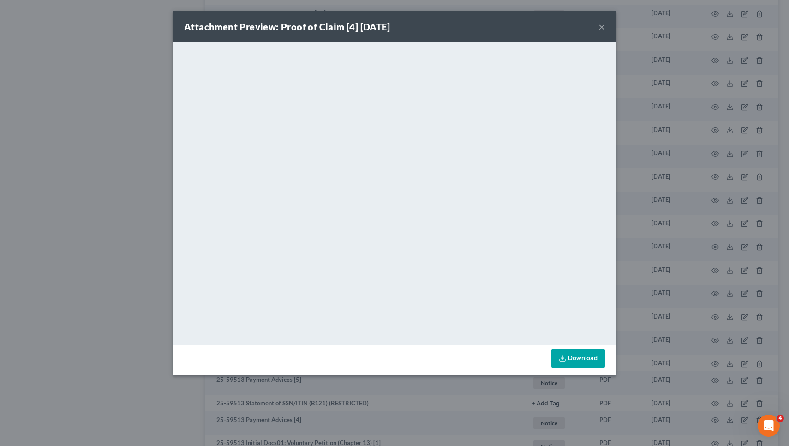
click at [602, 26] on button "×" at bounding box center [602, 26] width 6 height 11
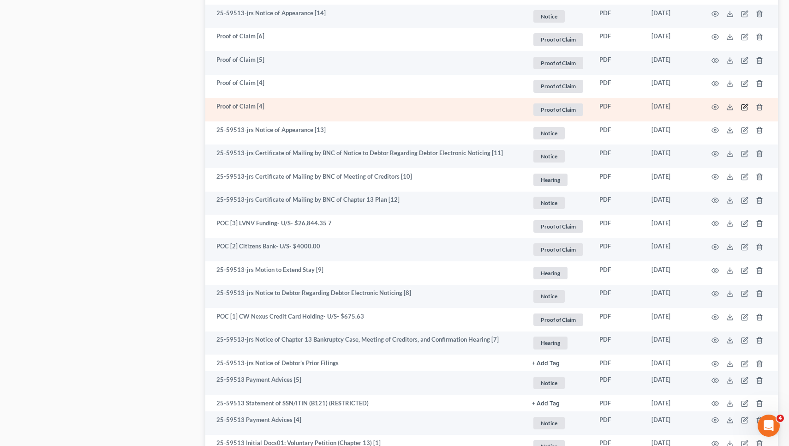
click at [745, 103] on icon "button" at bounding box center [744, 106] width 7 height 7
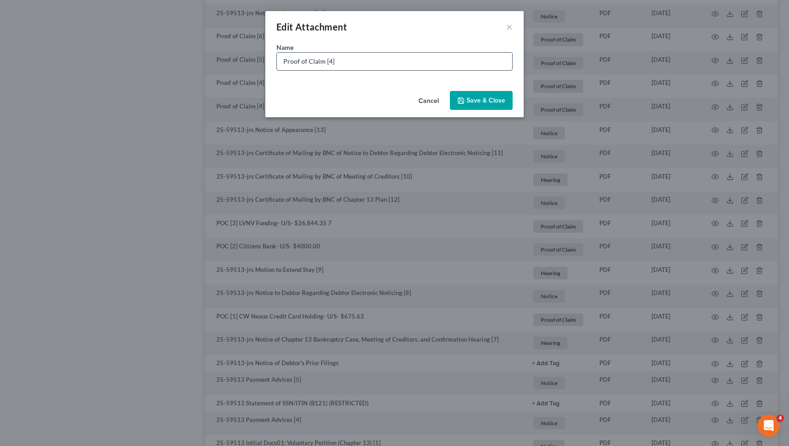
click at [494, 61] on input "Proof of Claim [4]" at bounding box center [394, 62] width 235 height 18
drag, startPoint x: 320, startPoint y: 63, endPoint x: 187, endPoint y: 59, distance: 133.9
click at [187, 59] on div "Edit Attachment × Name * Proof of Claim [4] Robin Financial Credit Union- U/S- …" at bounding box center [394, 223] width 789 height 446
type input "POC [4] Robin Financial Credit Union- U/S- $3,787.41"
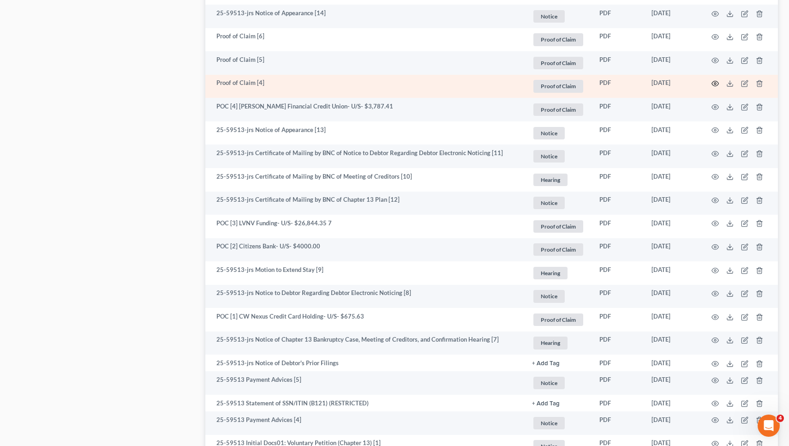
click at [717, 80] on icon "button" at bounding box center [715, 83] width 7 height 7
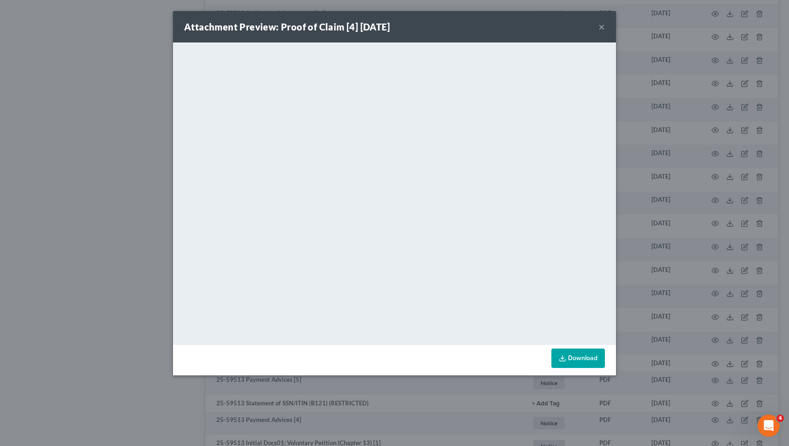
click at [602, 25] on button "×" at bounding box center [602, 26] width 6 height 11
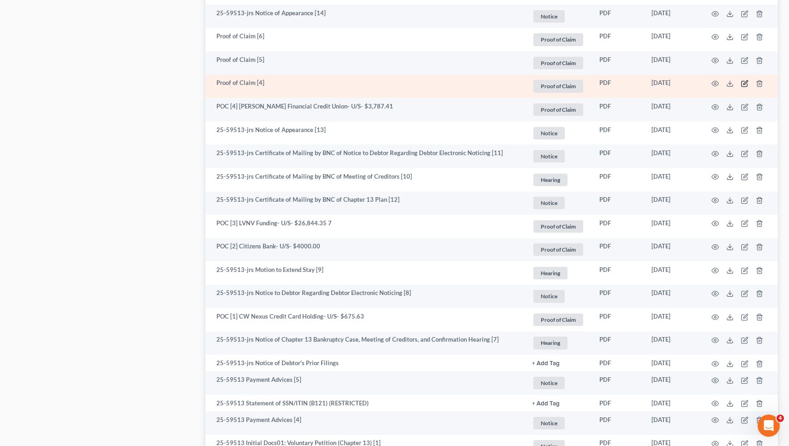
click at [743, 82] on icon "button" at bounding box center [744, 83] width 7 height 7
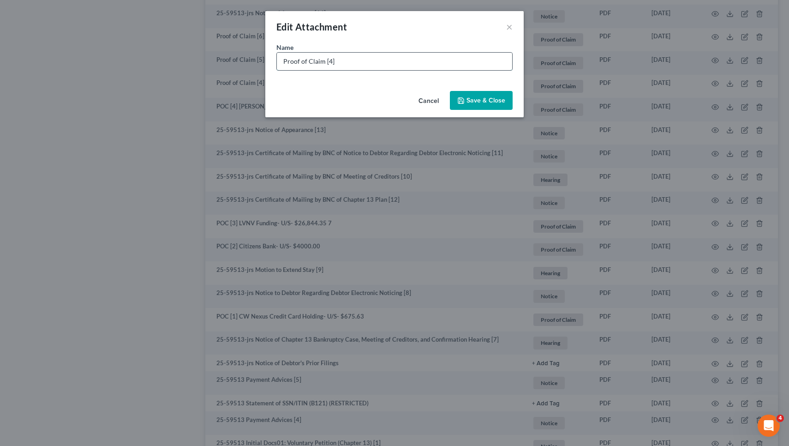
click at [460, 67] on input "Proof of Claim [4]" at bounding box center [394, 62] width 235 height 18
drag, startPoint x: 323, startPoint y: 64, endPoint x: 225, endPoint y: 46, distance: 99.5
click at [223, 48] on div "Edit Attachment × Name * Proof of Claim [4] AMENDED- Robins Financial Credit Un…" at bounding box center [394, 223] width 789 height 446
type input "POC [4] AMENDED- Robins Financial Credit Union- U/S- $3,787.41"
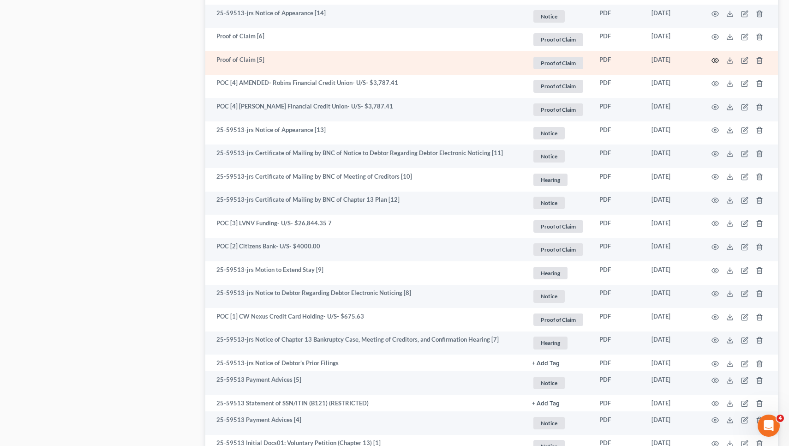
click at [716, 60] on circle "button" at bounding box center [716, 61] width 2 height 2
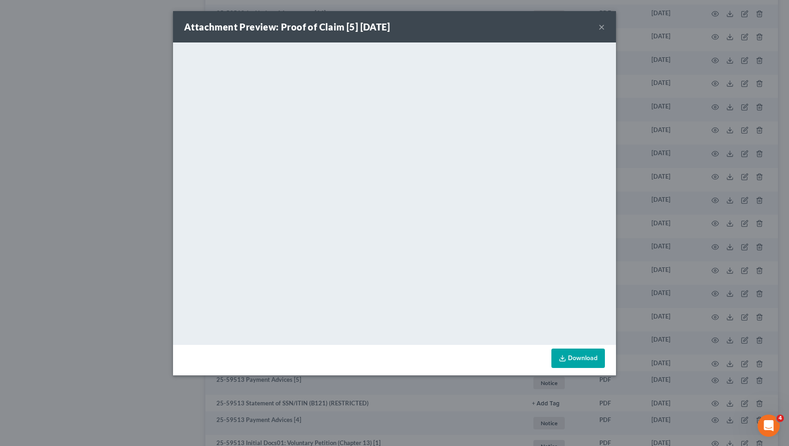
click at [603, 29] on button "×" at bounding box center [602, 26] width 6 height 11
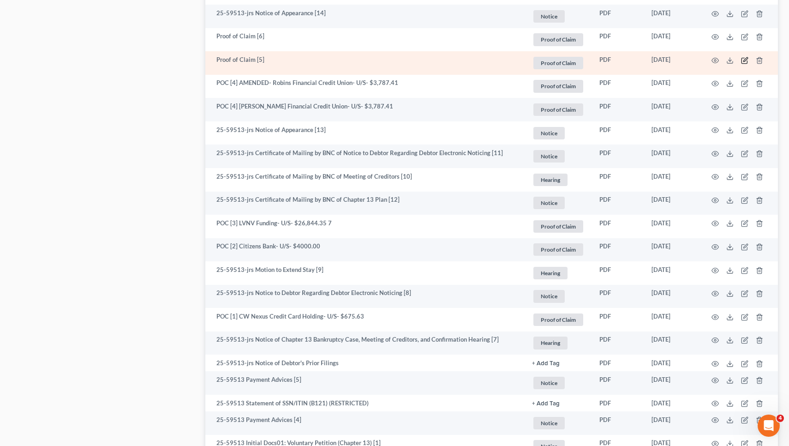
click at [747, 60] on icon "button" at bounding box center [744, 60] width 7 height 7
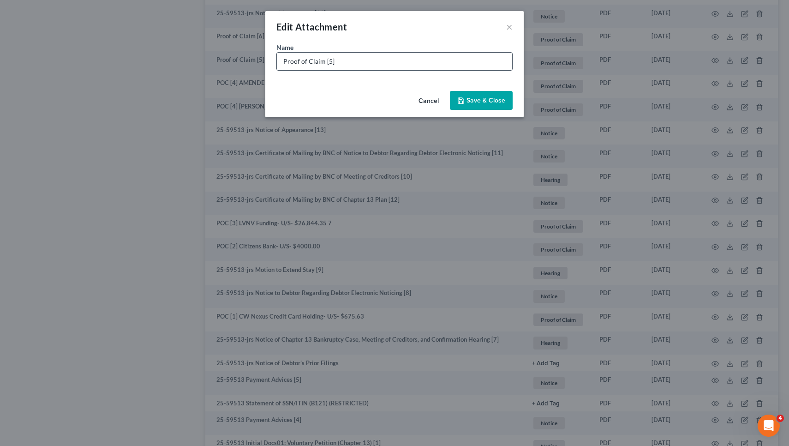
click at [491, 60] on input "Proof of Claim [5]" at bounding box center [394, 62] width 235 height 18
drag, startPoint x: 323, startPoint y: 63, endPoint x: 259, endPoint y: 60, distance: 64.7
click at [259, 60] on div "Edit Attachment × Name * Proof of Claim [5] Hyundai Financial- Sec- $48,433.34 …" at bounding box center [394, 223] width 789 height 446
type input "POC [5] Hyundai Financial- Sec- $48,433.34 (arrears $9,707.64)"
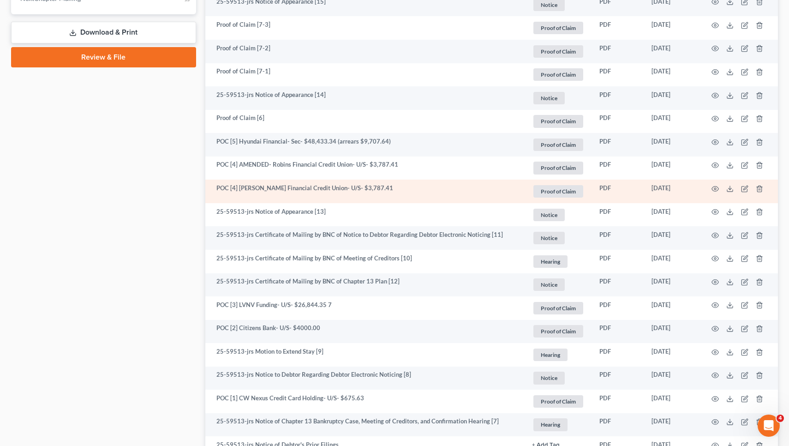
scroll to position [516, 0]
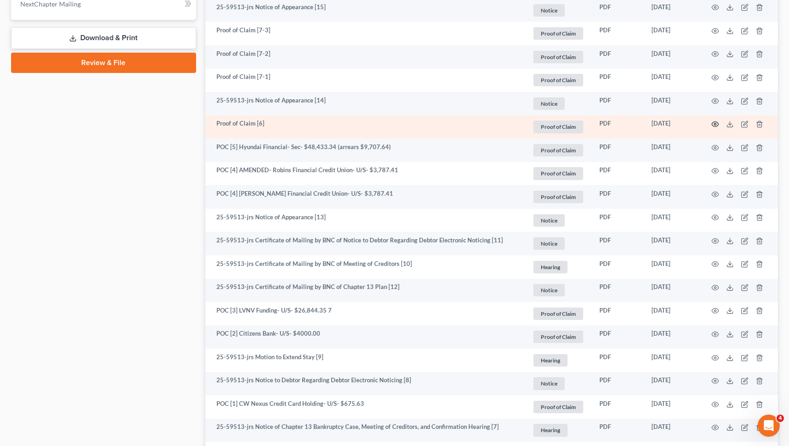
click at [719, 123] on icon "button" at bounding box center [715, 124] width 7 height 5
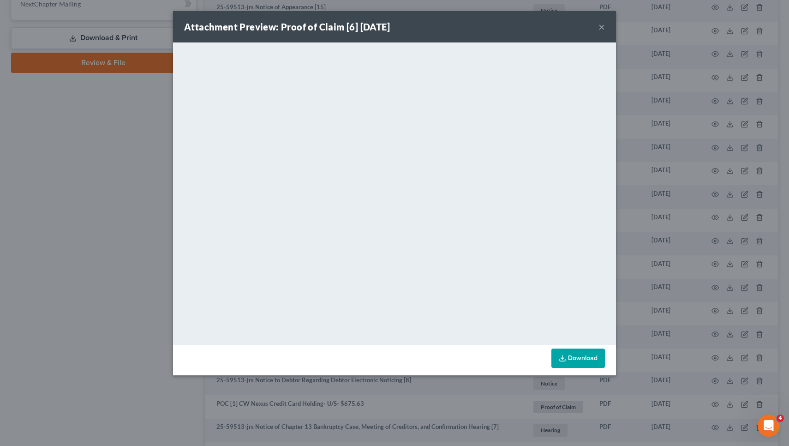
click at [602, 28] on button "×" at bounding box center [602, 26] width 6 height 11
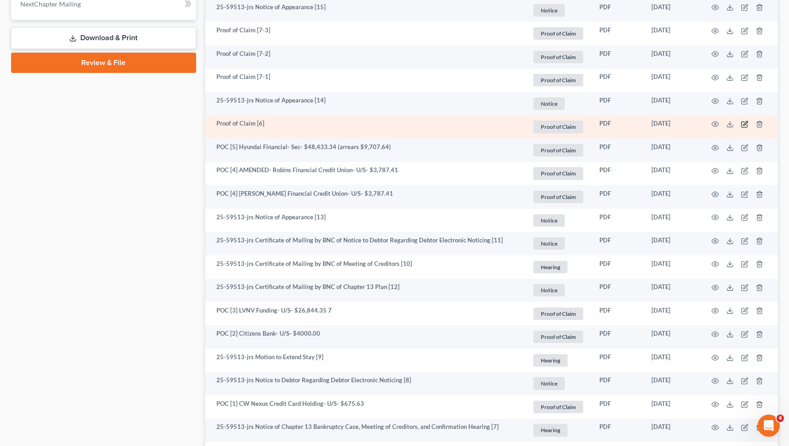
click at [747, 121] on icon "button" at bounding box center [746, 123] width 4 height 4
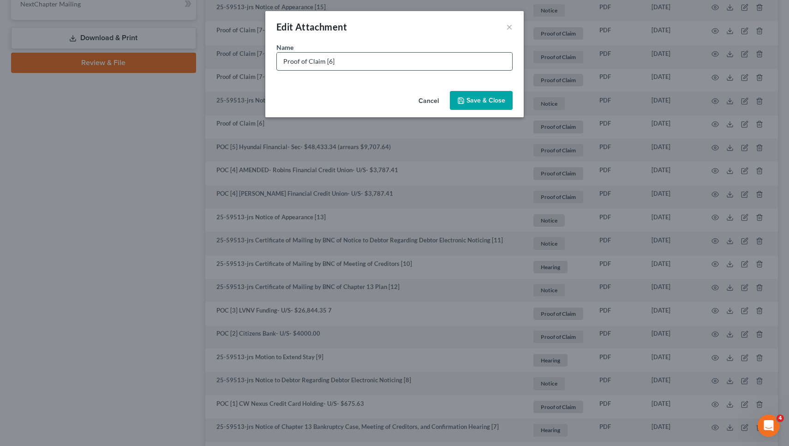
click at [500, 58] on input "Proof of Claim [6]" at bounding box center [394, 62] width 235 height 18
paste input ",457.93 $__________"
drag, startPoint x: 325, startPoint y: 64, endPoint x: 233, endPoint y: 62, distance: 91.9
click at [233, 62] on div "Edit Attachment × Name * Proof of Claim [6] Quantum3- U/S- Cancel Save & Close" at bounding box center [394, 223] width 789 height 446
type input "POC [6] Quantum3- U/S-"
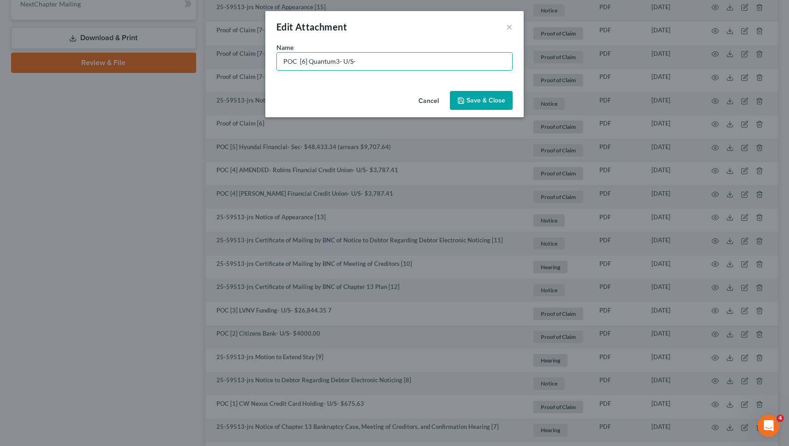
click at [483, 97] on span "Save & Close" at bounding box center [486, 100] width 39 height 8
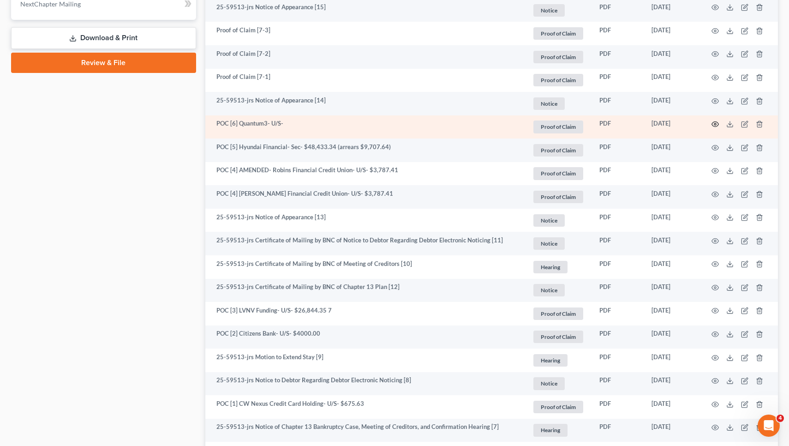
click at [719, 123] on icon "button" at bounding box center [715, 124] width 7 height 5
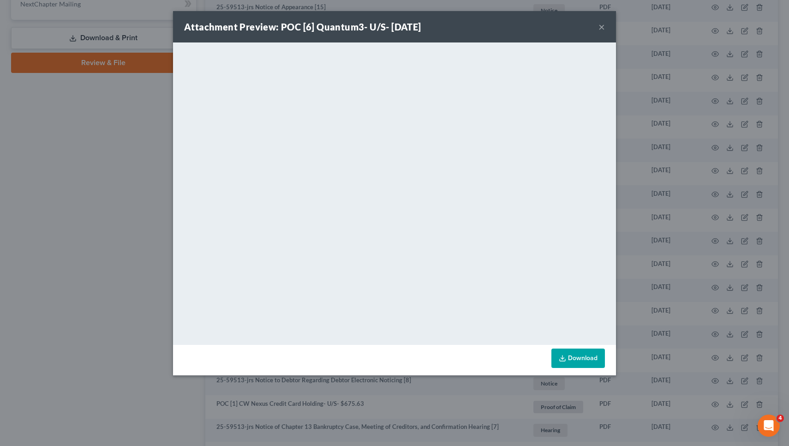
click at [602, 26] on button "×" at bounding box center [602, 26] width 6 height 11
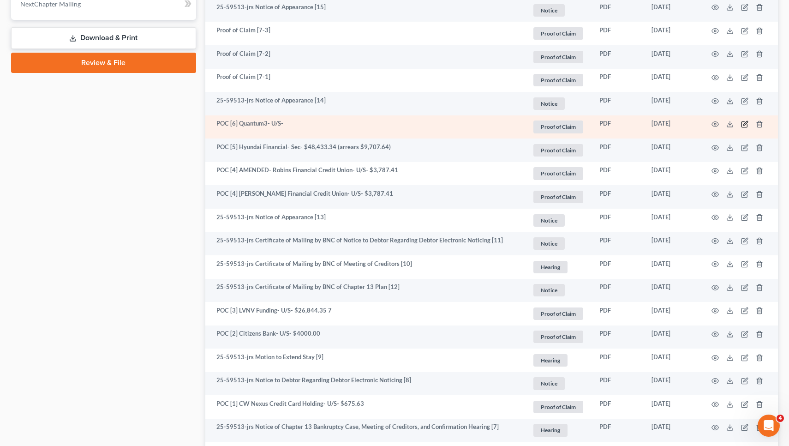
click at [748, 120] on icon "button" at bounding box center [744, 123] width 7 height 7
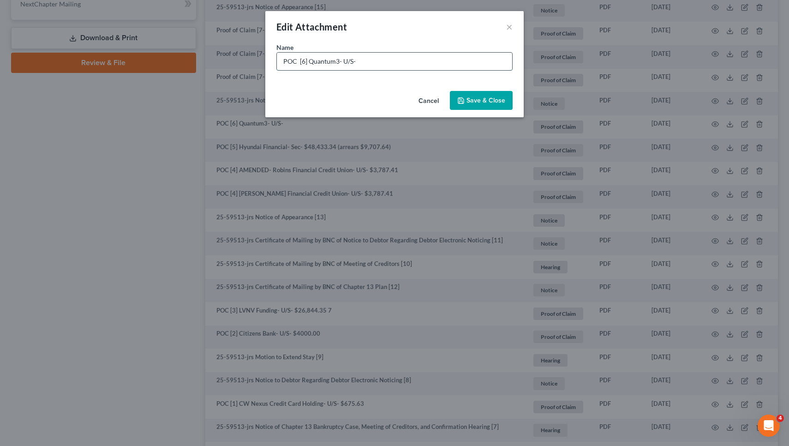
click at [501, 61] on input "POC [6] Quantum3- U/S-" at bounding box center [394, 62] width 235 height 18
type input "POC [6] Quantum3- U/S- $3,457.93"
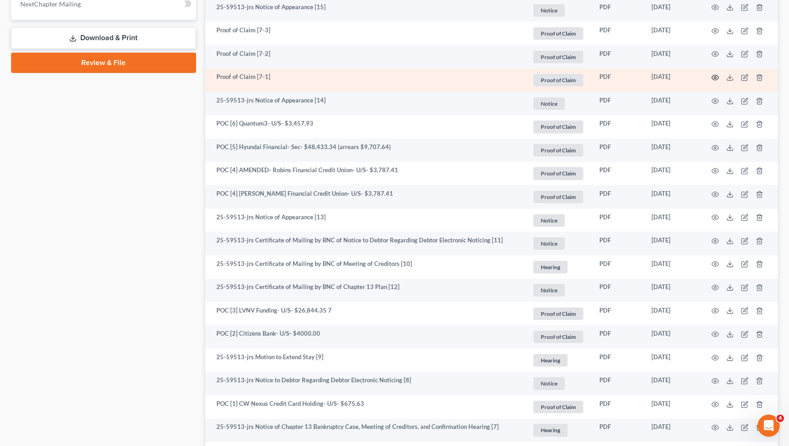
click at [715, 77] on circle "button" at bounding box center [716, 78] width 2 height 2
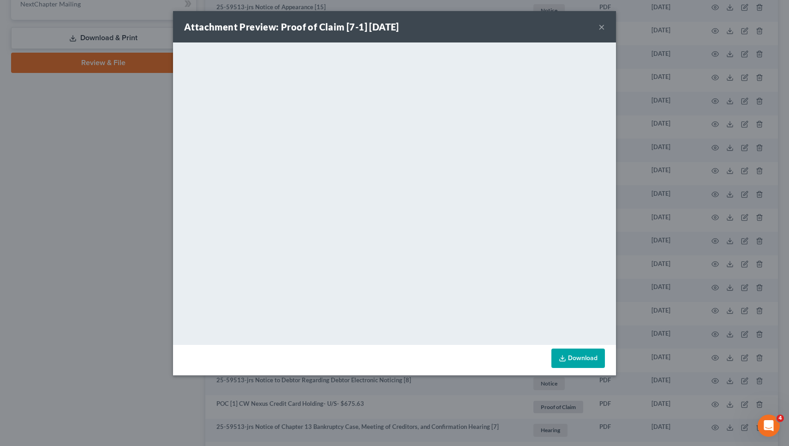
click at [602, 27] on button "×" at bounding box center [602, 26] width 6 height 11
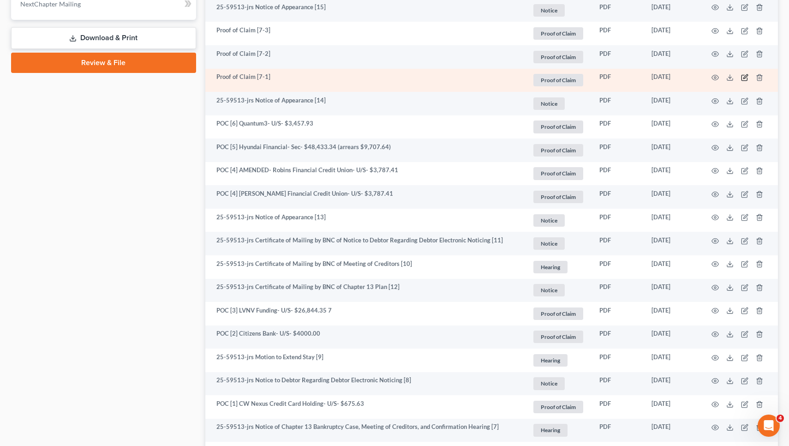
click at [745, 75] on icon "button" at bounding box center [745, 78] width 6 height 6
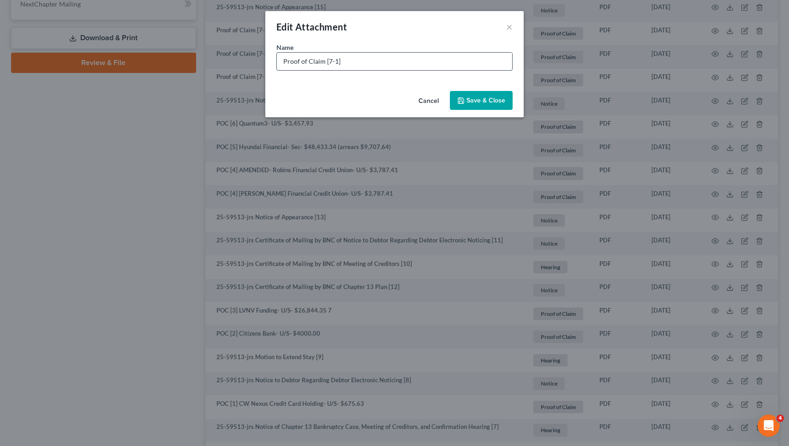
click at [498, 60] on input "Proof of Claim [7-1]" at bounding box center [394, 62] width 235 height 18
drag, startPoint x: 323, startPoint y: 59, endPoint x: 217, endPoint y: 55, distance: 106.2
click at [217, 55] on div "Edit Attachment × Name * Proof of Claim [7-1] TMobile- U/S- $ Cancel Save & Clo…" at bounding box center [394, 223] width 789 height 446
type input "POC [7-1] TMobile- U/S- $"
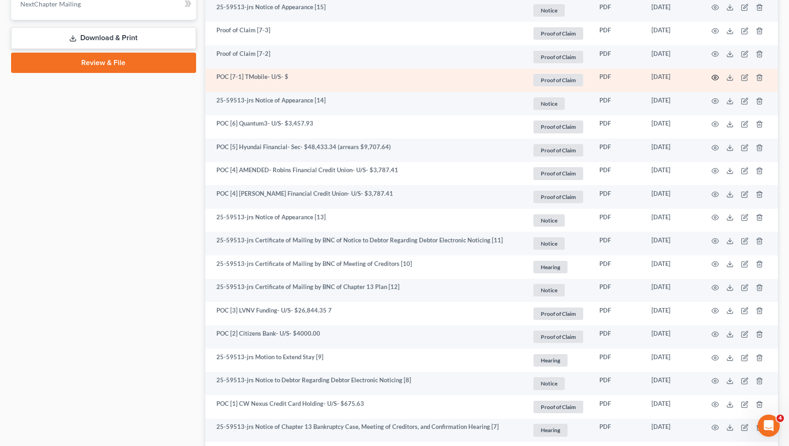
click at [714, 78] on icon "button" at bounding box center [715, 77] width 7 height 7
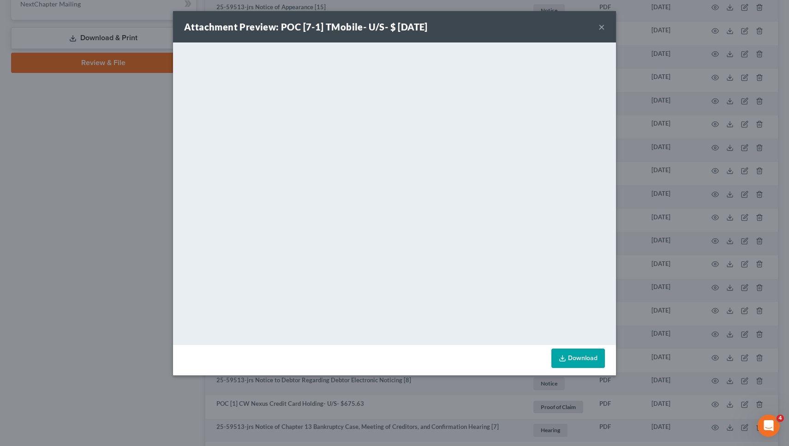
click at [604, 28] on button "×" at bounding box center [602, 26] width 6 height 11
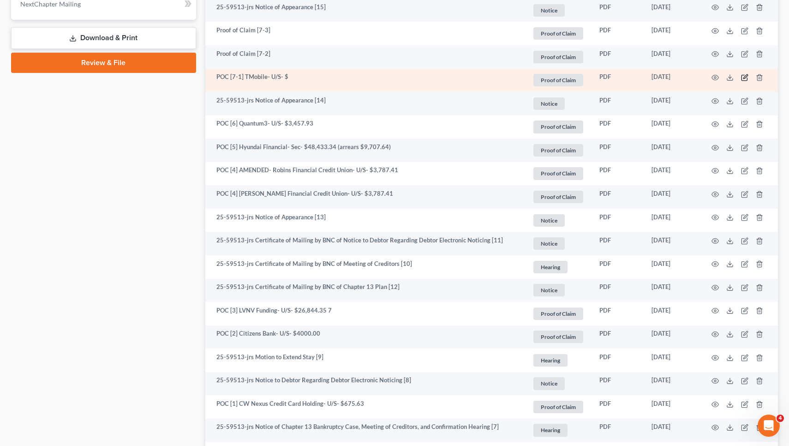
click at [748, 75] on icon "button" at bounding box center [746, 76] width 4 height 4
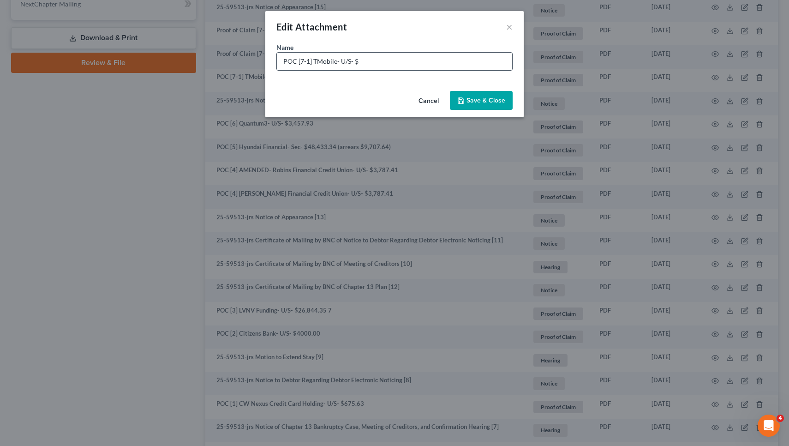
click at [489, 60] on input "POC [7-1] TMobile- U/S- $" at bounding box center [394, 62] width 235 height 18
type input "POC [7-1] TMobile- U/S- $181.70"
click at [495, 102] on span "Save & Close" at bounding box center [486, 100] width 39 height 8
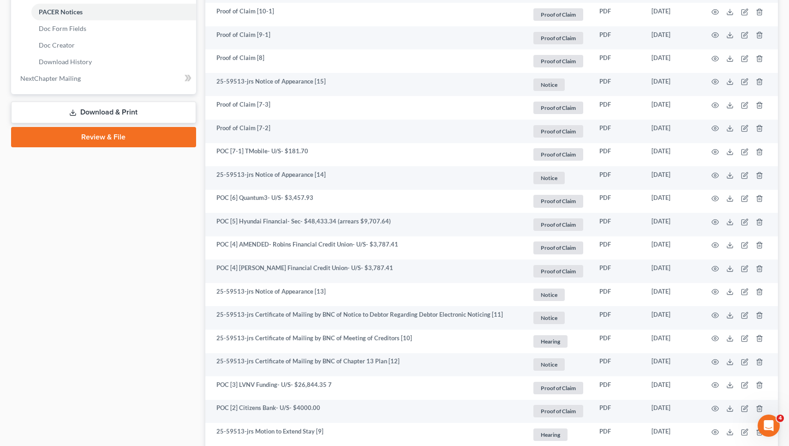
scroll to position [440, 0]
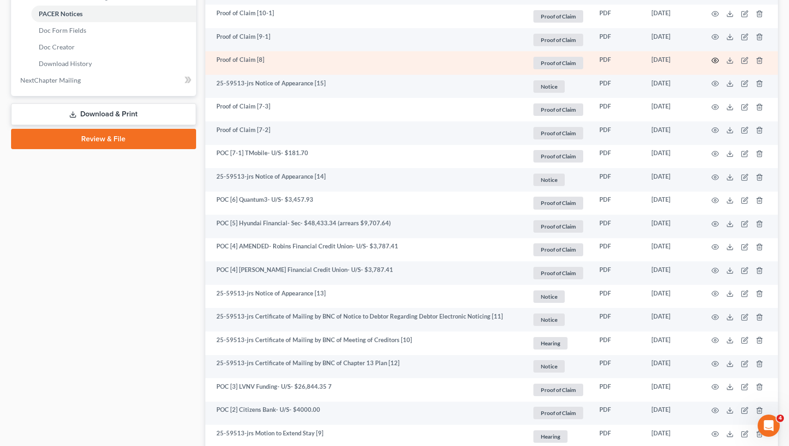
click at [714, 60] on icon "button" at bounding box center [715, 60] width 7 height 7
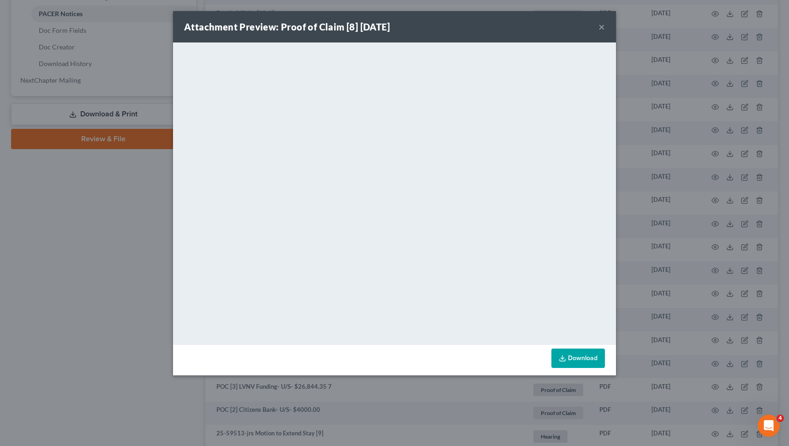
click at [601, 28] on button "×" at bounding box center [602, 26] width 6 height 11
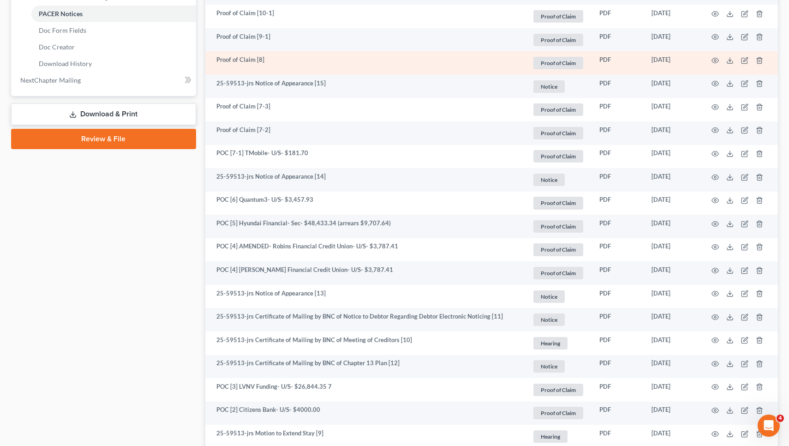
click at [741, 60] on td at bounding box center [740, 63] width 78 height 24
click at [743, 60] on icon "button" at bounding box center [744, 60] width 7 height 7
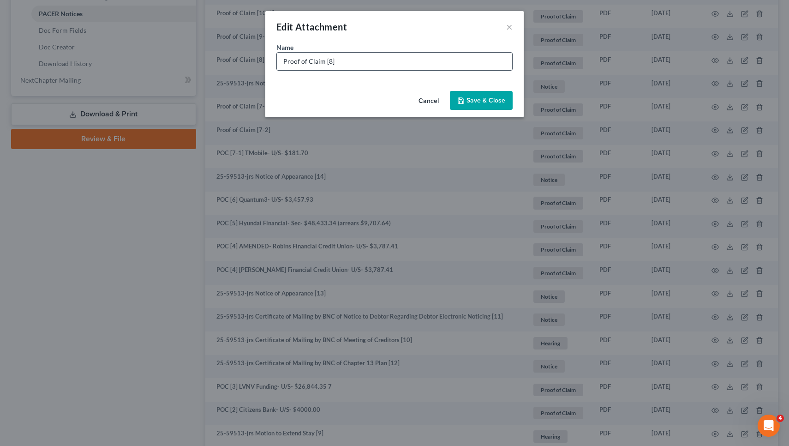
click at [504, 61] on input "Proof of Claim [8]" at bounding box center [394, 62] width 235 height 18
paste input "18,360.00"
drag, startPoint x: 323, startPoint y: 62, endPoint x: 216, endPoint y: 59, distance: 107.1
click at [216, 59] on div "Edit Attachment × Name * Proof of Claim [8] US Bank N.A.- U/S- $18,360.00 Cance…" at bounding box center [394, 223] width 789 height 446
type input "POC [8] US Bank N.A.- U/S- $18,360.00"
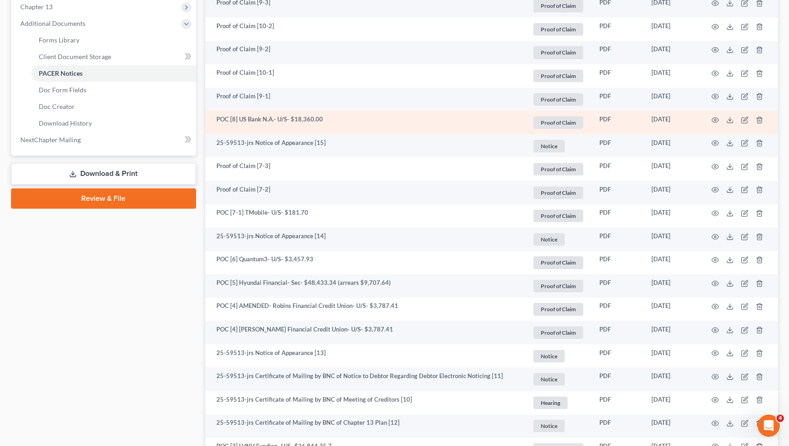
scroll to position [379, 0]
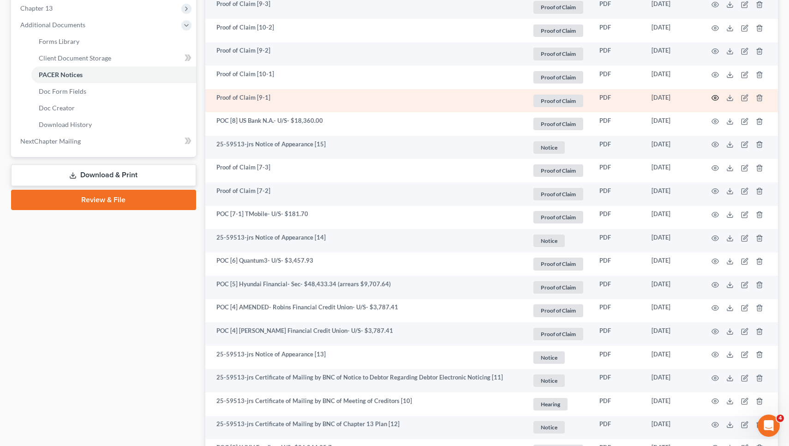
click at [716, 99] on icon "button" at bounding box center [715, 97] width 7 height 7
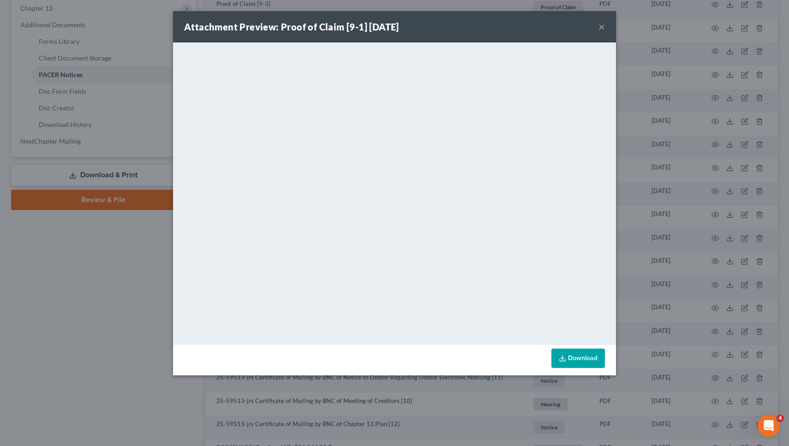
click at [602, 28] on button "×" at bounding box center [602, 26] width 6 height 11
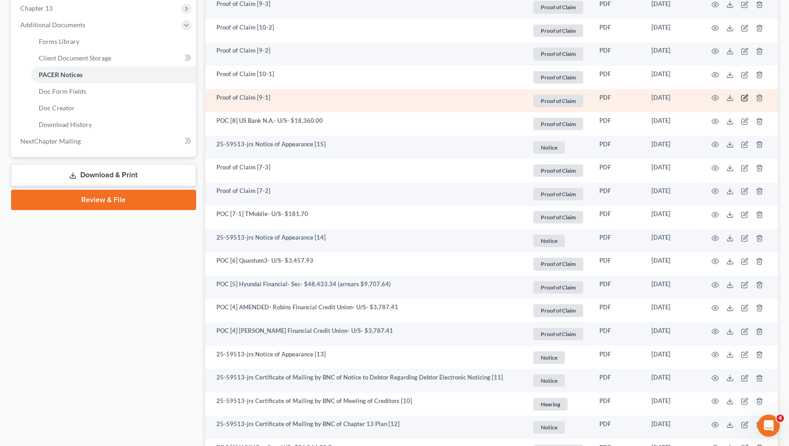
click at [747, 97] on icon "button" at bounding box center [744, 97] width 7 height 7
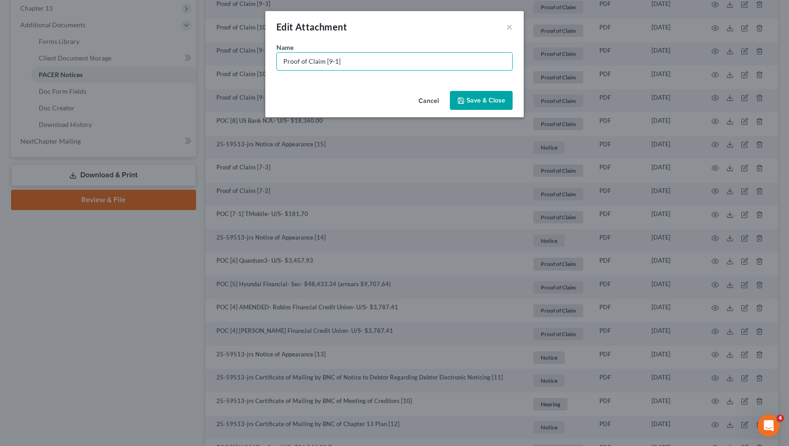
drag, startPoint x: 323, startPoint y: 63, endPoint x: 262, endPoint y: 62, distance: 60.9
click at [262, 62] on div "Edit Attachment × Name * Proof of Claim [9-1] Cancel Save & Close" at bounding box center [394, 223] width 789 height 446
click at [334, 64] on input "POC [9-1]" at bounding box center [394, 62] width 235 height 18
type input "POC [9-1] Capital One- U/S- $1,466.32"
click at [491, 96] on span "Save & Close" at bounding box center [486, 100] width 39 height 8
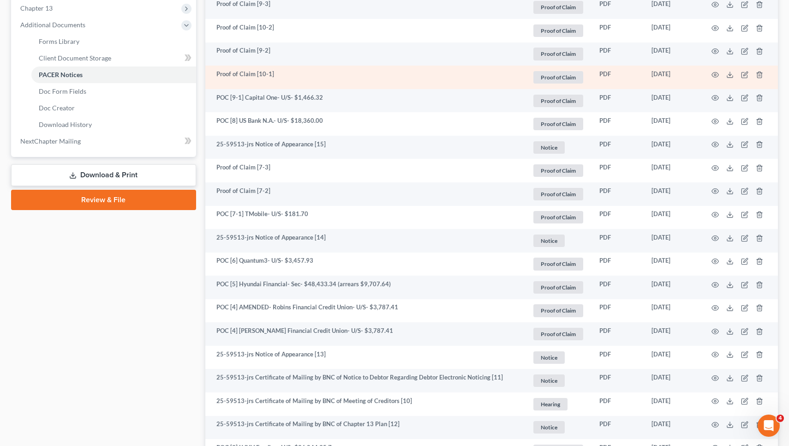
click at [480, 79] on td "Proof of Claim [10-1]" at bounding box center [365, 78] width 320 height 24
click at [714, 72] on icon "button" at bounding box center [715, 74] width 7 height 7
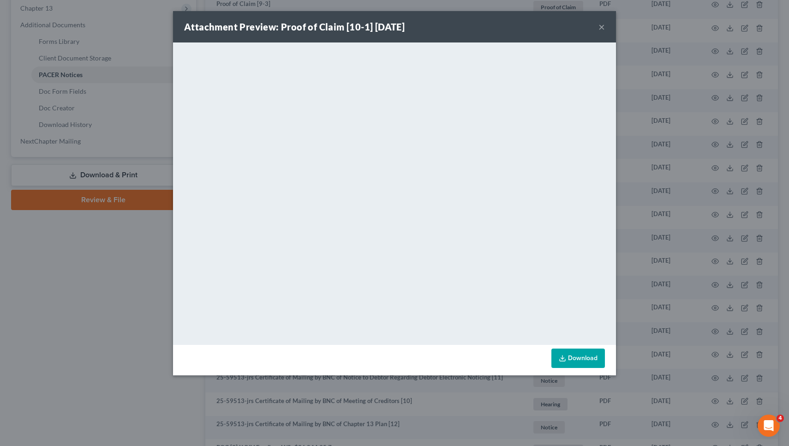
click at [601, 24] on button "×" at bounding box center [602, 26] width 6 height 11
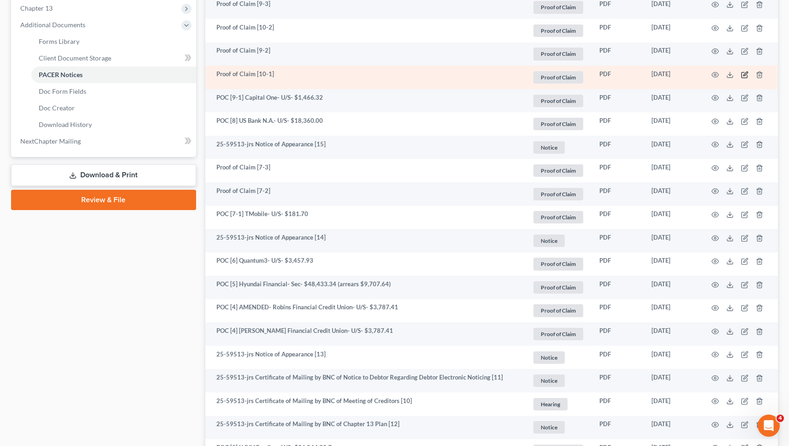
click at [746, 76] on icon "button" at bounding box center [744, 74] width 7 height 7
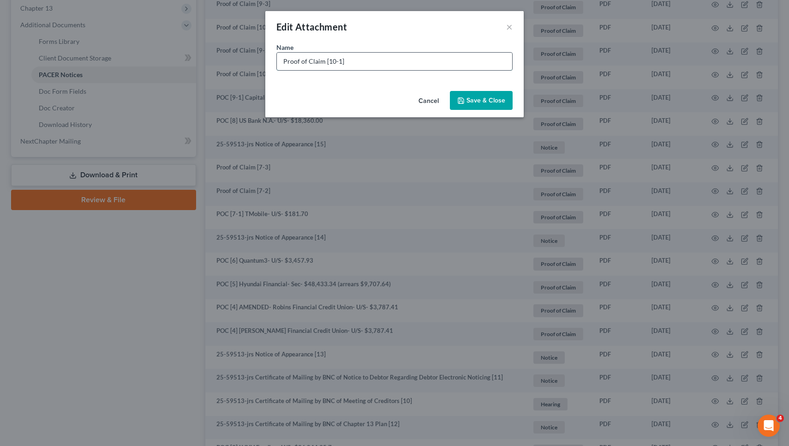
click at [509, 63] on input "Proof of Claim [10-1]" at bounding box center [394, 62] width 235 height 18
drag, startPoint x: 322, startPoint y: 64, endPoint x: 240, endPoint y: 63, distance: 82.2
click at [240, 63] on div "Edit Attachment × Name * Proof of Claim [10-1] Capital One- U/S- $3,761.85 Canc…" at bounding box center [394, 223] width 789 height 446
type input "POC [10-1] Capital One- U/S- $3,761.85"
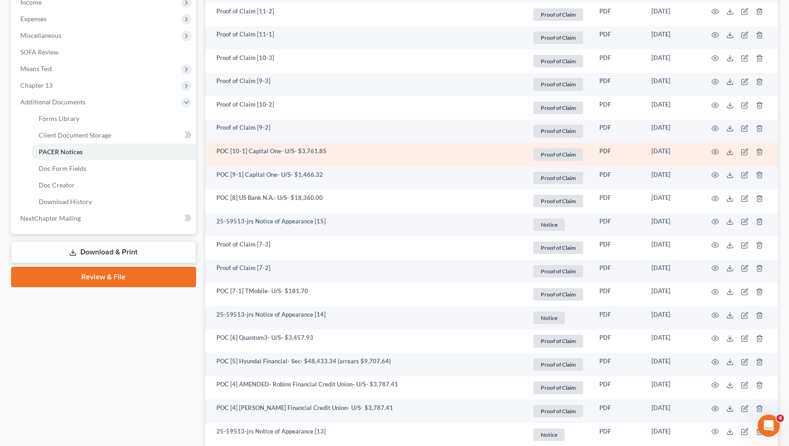
scroll to position [288, 0]
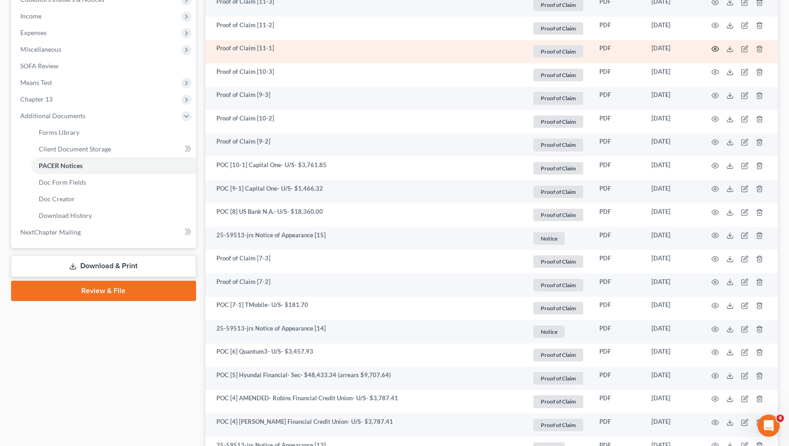
click at [713, 48] on icon "button" at bounding box center [715, 49] width 7 height 5
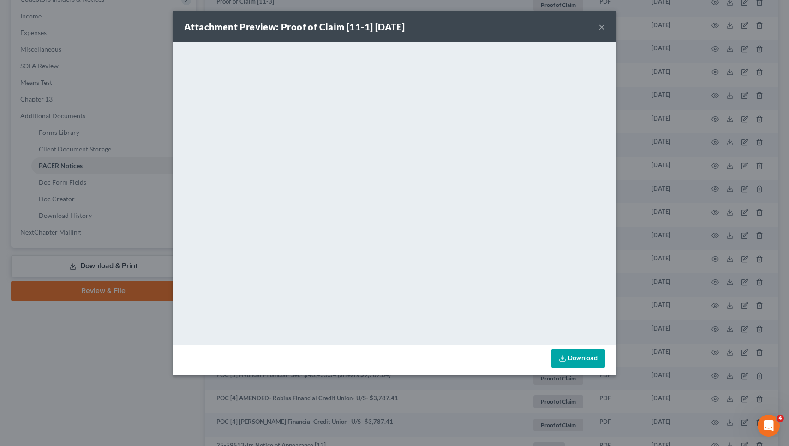
click at [603, 27] on button "×" at bounding box center [602, 26] width 6 height 11
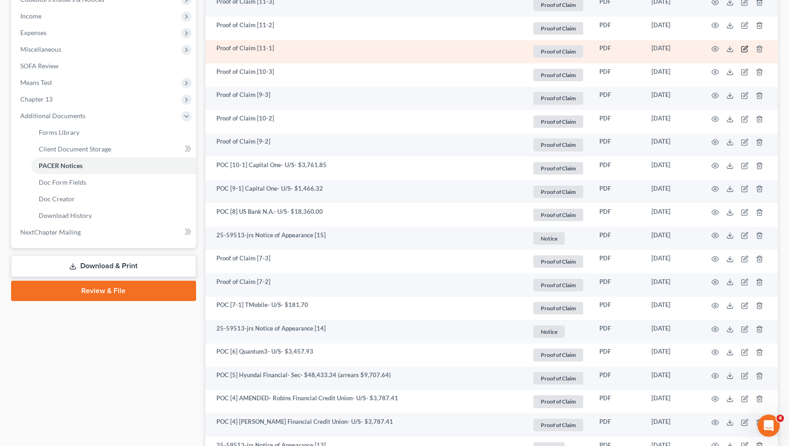
click at [747, 48] on icon "button" at bounding box center [744, 48] width 7 height 7
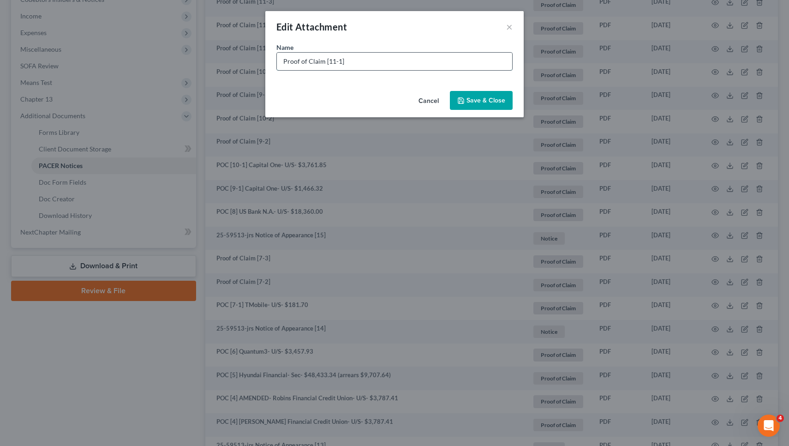
click at [491, 62] on input "Proof of Claim [11-1]" at bounding box center [394, 62] width 235 height 18
type input "Proof of Claim [11-1] $870.42"
click at [344, 64] on input "Proof of Claim [11-1] $870.42" at bounding box center [394, 62] width 235 height 18
